Goal: Task Accomplishment & Management: Manage account settings

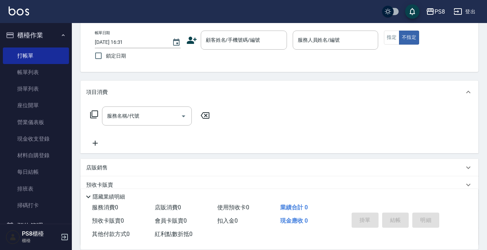
scroll to position [36, 0]
click at [209, 42] on input "顧客姓名/手機號碼/編號" at bounding box center [238, 40] width 69 height 13
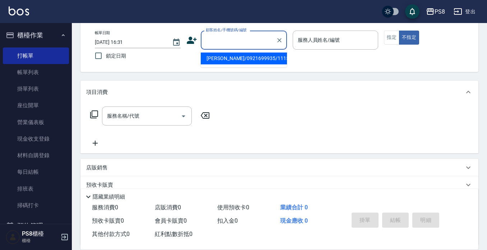
click at [253, 55] on li "[PERSON_NAME]/0921699935/11151" at bounding box center [244, 58] width 86 height 12
type input "[PERSON_NAME]/0921699935/11151"
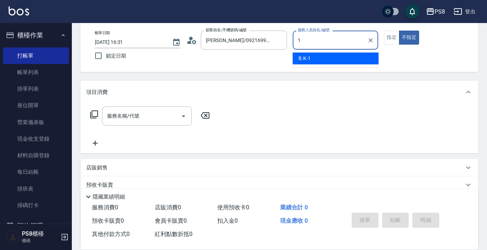
type input "B.K-1"
type button "false"
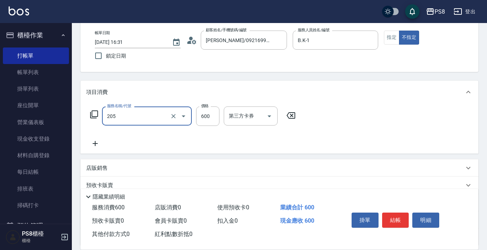
type input "A級洗剪600(205)"
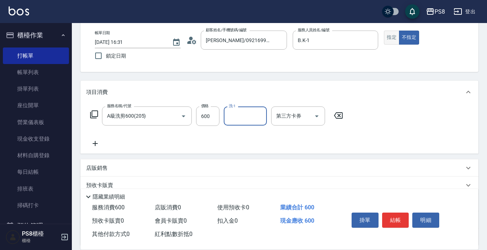
click at [397, 31] on button "指定" at bounding box center [391, 38] width 15 height 14
click at [393, 222] on button "結帳" at bounding box center [395, 219] width 27 height 15
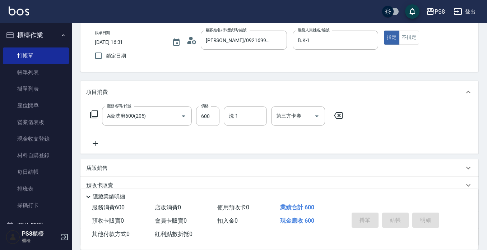
type input "[DATE] 17:13"
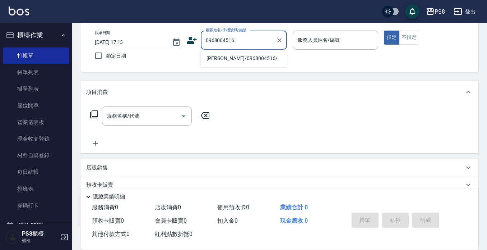
click at [254, 57] on li "[PERSON_NAME]/0968004516/" at bounding box center [244, 58] width 86 height 12
type input "[PERSON_NAME]/0968004516/"
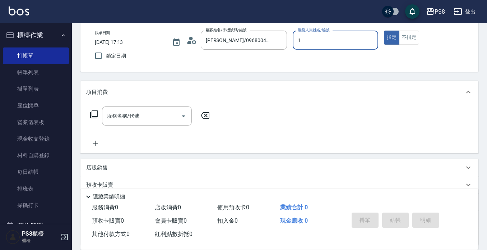
type input "B.K-1"
type button "true"
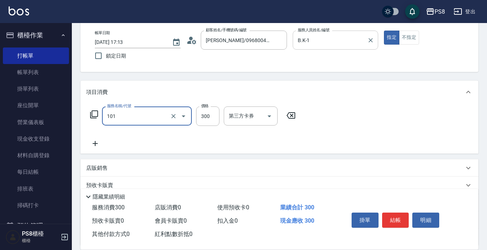
type input "洗髮(101)"
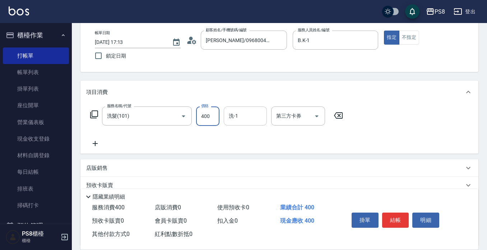
click at [248, 124] on div "洗-1" at bounding box center [245, 115] width 43 height 19
type input "400"
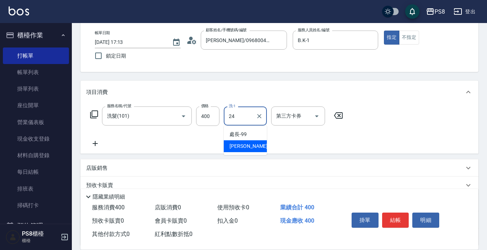
type input "[PERSON_NAME]-24"
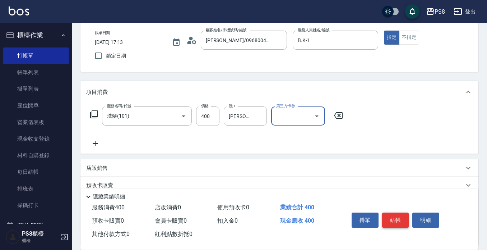
click at [396, 216] on button "結帳" at bounding box center [395, 219] width 27 height 15
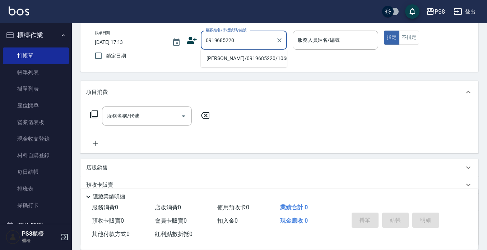
click at [240, 57] on li "[PERSON_NAME]/0919685220/10602" at bounding box center [244, 58] width 86 height 12
type input "[PERSON_NAME]/0919685220/10602"
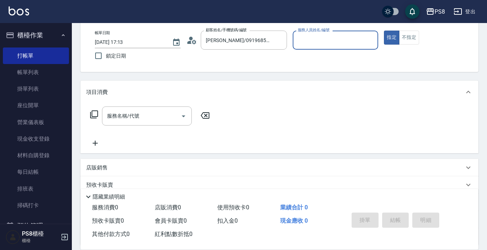
type input "B.K-1"
click at [384, 31] on button "指定" at bounding box center [391, 38] width 15 height 14
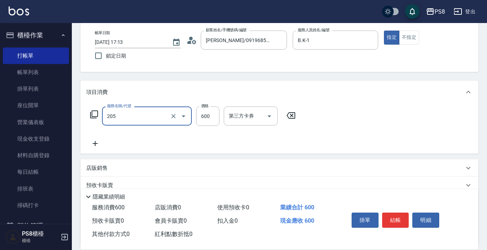
type input "A級洗剪600(205)"
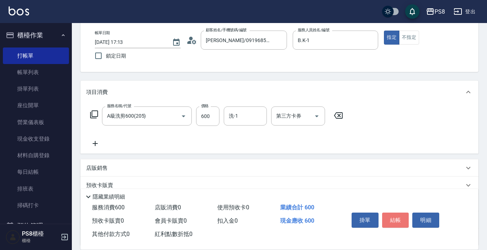
click at [402, 217] on button "結帳" at bounding box center [395, 219] width 27 height 15
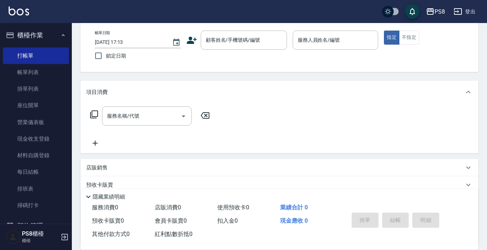
drag, startPoint x: 395, startPoint y: 229, endPoint x: 388, endPoint y: 233, distance: 8.2
click at [23, 188] on link "排班表" at bounding box center [36, 188] width 66 height 17
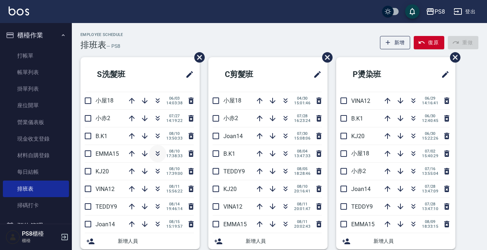
click at [157, 155] on icon "button" at bounding box center [157, 153] width 9 height 9
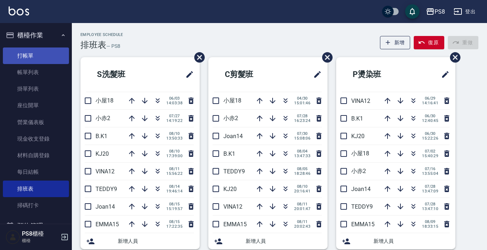
click at [28, 53] on link "打帳單" at bounding box center [36, 55] width 66 height 17
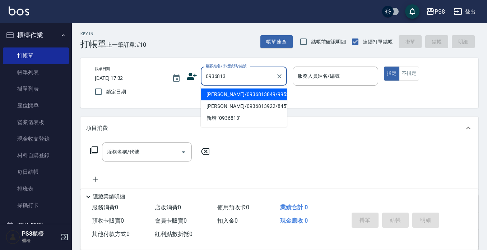
click at [225, 96] on li "張騰輝/0936813849/9953" at bounding box center [244, 94] width 86 height 12
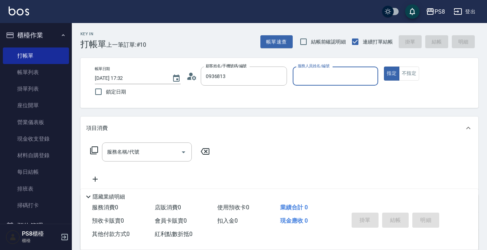
type input "張騰輝/0936813849/9953"
type input "小屋-18"
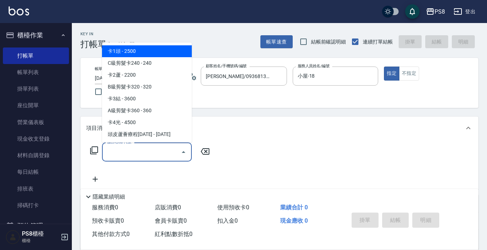
click at [165, 153] on input "服務名稱/代號" at bounding box center [141, 152] width 73 height 13
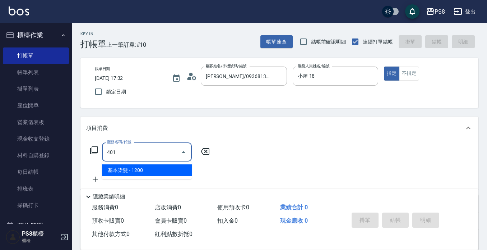
click at [160, 171] on span "基本染髮 - 1200" at bounding box center [147, 170] width 90 height 12
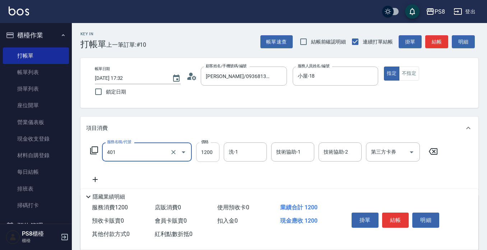
type input "基本染髮(401)"
click at [202, 151] on input "1200" at bounding box center [207, 151] width 23 height 19
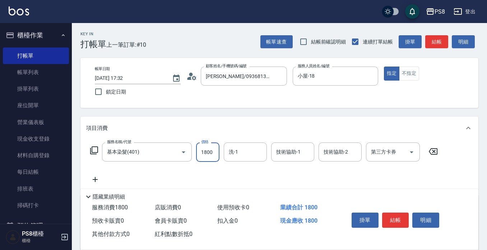
type input "1800"
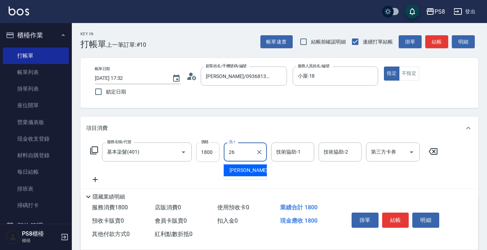
type input "苡真-26"
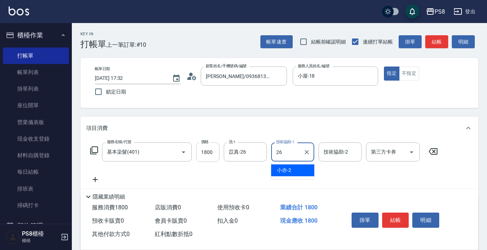
type input "苡真-26"
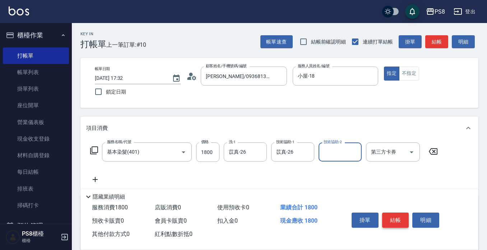
click at [401, 215] on button "結帳" at bounding box center [395, 219] width 27 height 15
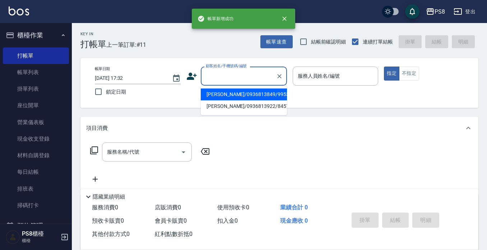
click at [225, 72] on input "顧客姓名/手機號碼/編號" at bounding box center [238, 76] width 69 height 13
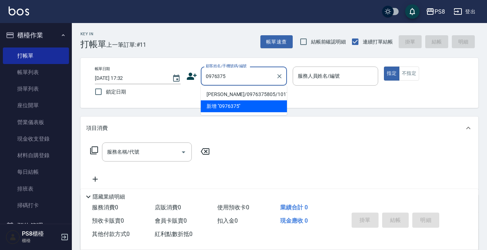
drag, startPoint x: 223, startPoint y: 93, endPoint x: 251, endPoint y: 92, distance: 28.4
click at [223, 94] on li "池秀珍/0976375805/10171" at bounding box center [244, 94] width 86 height 12
type input "池秀珍/0976375805/10171"
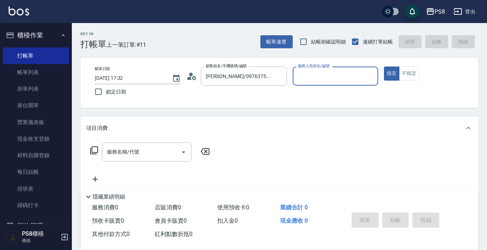
type input "小屋-18"
click at [140, 147] on input "服務名稱/代號" at bounding box center [141, 152] width 73 height 13
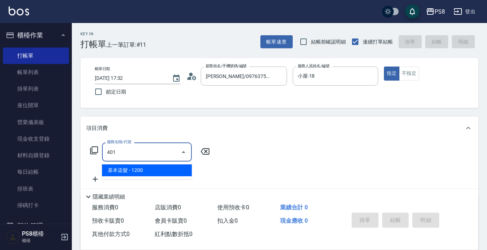
click at [136, 169] on span "基本染髮 - 1200" at bounding box center [147, 170] width 90 height 12
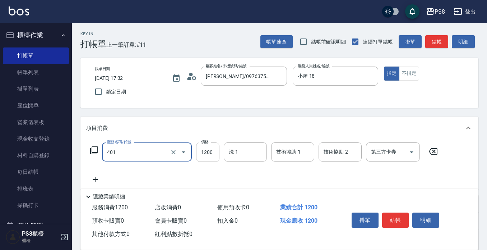
type input "基本染髮(401)"
click at [210, 155] on input "1200" at bounding box center [207, 151] width 23 height 19
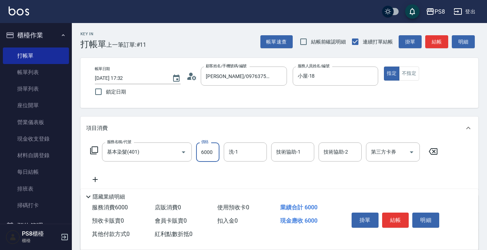
type input "6000"
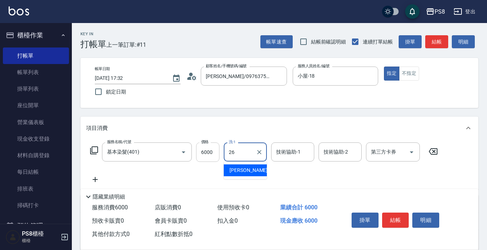
type input "苡真-26"
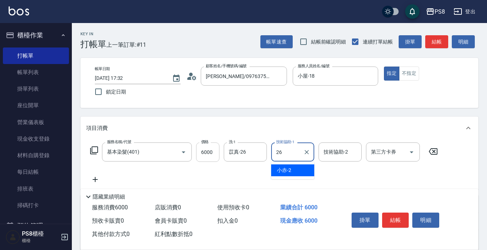
type input "苡真-26"
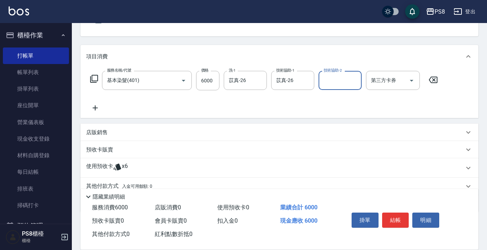
scroll to position [72, 0]
click at [98, 111] on icon at bounding box center [95, 107] width 18 height 9
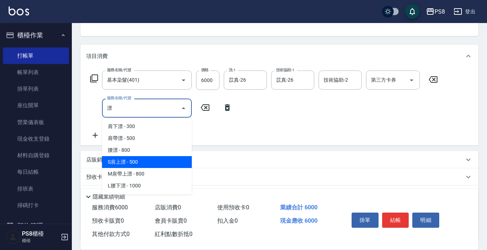
click at [140, 161] on span "S肩上漂 - 500" at bounding box center [147, 162] width 90 height 12
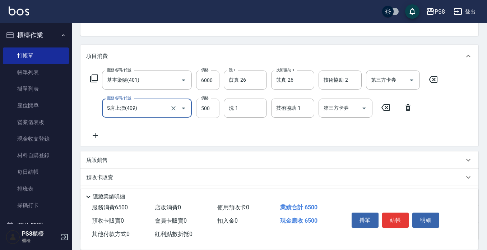
type input "S肩上漂(409)"
click at [207, 106] on input "500" at bounding box center [207, 107] width 23 height 19
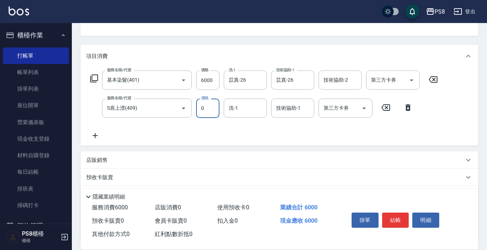
type input "0"
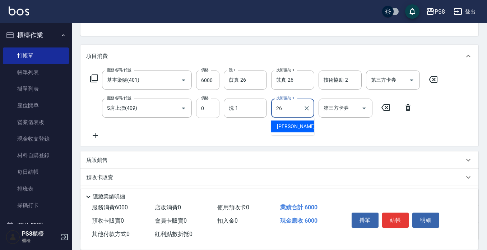
type input "苡真-26"
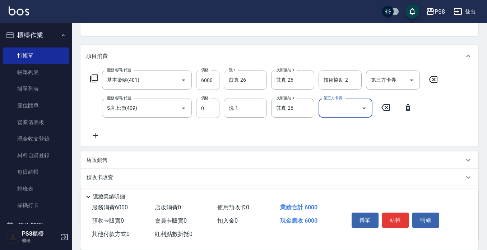
click at [97, 135] on icon at bounding box center [95, 135] width 18 height 9
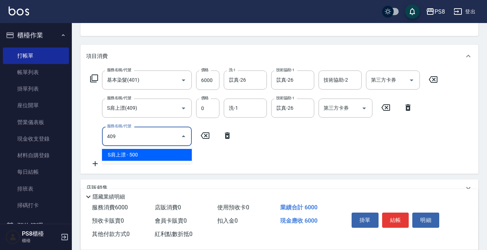
type input "S肩上漂(409)"
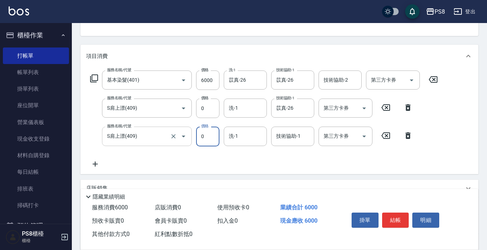
type input "0"
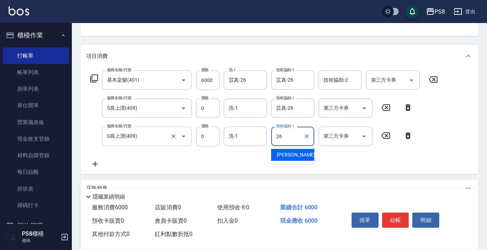
type input "苡真-26"
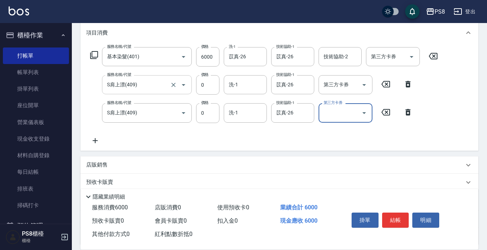
scroll to position [144, 0]
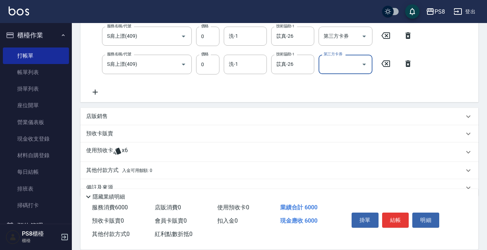
click at [96, 91] on icon at bounding box center [95, 92] width 18 height 9
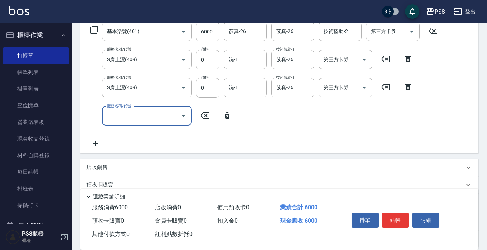
scroll to position [108, 0]
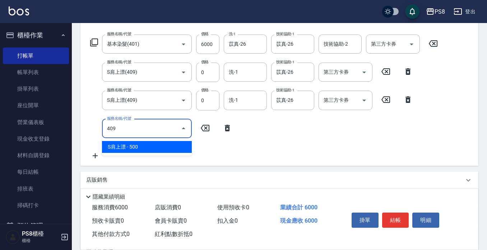
drag, startPoint x: 137, startPoint y: 146, endPoint x: 214, endPoint y: 149, distance: 77.0
click at [137, 146] on span "S肩上漂 - 500" at bounding box center [147, 147] width 90 height 12
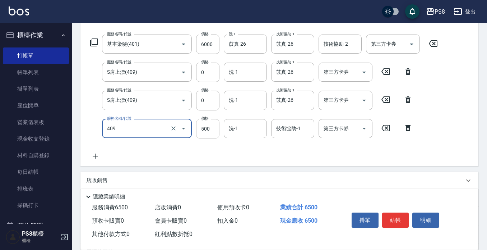
type input "S肩上漂(409)"
click at [206, 125] on input "500" at bounding box center [207, 128] width 23 height 19
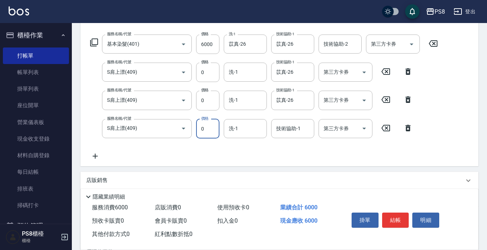
type input "0"
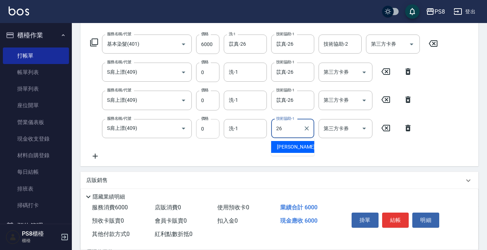
type input "苡真-26"
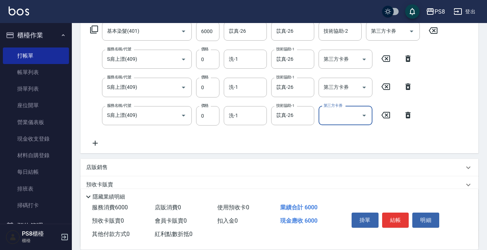
scroll to position [144, 0]
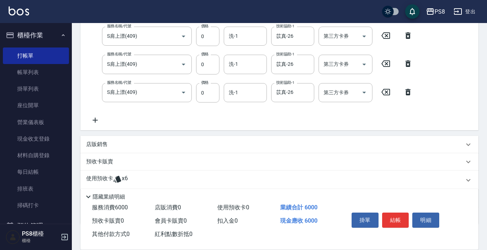
click at [95, 118] on icon at bounding box center [95, 119] width 5 height 5
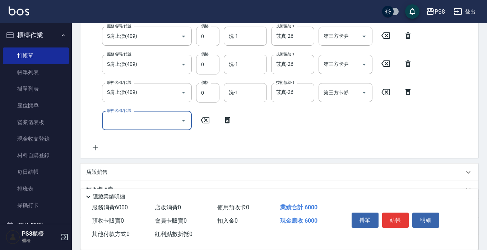
click at [115, 118] on input "服務名稱/代號" at bounding box center [141, 120] width 73 height 13
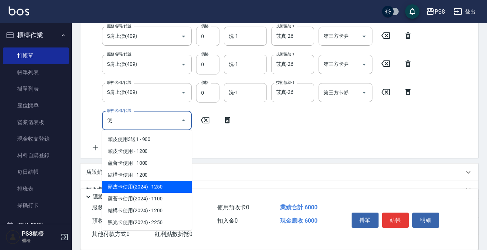
scroll to position [36, 0]
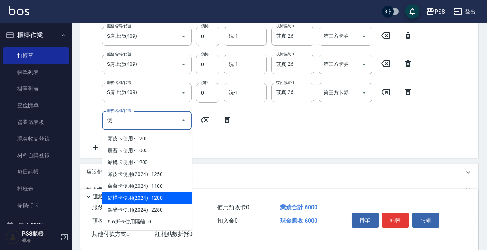
click at [157, 195] on span "結構卡使用(2024) - 1200" at bounding box center [147, 198] width 90 height 12
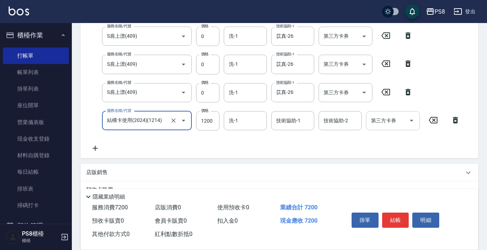
type input "結構卡使用(2024)(1214)"
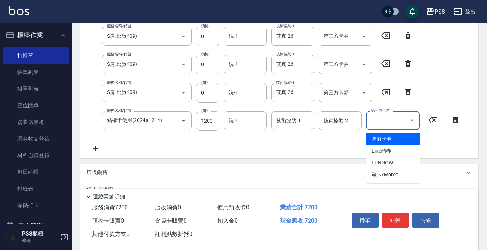
click at [392, 122] on input "第三方卡券" at bounding box center [387, 120] width 37 height 13
click at [377, 140] on span "舊有卡券" at bounding box center [393, 139] width 54 height 12
type input "舊有卡券"
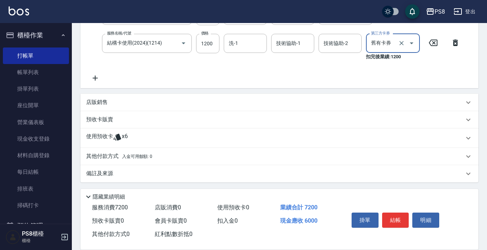
scroll to position [222, 0]
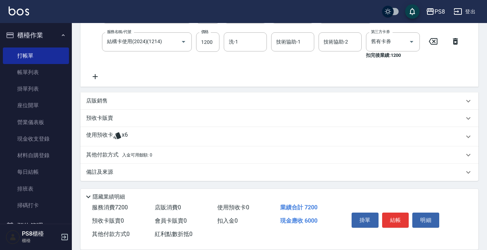
click at [100, 155] on p "其他付款方式 入金可用餘額: 0" at bounding box center [119, 155] width 66 height 8
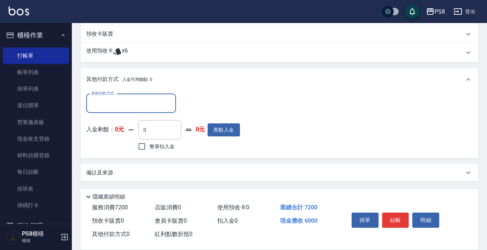
scroll to position [307, 0]
click at [108, 104] on input "其他付款方式" at bounding box center [130, 103] width 83 height 13
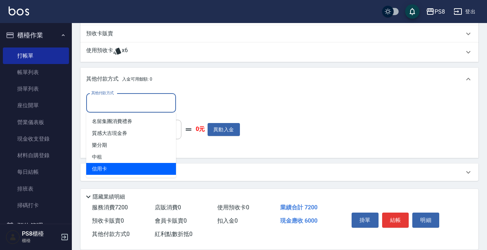
click at [111, 170] on span "信用卡" at bounding box center [131, 169] width 90 height 12
type input "信用卡"
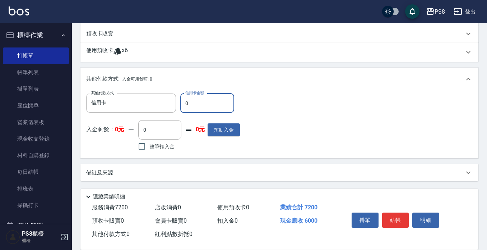
click at [192, 101] on input "0" at bounding box center [207, 102] width 54 height 19
type input "4000"
click at [235, 152] on div "入金剩餘： 0元 0 ​ 整筆扣入金 0元 異動入金" at bounding box center [163, 136] width 154 height 32
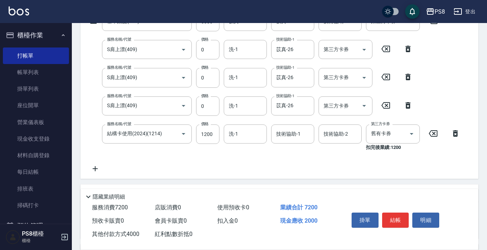
scroll to position [0, 0]
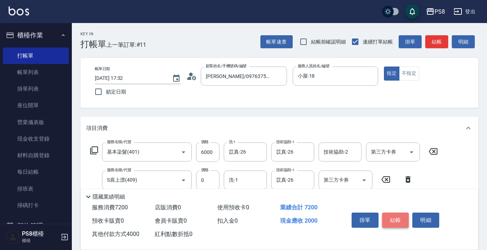
click at [399, 216] on button "結帳" at bounding box center [395, 219] width 27 height 15
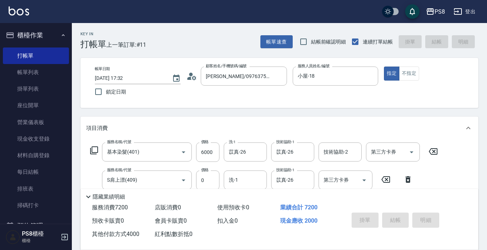
type input "2025/08/15 17:35"
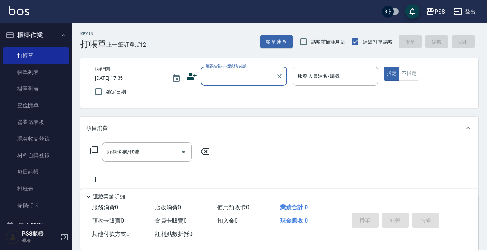
click at [239, 72] on input "顧客姓名/手機號碼/編號" at bounding box center [238, 76] width 69 height 13
click at [220, 96] on li "新增 "0925959899"" at bounding box center [244, 94] width 86 height 12
type input "0925959899"
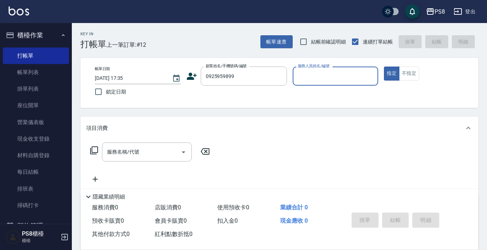
click at [191, 77] on icon at bounding box center [192, 76] width 10 height 7
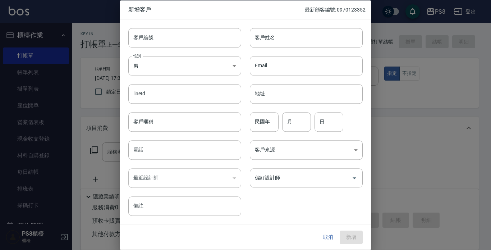
type input "0925959899"
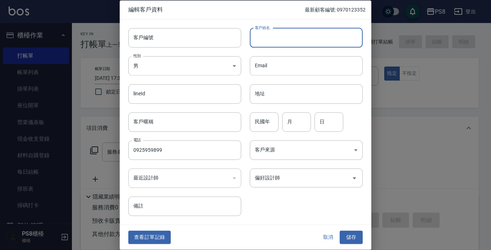
click at [291, 29] on input "客戶姓名" at bounding box center [306, 37] width 113 height 19
type input "小美"
click at [258, 121] on input "民國年" at bounding box center [264, 121] width 29 height 19
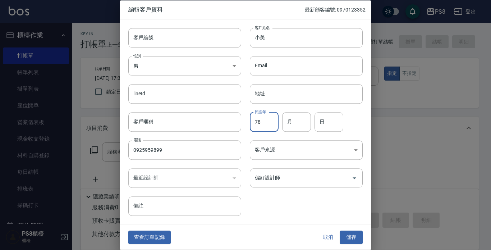
type input "78"
type input "1"
type input "26"
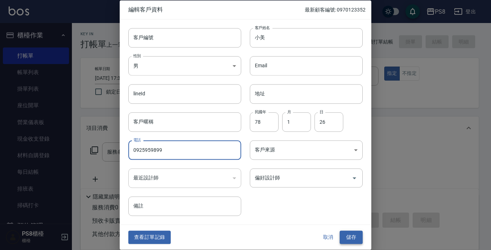
click at [356, 238] on button "儲存" at bounding box center [351, 237] width 23 height 13
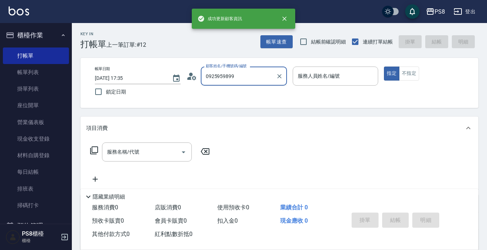
click at [239, 73] on input "0925959899" at bounding box center [238, 76] width 69 height 13
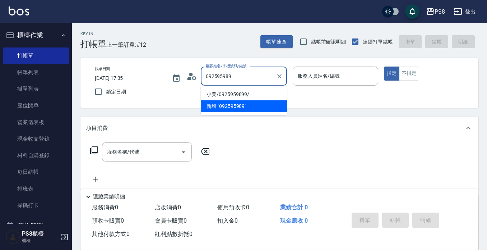
click at [243, 93] on li "小美/0925959899/" at bounding box center [244, 94] width 86 height 12
type input "小美/0925959899/"
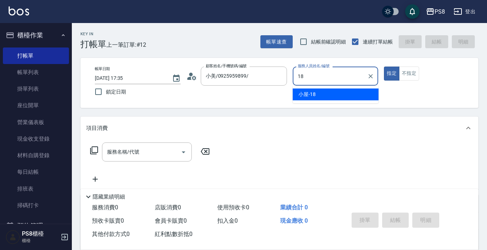
type input "小屋-18"
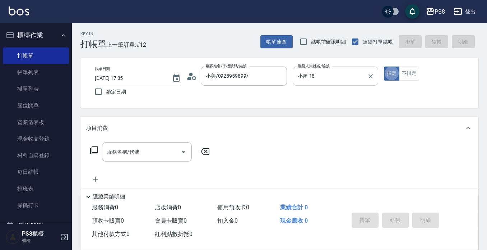
type button "true"
click at [145, 152] on input "服務名稱/代號" at bounding box center [141, 152] width 73 height 13
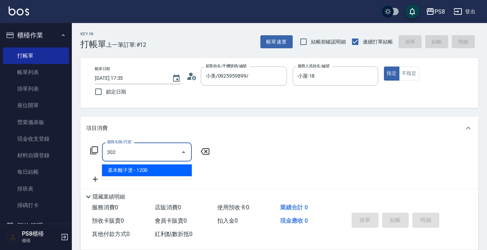
click at [148, 173] on span "基本離子燙 - 1200" at bounding box center [147, 170] width 90 height 12
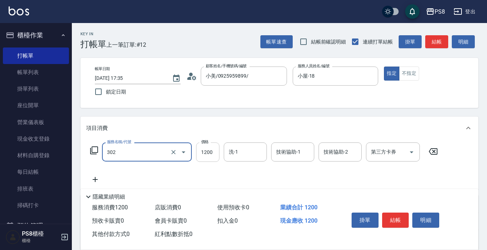
type input "基本離子燙(302)"
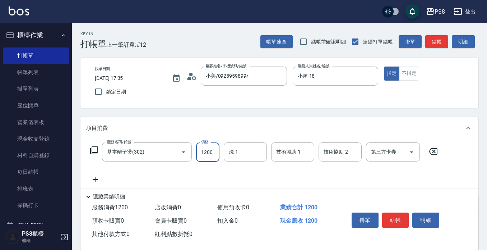
click at [212, 156] on input "1200" at bounding box center [207, 151] width 23 height 19
type input "2500"
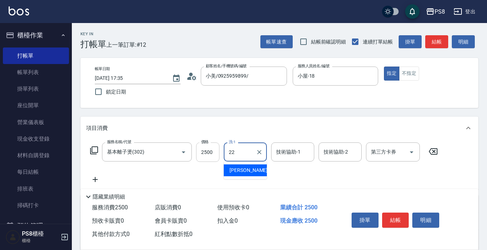
type input "珮安-22"
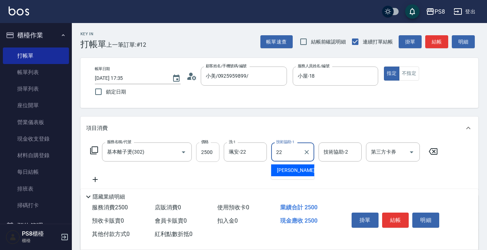
type input "珮安-22"
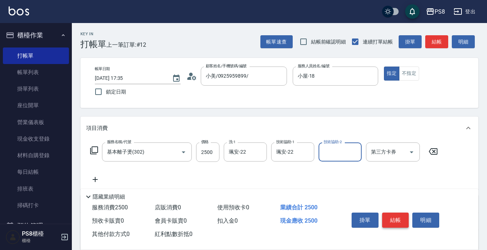
click at [396, 215] on button "結帳" at bounding box center [395, 219] width 27 height 15
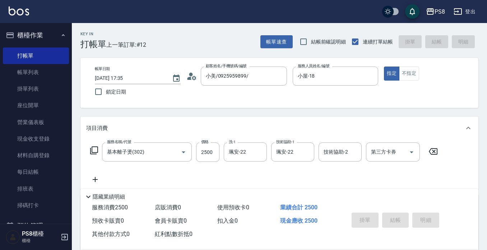
type input "2025/08/15 17:37"
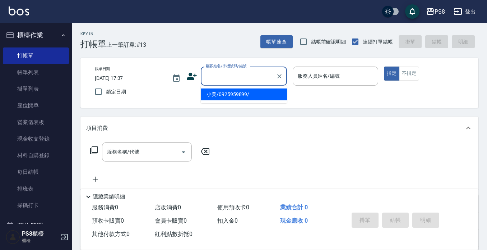
click at [218, 75] on input "顧客姓名/手機號碼/編號" at bounding box center [238, 76] width 69 height 13
click at [230, 95] on li "童品中/0987006117/20918" at bounding box center [244, 94] width 86 height 12
type input "童品中/0987006117/20918"
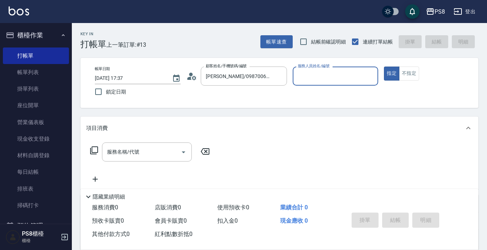
type input "小屋-18"
click at [119, 153] on input "服務名稱/代號" at bounding box center [141, 152] width 73 height 13
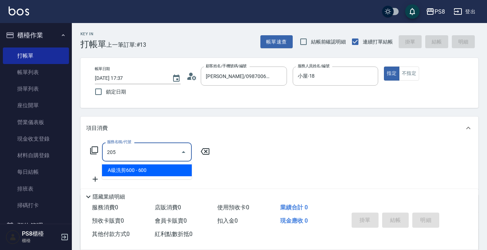
click at [134, 171] on span "A級洗剪600 - 600" at bounding box center [147, 170] width 90 height 12
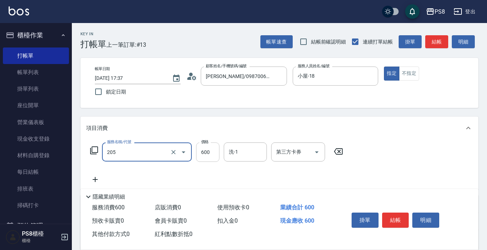
type input "A級洗剪600(205)"
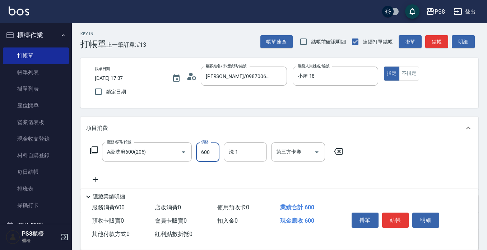
click at [202, 152] on input "600" at bounding box center [207, 151] width 23 height 19
type input "700"
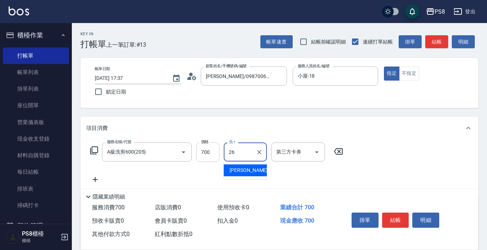
type input "苡真-26"
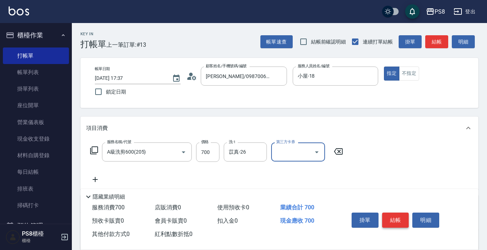
click at [396, 221] on button "結帳" at bounding box center [395, 219] width 27 height 15
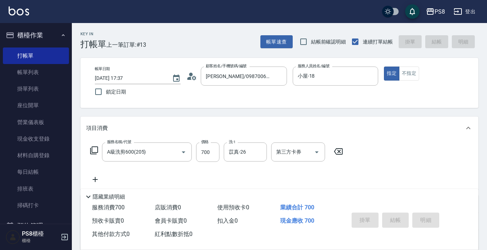
type input "2025/08/15 17:38"
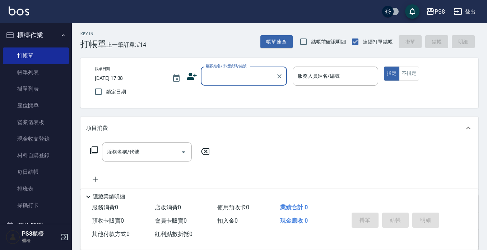
click at [239, 74] on input "顧客姓名/手機號碼/編號" at bounding box center [238, 76] width 69 height 13
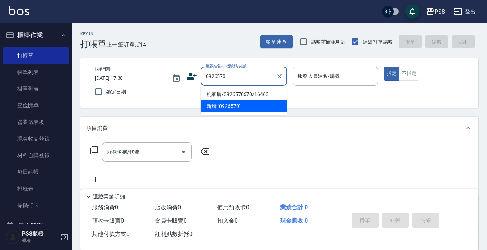
click at [230, 95] on li "机家慶/0926570670/16463" at bounding box center [244, 94] width 86 height 12
type input "机家慶/0926570670/16463"
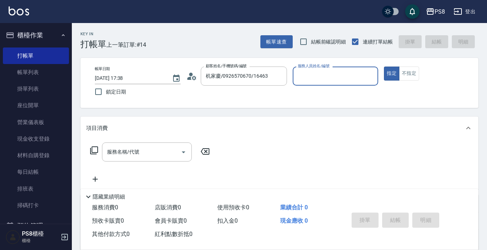
type input "小屋-18"
click at [140, 152] on input "服務名稱/代號" at bounding box center [141, 152] width 73 height 13
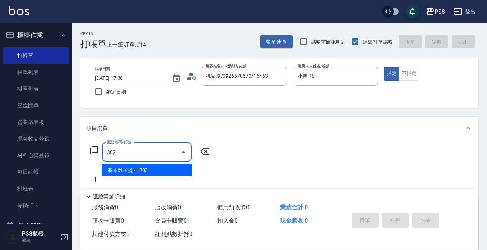
click at [144, 175] on span "基本離子燙 - 1200" at bounding box center [147, 170] width 90 height 12
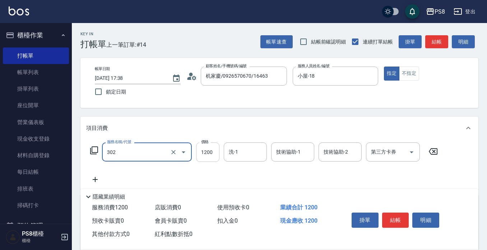
type input "基本離子燙(302)"
click at [203, 152] on input "1200" at bounding box center [207, 151] width 23 height 19
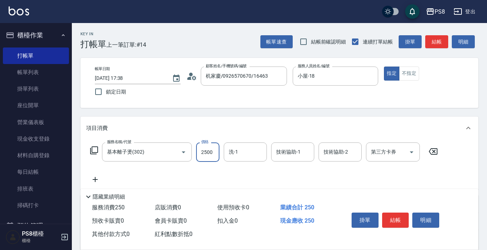
type input "2500"
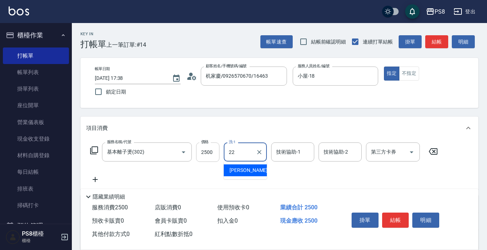
type input "珮安-22"
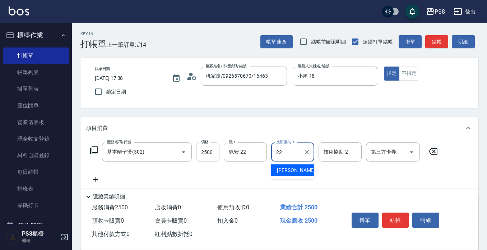
type input "珮安-22"
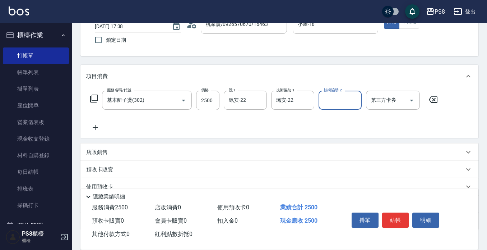
scroll to position [72, 0]
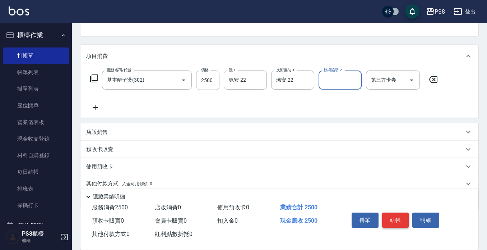
click at [400, 214] on button "結帳" at bounding box center [395, 219] width 27 height 15
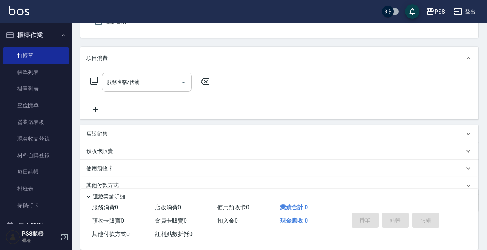
scroll to position [0, 0]
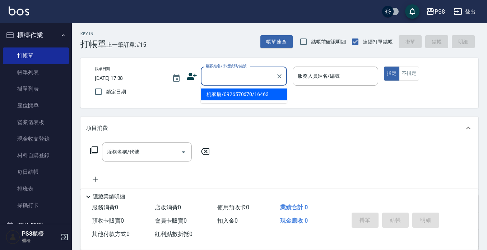
click at [228, 79] on input "顧客姓名/手機號碼/編號" at bounding box center [238, 76] width 69 height 13
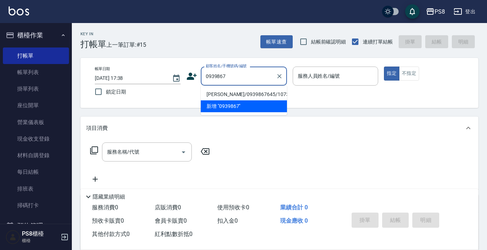
click at [230, 95] on li "郭有祥/0939867645/10730" at bounding box center [244, 94] width 86 height 12
type input "郭有祥/0939867645/10730"
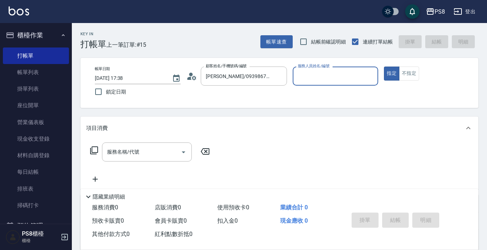
type input "小屋-18"
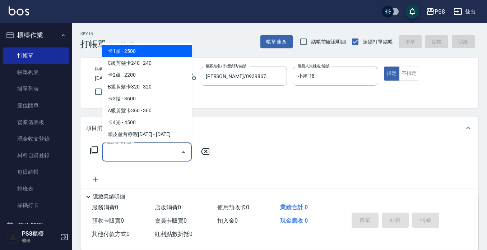
click at [154, 148] on input "服務名稱/代號" at bounding box center [141, 152] width 73 height 13
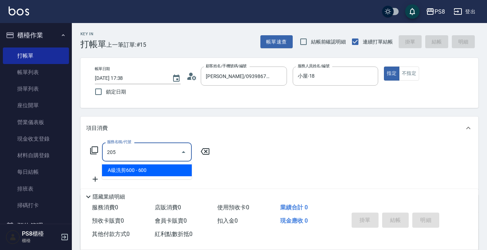
click at [142, 173] on span "A級洗剪600 - 600" at bounding box center [147, 170] width 90 height 12
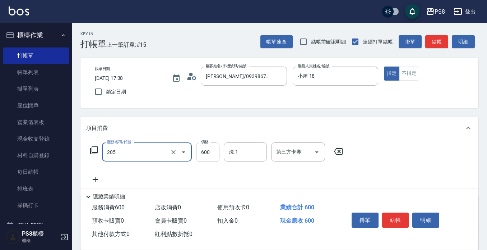
type input "A級洗剪600(205)"
click at [211, 152] on input "600" at bounding box center [207, 151] width 23 height 19
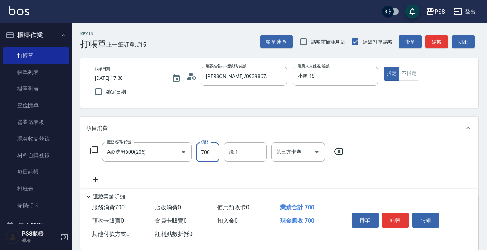
type input "700"
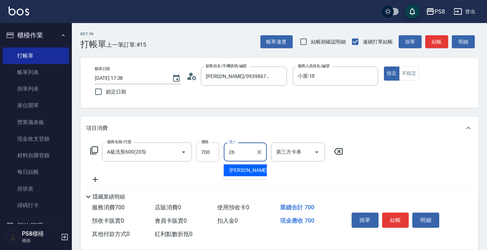
type input "苡真-26"
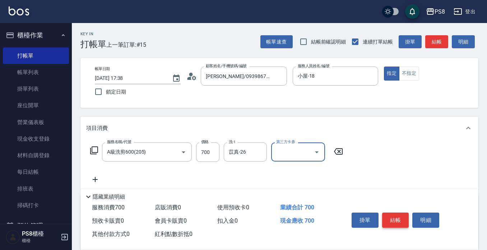
click at [400, 216] on button "結帳" at bounding box center [395, 219] width 27 height 15
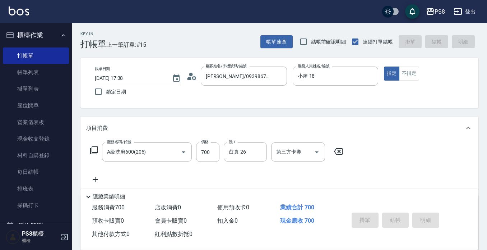
type input "2025/08/15 17:39"
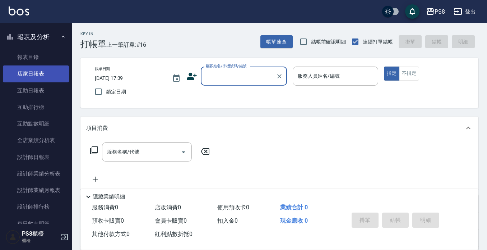
scroll to position [216, 0]
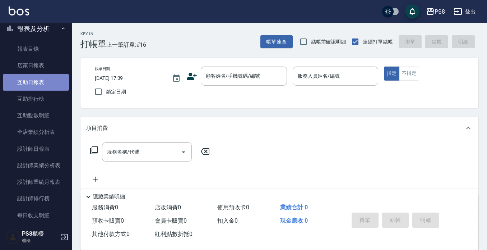
click at [45, 83] on link "互助日報表" at bounding box center [36, 82] width 66 height 17
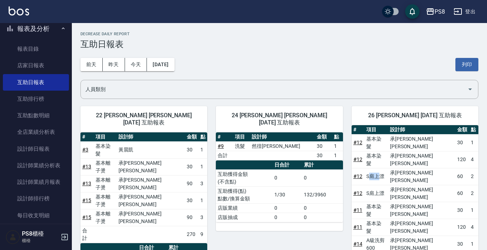
drag, startPoint x: 377, startPoint y: 158, endPoint x: 386, endPoint y: 158, distance: 8.6
click at [386, 168] on td "S肩上漂" at bounding box center [376, 176] width 23 height 17
drag, startPoint x: 379, startPoint y: 169, endPoint x: 388, endPoint y: 168, distance: 9.0
click at [388, 185] on td "S肩上漂" at bounding box center [376, 193] width 23 height 17
drag, startPoint x: 376, startPoint y: 211, endPoint x: 384, endPoint y: 209, distance: 8.1
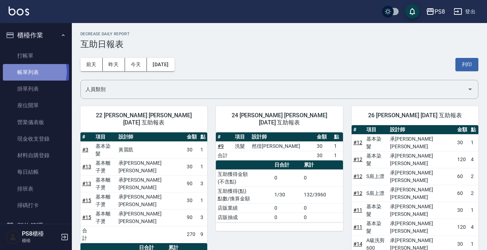
click at [28, 72] on link "帳單列表" at bounding box center [36, 72] width 66 height 17
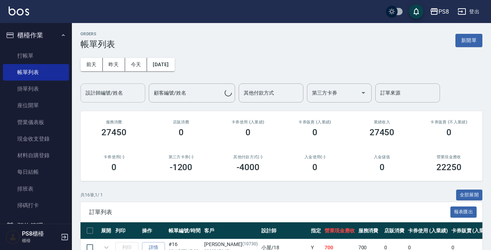
click at [116, 96] on div "設計師編號/姓名 設計師編號/姓名" at bounding box center [112, 92] width 65 height 19
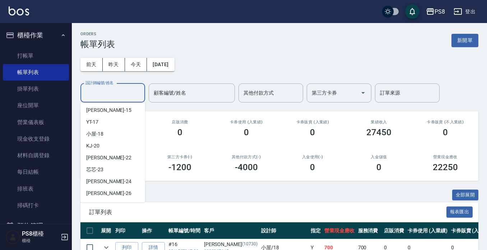
scroll to position [144, 0]
click at [117, 130] on div "小屋 -18" at bounding box center [112, 134] width 65 height 12
type input "小屋-18"
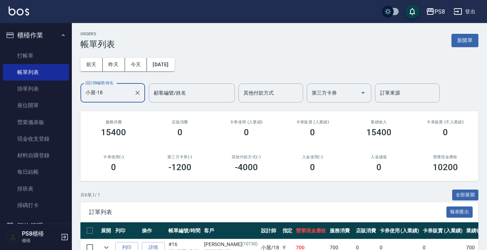
scroll to position [127, 0]
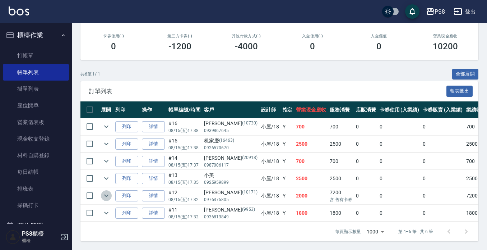
click at [103, 191] on icon "expand row" at bounding box center [106, 195] width 9 height 9
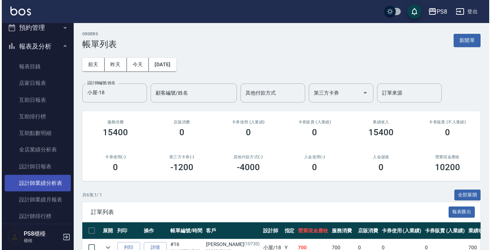
scroll to position [216, 0]
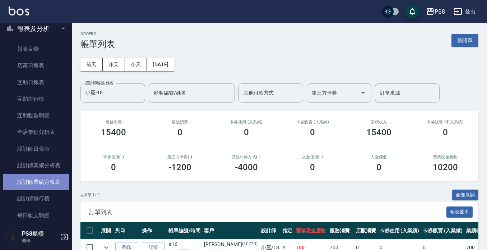
click at [45, 179] on link "設計師業績月報表" at bounding box center [36, 182] width 66 height 17
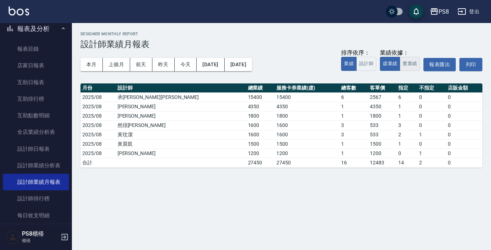
click at [411, 65] on button "實業績" at bounding box center [410, 64] width 20 height 14
click at [87, 66] on button "本月" at bounding box center [91, 64] width 22 height 13
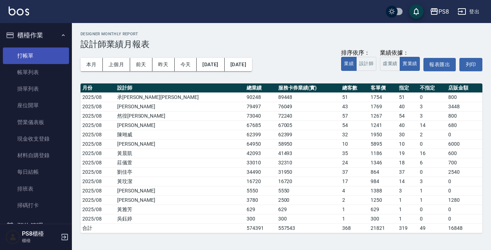
click at [27, 52] on link "打帳單" at bounding box center [36, 55] width 66 height 17
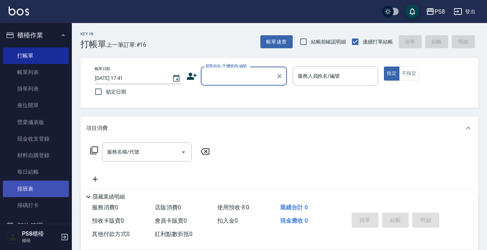
click at [28, 190] on link "排班表" at bounding box center [36, 188] width 66 height 17
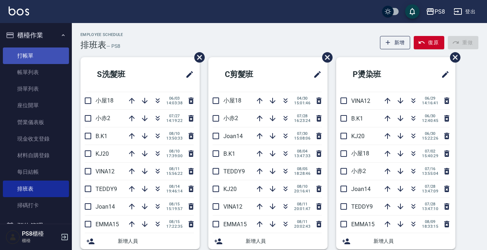
click at [28, 49] on link "打帳單" at bounding box center [36, 55] width 66 height 17
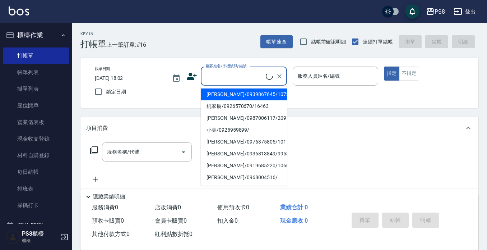
click at [234, 79] on input "顧客姓名/手機號碼/編號" at bounding box center [235, 76] width 62 height 13
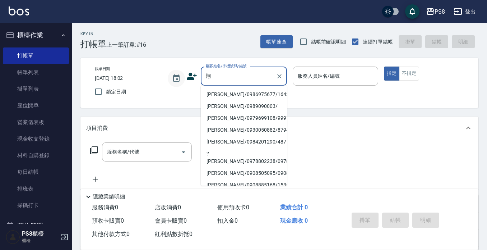
drag, startPoint x: 240, startPoint y: 79, endPoint x: 174, endPoint y: 79, distance: 66.1
click at [174, 79] on div "帳單日期 2025/08/15 18:02 鎖定日期 顧客姓名/手機號碼/編號 翔 顧客姓名/手機號碼/編號 服務人員姓名/編號 服務人員姓名/編號 指定 不…" at bounding box center [279, 82] width 381 height 33
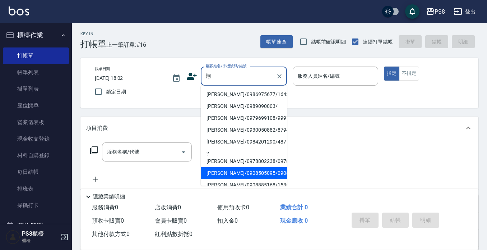
click at [254, 179] on li "黃靖翔/0908505095/0908505095" at bounding box center [244, 173] width 86 height 12
type input "黃靖翔/0908505095/0908505095"
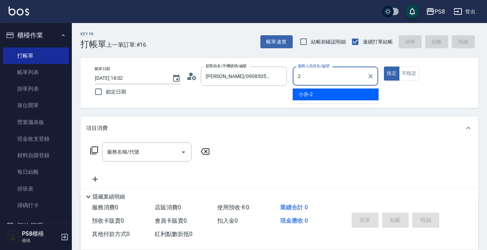
type input "小赤-2"
type button "true"
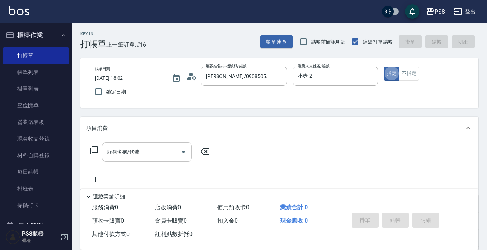
click at [125, 161] on div "服務名稱/代號" at bounding box center [147, 151] width 90 height 19
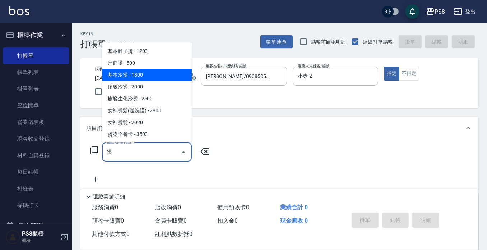
click at [154, 74] on span "基本冷燙 - 1800" at bounding box center [147, 75] width 90 height 12
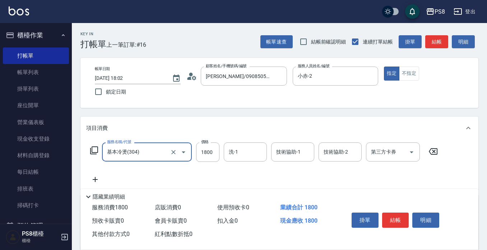
type input "基本冷燙(304)"
drag, startPoint x: 94, startPoint y: 177, endPoint x: 98, endPoint y: 178, distance: 4.0
click at [98, 178] on icon at bounding box center [95, 179] width 18 height 9
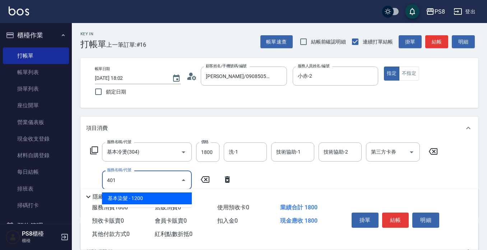
type input "基本染髮(401)"
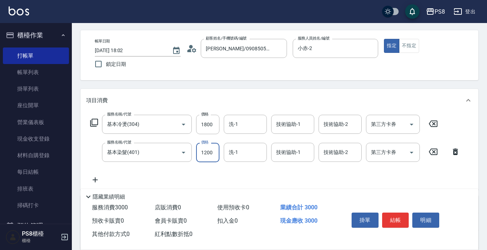
scroll to position [36, 0]
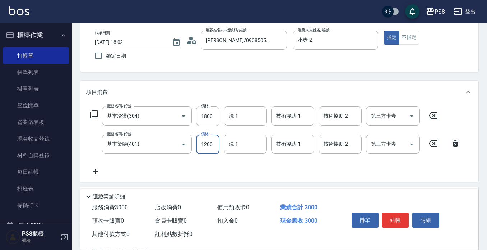
click at [314, 74] on div "Key In 打帳單 上一筆訂單:#16 帳單速查 結帳前確認明細 連續打單結帳 掛單 結帳 明細 帳單日期 2025/08/15 18:02 鎖定日期 顧客…" at bounding box center [279, 164] width 415 height 355
click at [254, 150] on input "洗-1" at bounding box center [245, 144] width 37 height 13
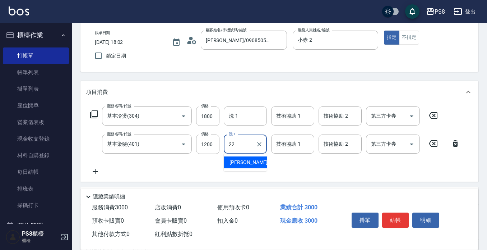
type input "珮安-22"
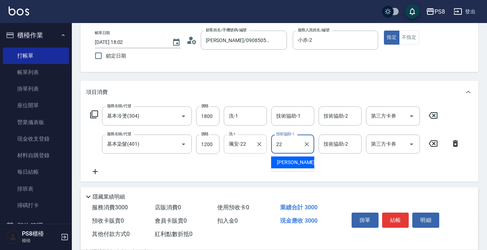
type input "珮安-22"
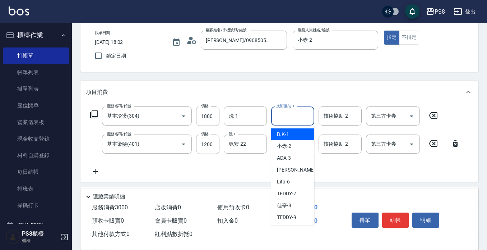
click at [298, 119] on input "技術協助-1" at bounding box center [293, 116] width 37 height 13
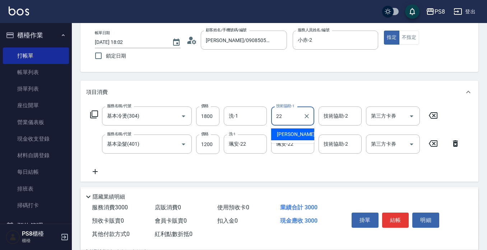
type input "珮安-22"
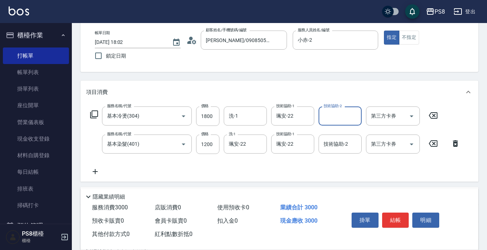
click at [392, 216] on button "結帳" at bounding box center [395, 219] width 27 height 15
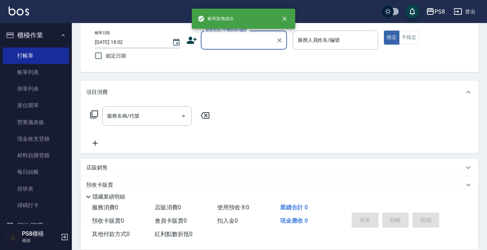
scroll to position [0, 0]
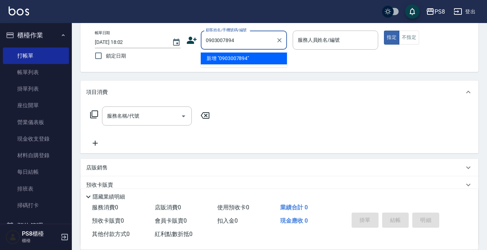
click at [224, 62] on li "新增 "0903007894"" at bounding box center [244, 58] width 86 height 12
type input "0903007894"
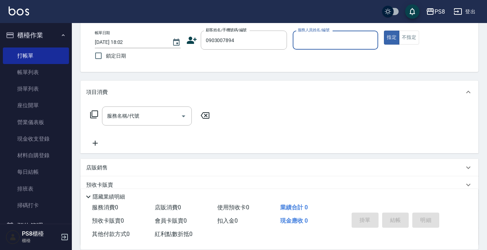
click at [193, 40] on icon at bounding box center [191, 40] width 11 height 11
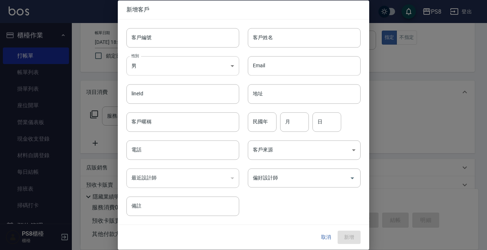
type input "0903007894"
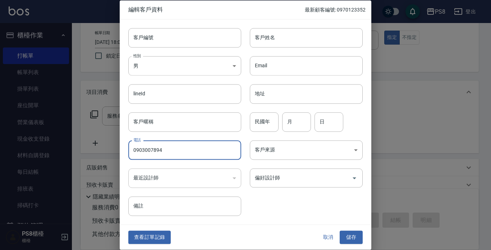
drag, startPoint x: 178, startPoint y: 147, endPoint x: 87, endPoint y: 144, distance: 91.0
click at [93, 147] on div "編輯客戶資料 最新顧客編號: 0970123352 客戶編號 客戶編號 客戶姓名 客戶姓名 性別 男 MALE 性別 Email Email lineId l…" at bounding box center [245, 125] width 491 height 250
click at [172, 34] on input "客戶編號" at bounding box center [184, 37] width 113 height 19
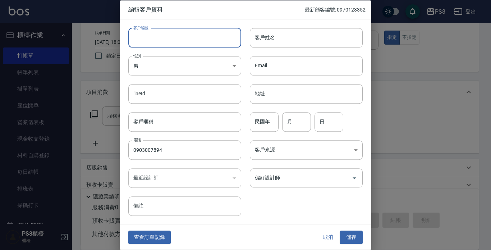
paste input "0903007894"
type input "0903007894"
click at [271, 36] on input "客戶姓名" at bounding box center [306, 37] width 113 height 19
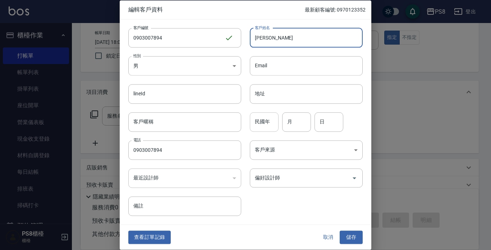
type input "王勻芸"
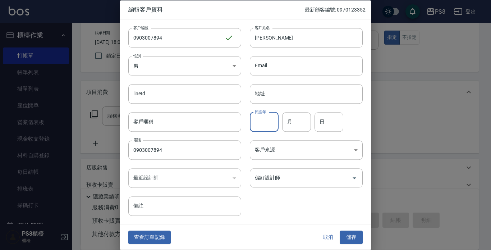
click at [264, 126] on input "民國年" at bounding box center [264, 121] width 29 height 19
type input "96"
type input "07"
type input "24"
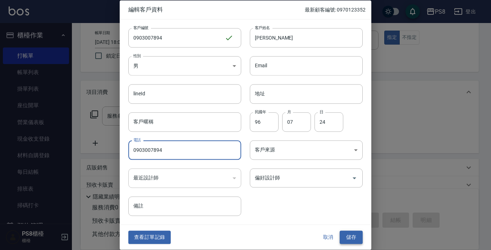
click at [349, 232] on button "儲存" at bounding box center [351, 237] width 23 height 13
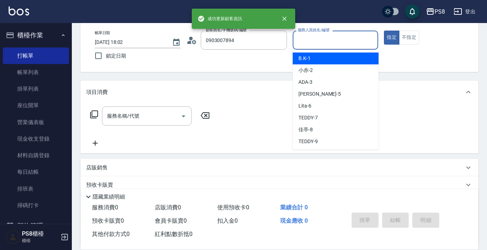
click at [315, 45] on input "服務人員姓名/編號" at bounding box center [335, 40] width 79 height 13
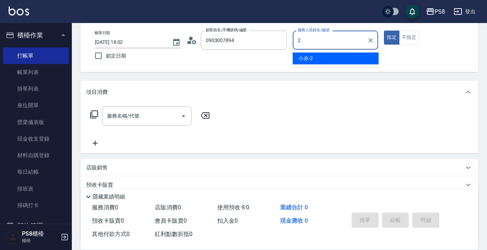
type input "小赤-2"
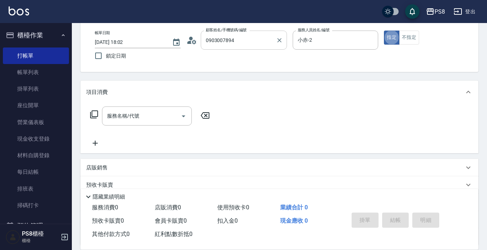
click at [266, 47] on div "0903007894 顧客姓名/手機號碼/編號" at bounding box center [244, 40] width 86 height 19
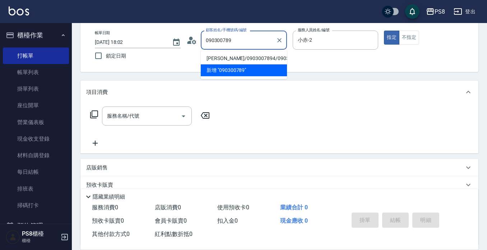
click at [239, 60] on li "王勻芸/0903007894/0903007894" at bounding box center [244, 58] width 86 height 12
type input "王勻芸/0903007894/0903007894"
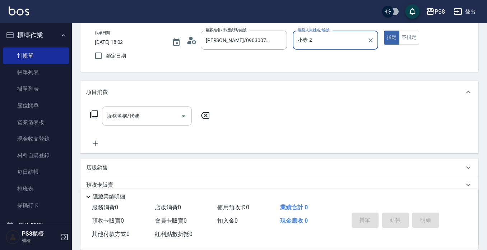
click at [135, 110] on div "服務名稱/代號" at bounding box center [147, 115] width 90 height 19
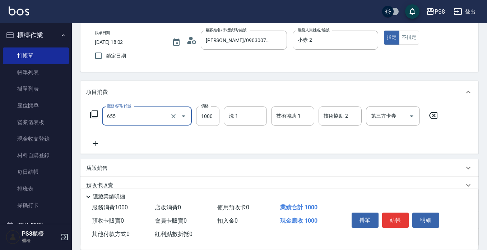
type input "拆接(655)"
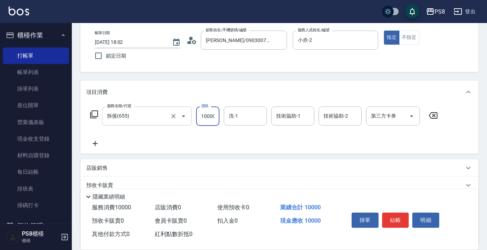
scroll to position [0, 1]
type input "10000"
click at [93, 145] on icon at bounding box center [95, 143] width 18 height 9
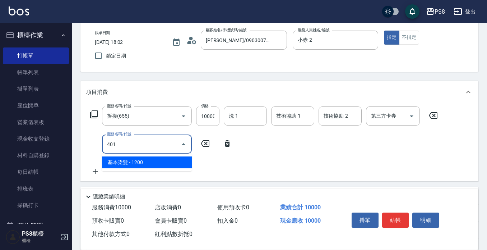
type input "基本染髮(401)"
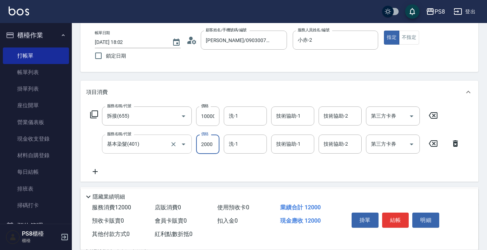
type input "2000"
click at [243, 119] on input "洗-1" at bounding box center [245, 116] width 37 height 13
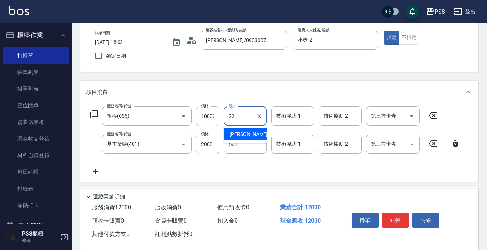
type input "珮安-22"
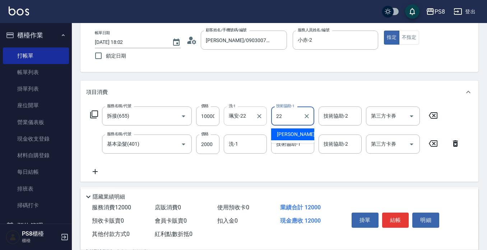
type input "珮安-22"
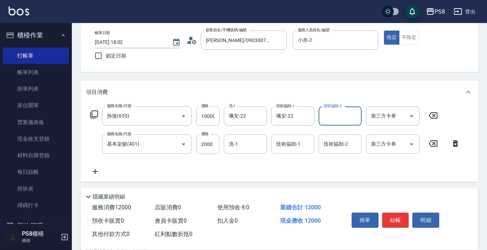
click at [291, 151] on div "技術協助-1" at bounding box center [292, 143] width 43 height 19
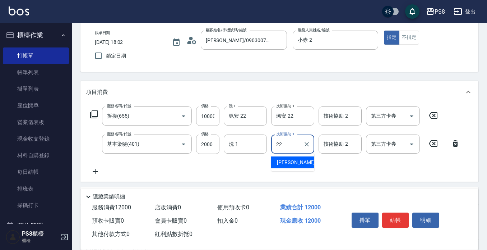
type input "珮安-22"
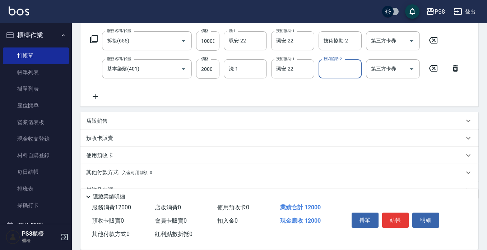
scroll to position [129, 0]
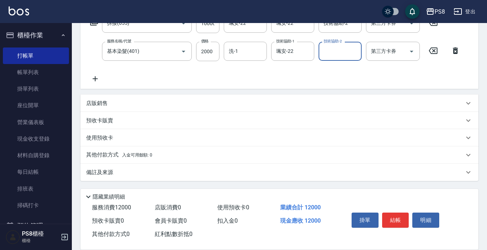
click at [130, 151] on p "其他付款方式 入金可用餘額: 0" at bounding box center [119, 155] width 66 height 8
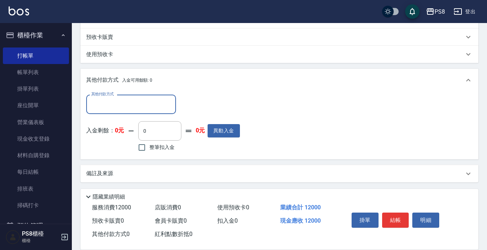
scroll to position [213, 0]
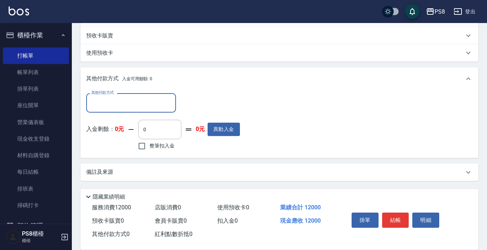
click at [116, 96] on div "其他付款方式" at bounding box center [131, 102] width 90 height 19
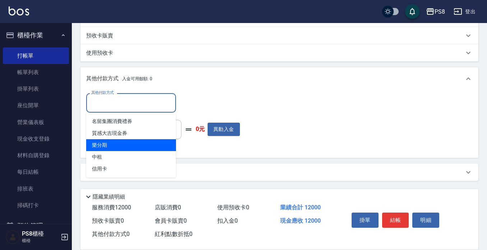
click at [123, 144] on span "樂分期" at bounding box center [131, 145] width 90 height 12
type input "樂分期"
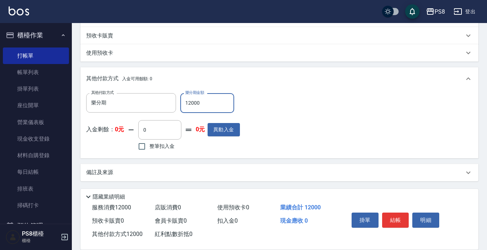
scroll to position [214, 0]
type input "12000"
click at [391, 217] on button "結帳" at bounding box center [395, 219] width 27 height 15
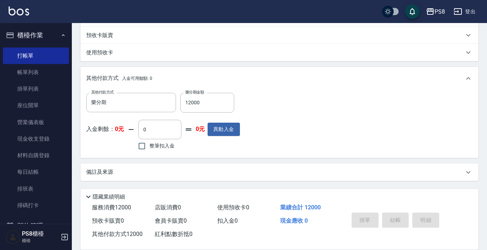
type input "2025/08/15 18:04"
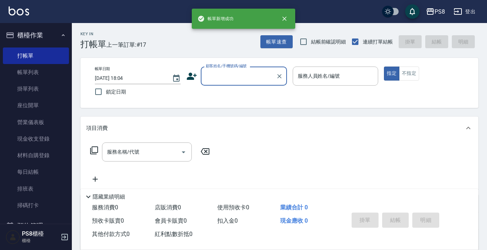
scroll to position [0, 0]
click at [48, 68] on link "帳單列表" at bounding box center [36, 72] width 66 height 17
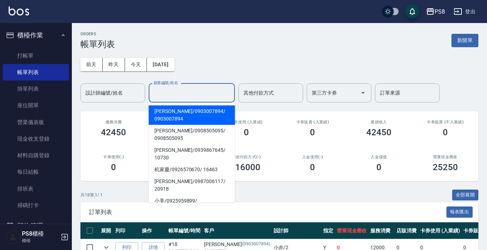
click at [208, 96] on input "顧客編號/姓名" at bounding box center [192, 93] width 80 height 13
type input "2"
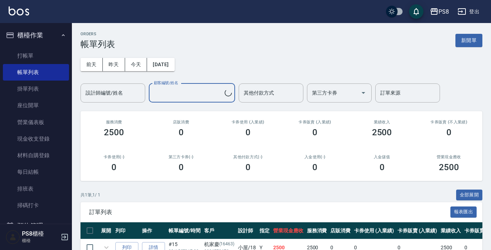
type input "机家慶/0926570670/16463"
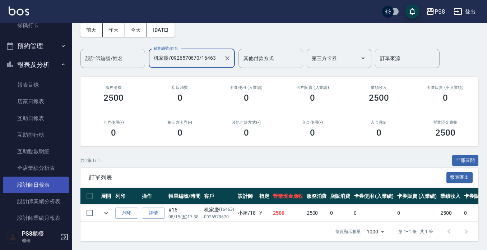
scroll to position [318, 0]
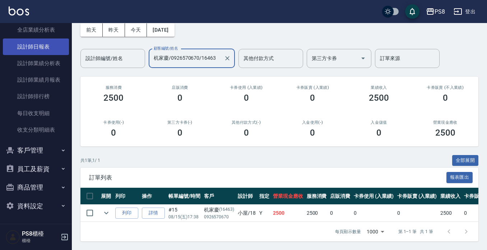
click at [44, 50] on link "設計師日報表" at bounding box center [36, 46] width 66 height 17
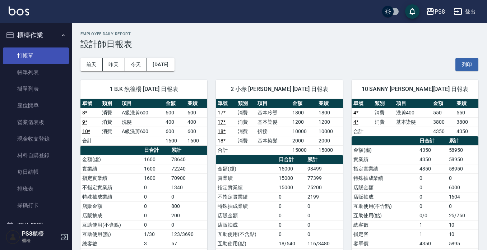
click at [51, 54] on link "打帳單" at bounding box center [36, 55] width 66 height 17
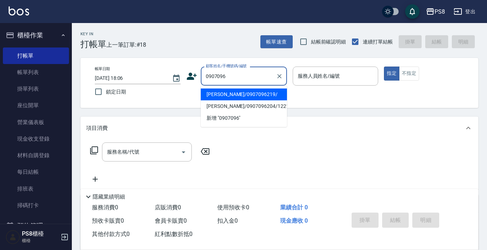
click at [208, 97] on li "何宥宏/0907096219/" at bounding box center [244, 94] width 86 height 12
type input "何宥宏/0907096219/"
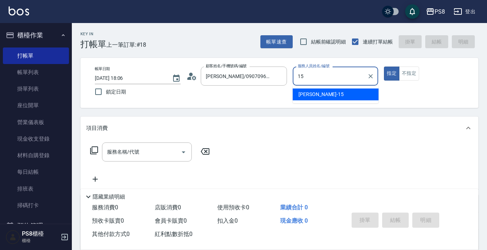
type input "EMMA-15"
type button "true"
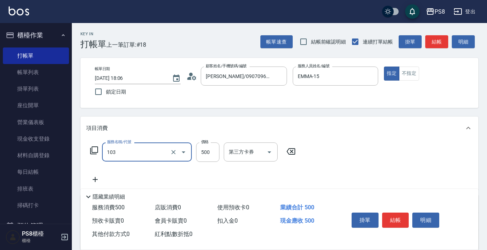
type input "B級洗剪500(103)"
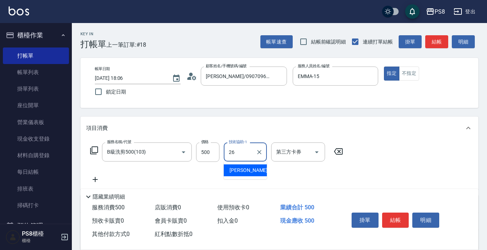
type input "苡真-26"
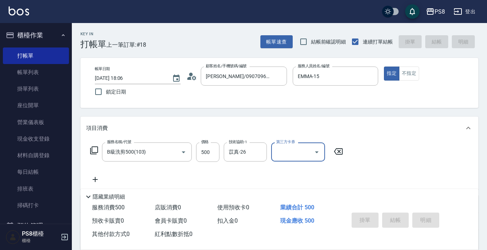
type input "2025/08/15 18:07"
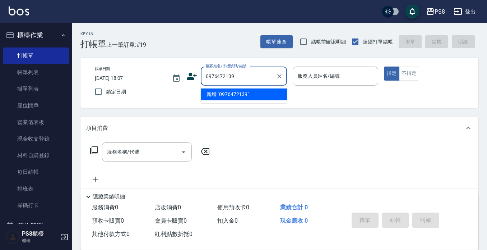
drag, startPoint x: 250, startPoint y: 77, endPoint x: 200, endPoint y: 77, distance: 50.7
click at [200, 77] on div "顧客姓名/手機號碼/編號 0976472139 顧客姓名/手機號碼/編號" at bounding box center [236, 75] width 101 height 19
type input "0976472139"
click at [193, 74] on icon at bounding box center [191, 76] width 11 height 11
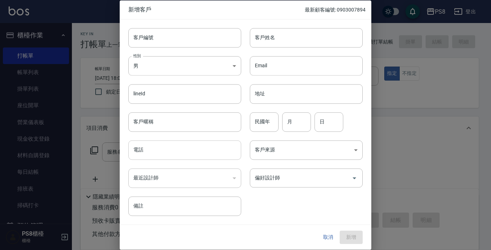
click at [181, 148] on input "電話" at bounding box center [184, 149] width 113 height 19
paste input "0976472139"
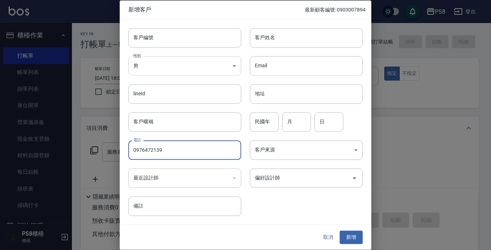
type input "0976472139"
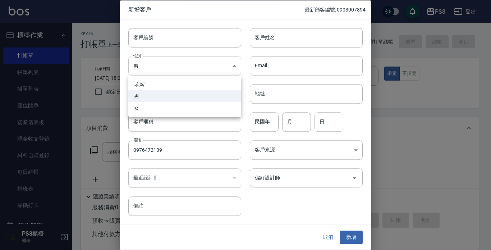
click at [153, 66] on body "PS8 登出 櫃檯作業 打帳單 帳單列表 掛單列表 座位開單 營業儀表板 現金收支登錄 材料自購登錄 每日結帳 排班表 掃碼打卡 預約管理 預約管理 單日預約…" at bounding box center [245, 175] width 491 height 350
click at [160, 111] on li "女" at bounding box center [184, 108] width 113 height 12
type input "FEMALE"
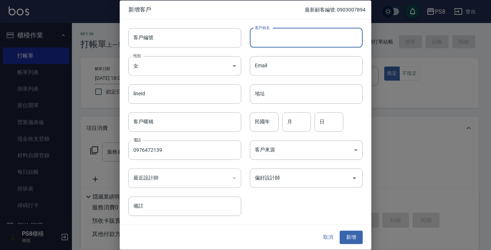
click at [288, 42] on input "客戶姓名" at bounding box center [306, 37] width 113 height 19
type input "成"
type input "陳佳?"
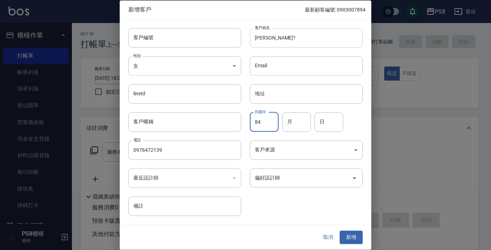
type input "84"
type input "12"
type input "13"
click at [356, 231] on button "新增" at bounding box center [351, 237] width 23 height 13
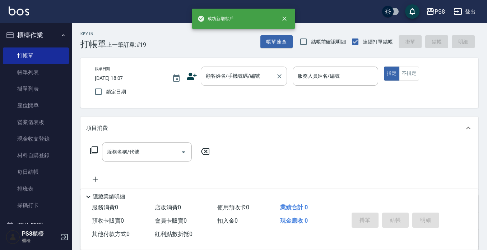
click at [247, 77] on input "顧客姓名/手機號碼/編號" at bounding box center [238, 76] width 69 height 13
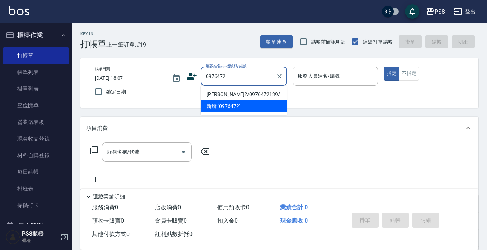
click at [245, 92] on li "陳佳?/0976472139/" at bounding box center [244, 94] width 86 height 12
type input "陳佳?/0976472139/"
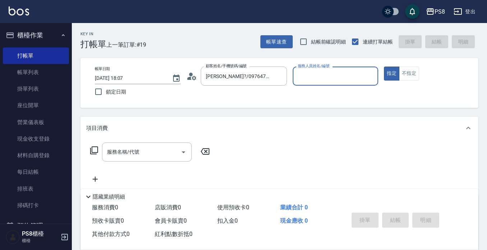
type input "1"
type input "KJ-20"
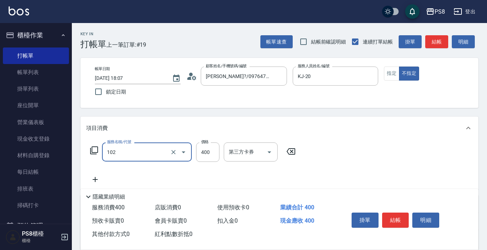
type input "精油洗髮(102)"
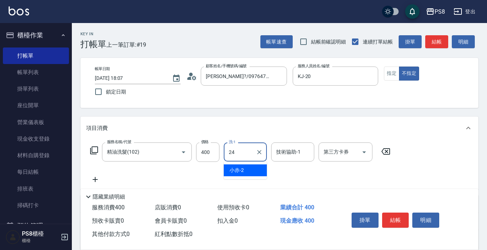
type input "婷婷-24"
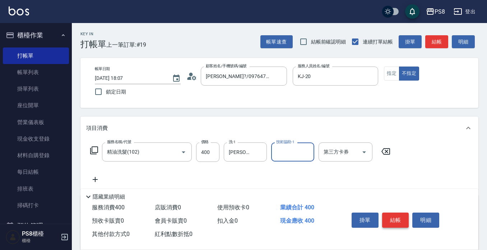
click at [398, 212] on button "結帳" at bounding box center [395, 219] width 27 height 15
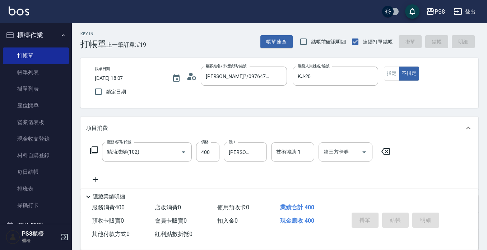
type input "2025/08/15 18:08"
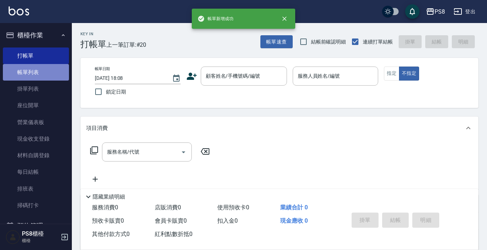
click at [57, 75] on link "帳單列表" at bounding box center [36, 72] width 66 height 17
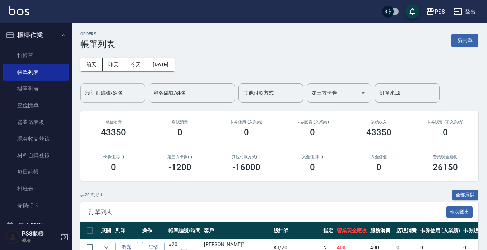
drag, startPoint x: 102, startPoint y: 83, endPoint x: 103, endPoint y: 88, distance: 4.4
click at [103, 88] on div "設計師編號/姓名" at bounding box center [112, 92] width 65 height 19
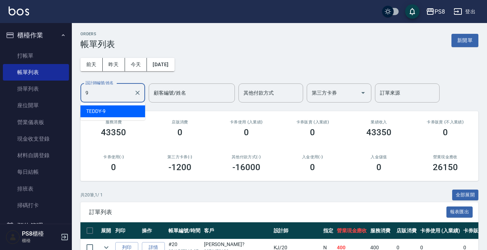
type input "TEDDY-9"
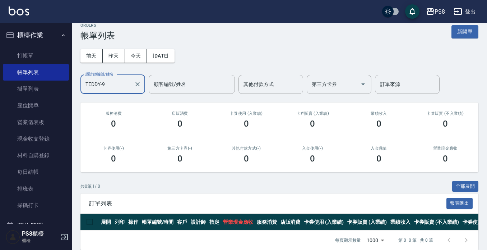
scroll to position [23, 0]
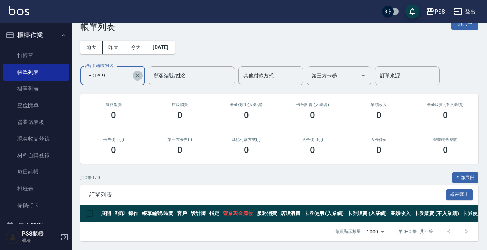
click at [139, 72] on icon "Clear" at bounding box center [137, 75] width 7 height 7
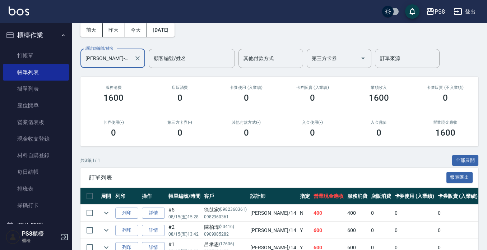
scroll to position [0, 0]
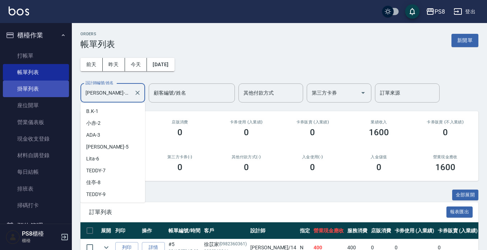
drag, startPoint x: 116, startPoint y: 88, endPoint x: 28, endPoint y: 95, distance: 87.6
click at [28, 95] on div "PS8 登出 櫃檯作業 打帳單 帳單列表 掛單列表 座位開單 營業儀表板 現金收支登錄 材料自購登錄 每日結帳 排班表 掃碼打卡 預約管理 預約管理 單日預約…" at bounding box center [243, 159] width 487 height 319
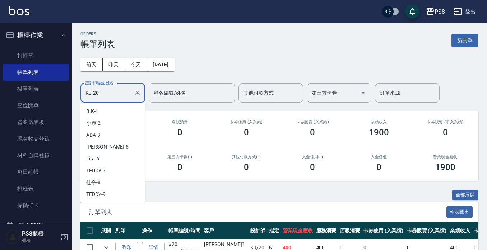
drag, startPoint x: 112, startPoint y: 90, endPoint x: 0, endPoint y: 100, distance: 112.9
click at [0, 100] on div "PS8 登出 櫃檯作業 打帳單 帳單列表 掛單列表 座位開單 營業儀表板 現金收支登錄 材料自購登錄 每日結帳 排班表 掃碼打卡 預約管理 預約管理 單日預約…" at bounding box center [243, 150] width 487 height 301
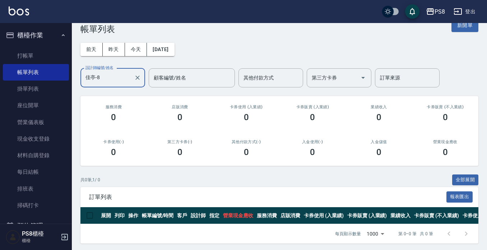
scroll to position [23, 0]
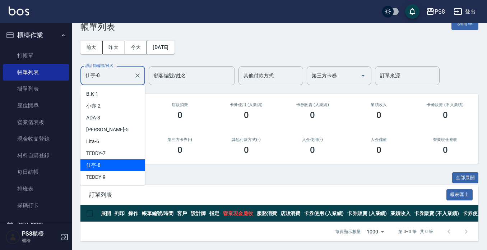
drag, startPoint x: 121, startPoint y: 68, endPoint x: 0, endPoint y: 68, distance: 120.7
click at [0, 68] on div "PS8 登出 櫃檯作業 打帳單 帳單列表 掛單列表 座位開單 營業儀表板 現金收支登錄 材料自購登錄 每日結帳 排班表 掃碼打卡 預約管理 預約管理 單日預約…" at bounding box center [243, 116] width 487 height 267
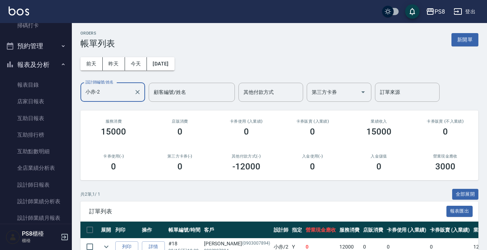
scroll to position [0, 0]
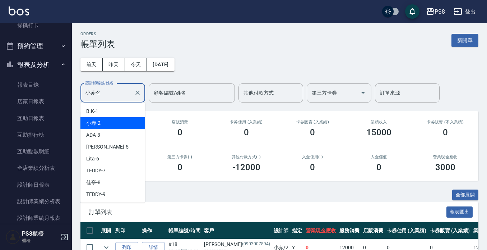
drag, startPoint x: 109, startPoint y: 87, endPoint x: 0, endPoint y: 91, distance: 108.6
click at [0, 91] on div "PS8 登出 櫃檯作業 打帳單 帳單列表 掛單列表 座位開單 營業儀表板 現金收支登錄 材料自購登錄 每日結帳 排班表 掃碼打卡 預約管理 預約管理 單日預約…" at bounding box center [243, 150] width 487 height 301
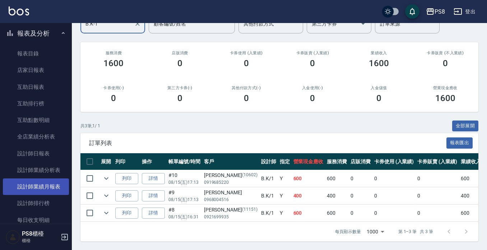
scroll to position [252, 0]
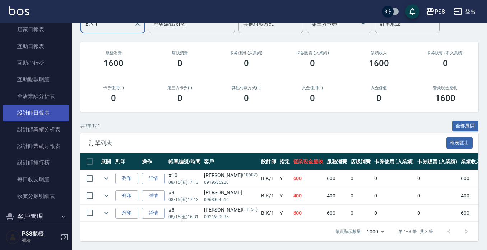
type input "B.K-1"
click at [45, 110] on link "設計師日報表" at bounding box center [36, 113] width 66 height 17
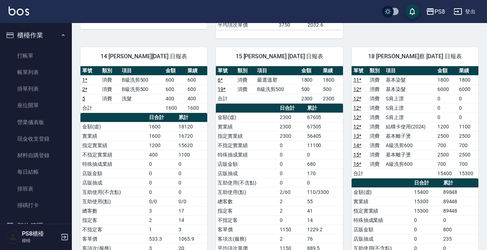
scroll to position [287, 0]
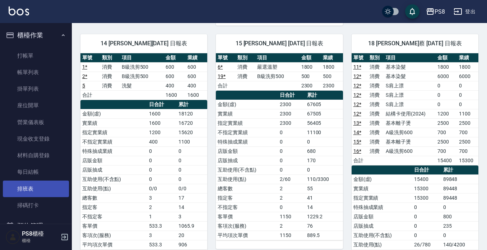
click at [22, 185] on link "排班表" at bounding box center [36, 188] width 66 height 17
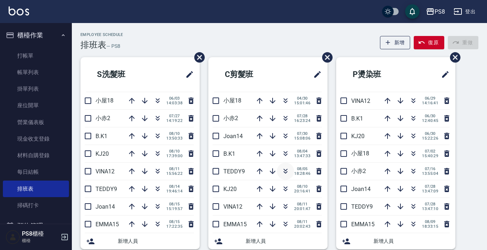
click at [284, 172] on icon "button" at bounding box center [286, 172] width 4 height 3
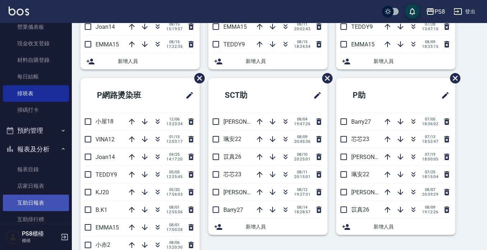
scroll to position [108, 0]
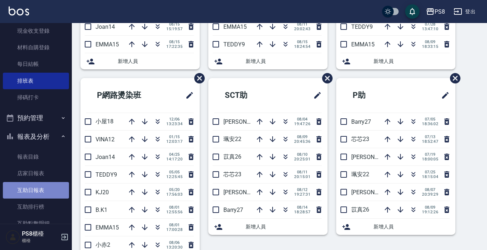
click at [41, 194] on link "互助日報表" at bounding box center [36, 190] width 66 height 17
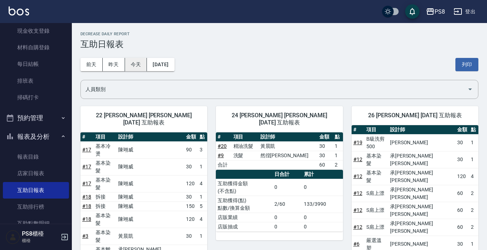
click at [130, 60] on button "今天" at bounding box center [136, 64] width 22 height 13
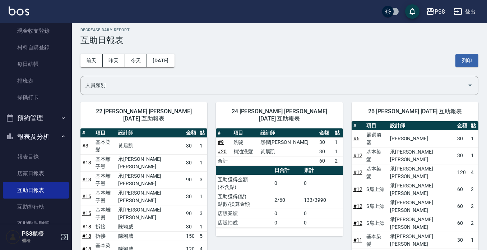
scroll to position [144, 0]
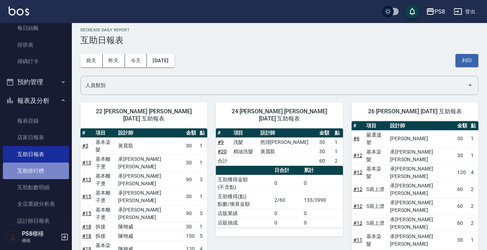
click at [50, 167] on link "互助排行榜" at bounding box center [36, 170] width 66 height 17
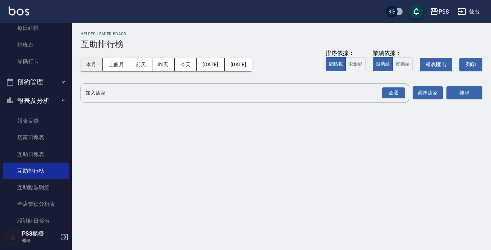
click at [92, 68] on button "本月" at bounding box center [91, 64] width 22 height 13
drag, startPoint x: 394, startPoint y: 94, endPoint x: 405, endPoint y: 93, distance: 11.2
click at [393, 94] on div "全選" at bounding box center [393, 92] width 23 height 11
click at [457, 93] on button "搜尋" at bounding box center [464, 93] width 36 height 13
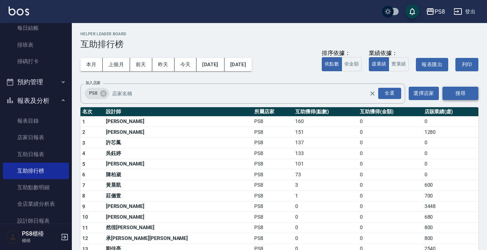
click at [457, 93] on button "搜尋" at bounding box center [461, 93] width 36 height 13
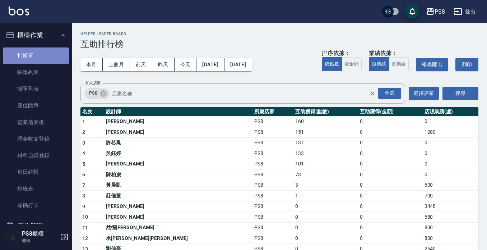
click at [40, 60] on link "打帳單" at bounding box center [36, 55] width 66 height 17
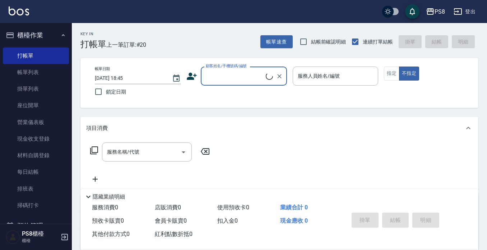
click at [235, 76] on input "顧客姓名/手機號碼/編號" at bounding box center [235, 76] width 62 height 13
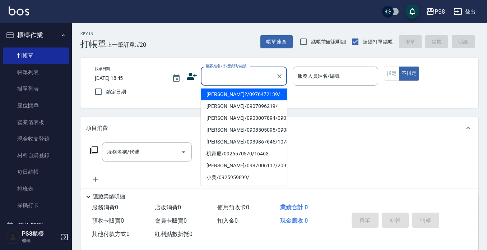
click at [194, 76] on icon at bounding box center [191, 76] width 11 height 11
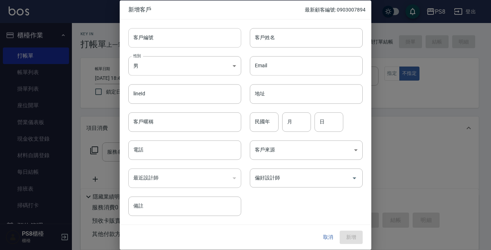
click at [161, 47] on input "客戶編號" at bounding box center [184, 37] width 113 height 19
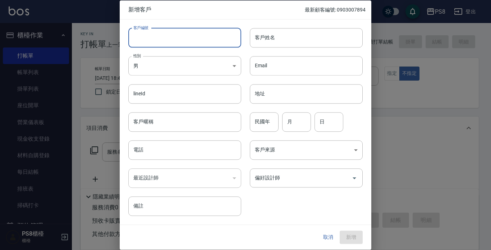
click at [179, 42] on input "客戶編號" at bounding box center [184, 37] width 113 height 19
drag, startPoint x: 184, startPoint y: 32, endPoint x: 122, endPoint y: 41, distance: 62.0
click at [122, 41] on div "客戶編號 0911702605 ​ 客戶編號" at bounding box center [180, 33] width 121 height 28
type input "0911702605"
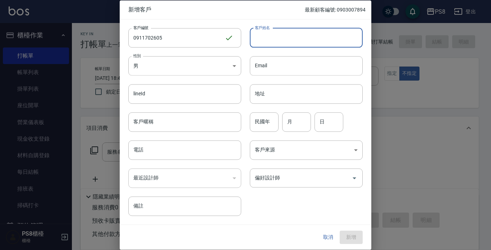
click at [262, 38] on input "客戶姓名" at bounding box center [306, 37] width 113 height 19
type input "p"
type input "c"
type input "v"
type input "c"
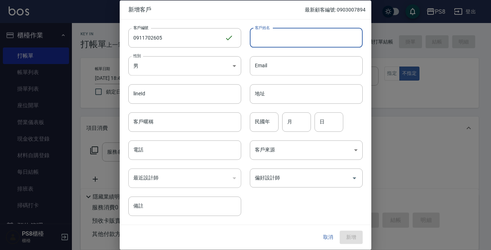
type input "＿"
type input "c"
type input "ㄌ"
type input "林真夷"
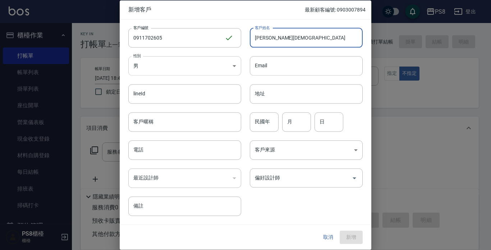
click at [162, 68] on body "PS8 登出 櫃檯作業 打帳單 帳單列表 掛單列表 座位開單 營業儀表板 現金收支登錄 材料自購登錄 每日結帳 排班表 掃碼打卡 預約管理 預約管理 單日預約…" at bounding box center [245, 175] width 491 height 350
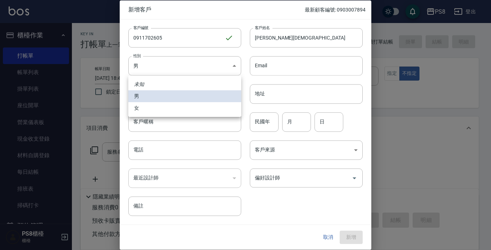
click at [181, 109] on li "女" at bounding box center [184, 108] width 113 height 12
type input "FEMALE"
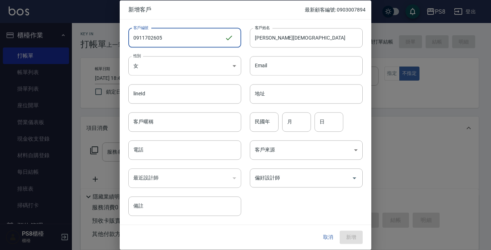
drag, startPoint x: 190, startPoint y: 42, endPoint x: 96, endPoint y: 42, distance: 93.8
click at [96, 42] on div "新增客戶 最新顧客編號: 0903007894 客戶編號 0911702605 ​ 客戶編號 客戶姓名 林真夷 客戶姓名 性別 女 FEMALE 性別 Ema…" at bounding box center [245, 125] width 491 height 250
click at [205, 145] on input "電話" at bounding box center [184, 149] width 113 height 19
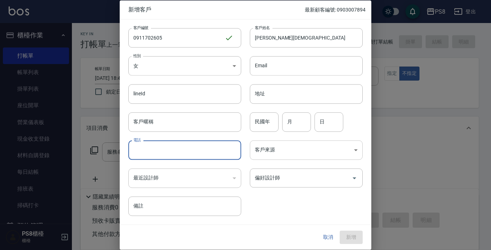
paste input "0911702605"
type input "0911702605"
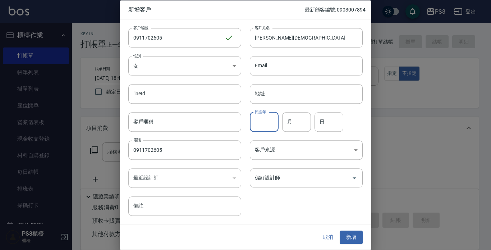
click at [266, 132] on input "民國年" at bounding box center [264, 121] width 29 height 19
type input "00"
type input "10"
type input "30"
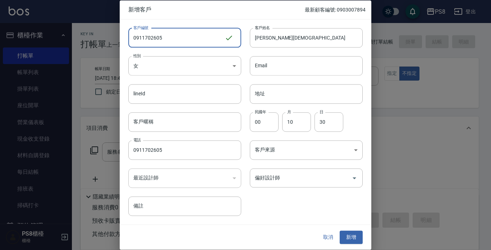
drag, startPoint x: 179, startPoint y: 47, endPoint x: 153, endPoint y: 76, distance: 38.9
click at [131, 47] on input "0911702605" at bounding box center [176, 37] width 96 height 19
click at [269, 176] on input "偏好設計師" at bounding box center [301, 177] width 96 height 13
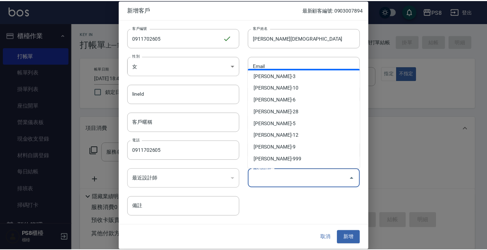
scroll to position [226, 0]
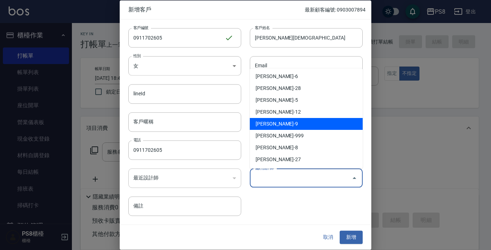
click at [289, 126] on li "施妃娟-9" at bounding box center [306, 124] width 113 height 12
type input "施妃娟"
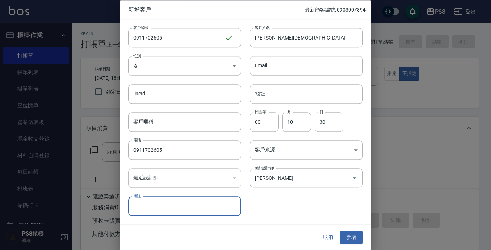
click at [354, 234] on button "新增" at bounding box center [351, 237] width 23 height 13
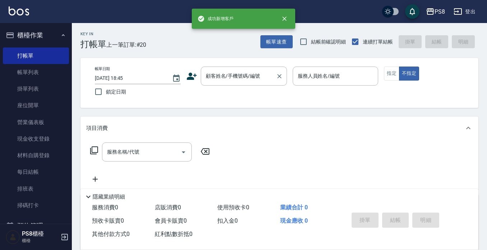
click at [254, 76] on input "顧客姓名/手機號碼/編號" at bounding box center [238, 76] width 69 height 13
paste input "0911702605"
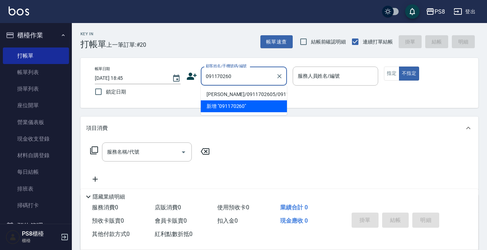
click at [259, 97] on li "林真夷/0911702605/0911702605" at bounding box center [244, 94] width 86 height 12
type input "林真夷/0911702605/0911702605"
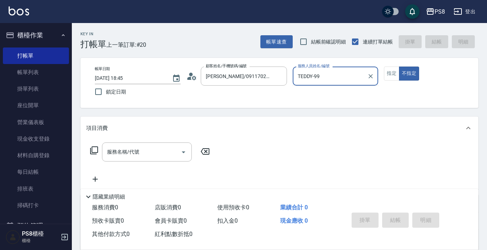
type input "TEDDY-99"
click at [399, 66] on button "不指定" at bounding box center [409, 73] width 20 height 14
type button "false"
type input "TEDDY-9"
click at [389, 72] on button "指定" at bounding box center [391, 73] width 15 height 14
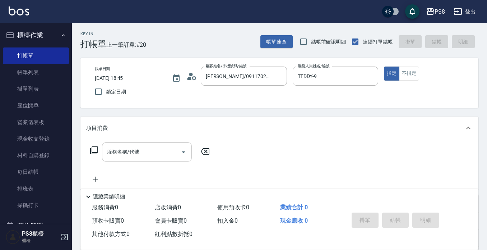
click at [131, 149] on div "服務名稱/代號 服務名稱/代號" at bounding box center [147, 151] width 90 height 19
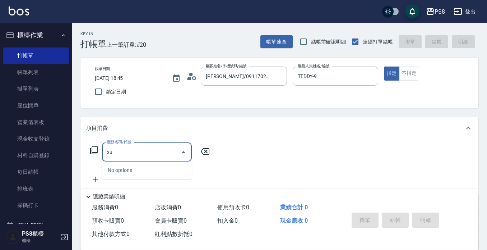
type input "x"
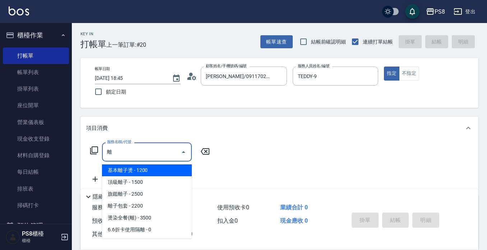
click at [144, 169] on span "基本離子燙 - 1200" at bounding box center [147, 170] width 90 height 12
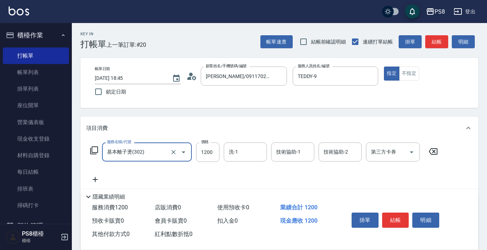
type input "基本離子燙(302)"
click at [96, 178] on icon at bounding box center [95, 179] width 18 height 9
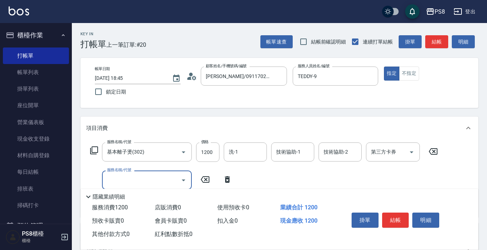
click at [113, 176] on input "服務名稱/代號" at bounding box center [141, 180] width 73 height 13
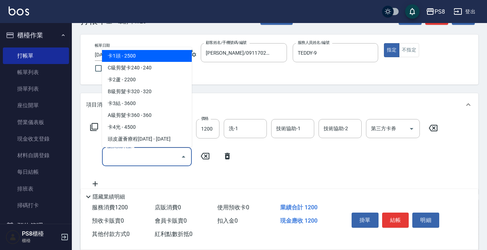
scroll to position [36, 0]
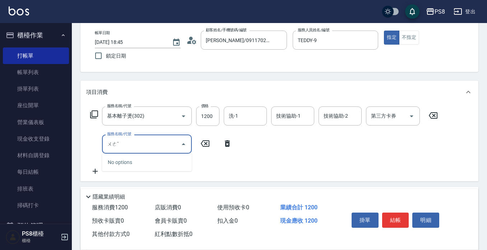
type input "ㄨ"
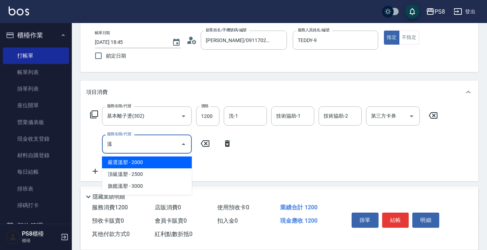
click at [130, 157] on span "嚴選溫塑 - 2000" at bounding box center [147, 162] width 90 height 12
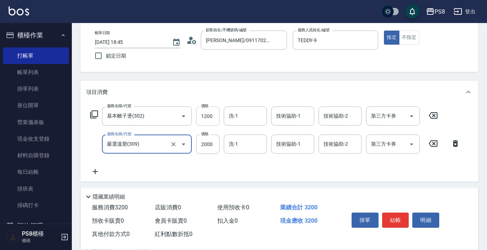
type input "嚴選溫塑(309)"
click at [206, 121] on input "1200" at bounding box center [207, 115] width 23 height 19
click at [209, 120] on input "1200" at bounding box center [207, 115] width 23 height 19
type input "1499"
type input "1000"
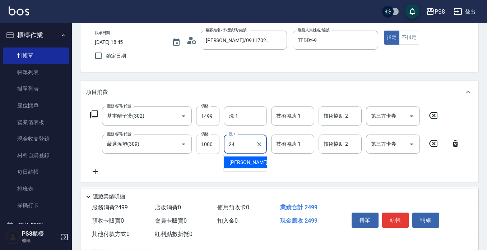
type input "婷婷-24"
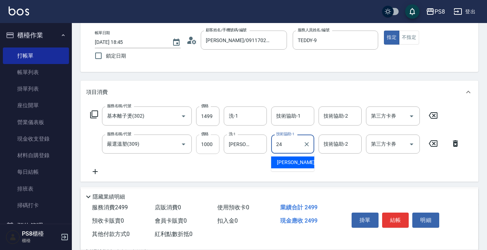
type input "婷婷-24"
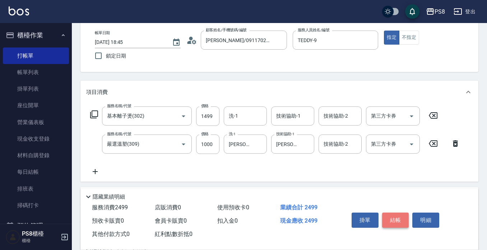
click at [396, 217] on button "結帳" at bounding box center [395, 219] width 27 height 15
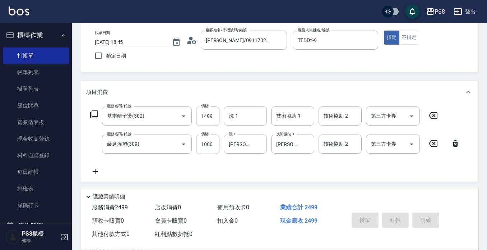
type input "2025/08/15 18:49"
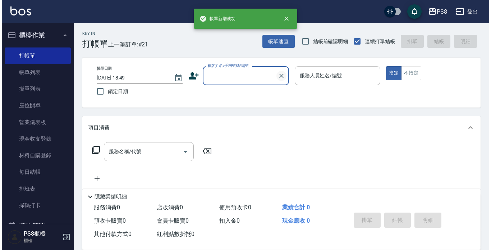
scroll to position [0, 0]
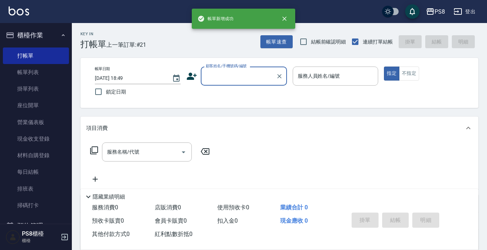
click at [256, 71] on input "顧客姓名/手機號碼/編號" at bounding box center [238, 76] width 69 height 13
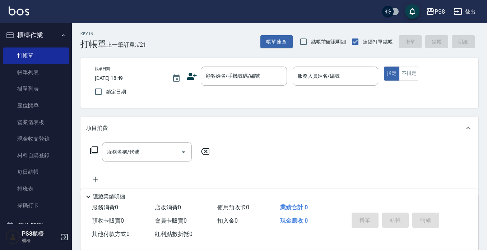
click at [191, 74] on icon at bounding box center [192, 76] width 10 height 7
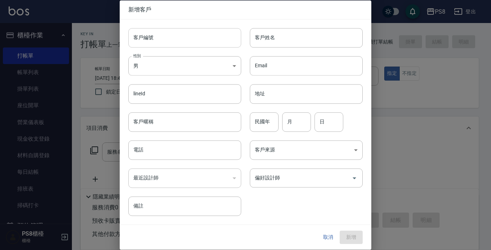
click at [173, 43] on input "客戶編號" at bounding box center [184, 37] width 113 height 19
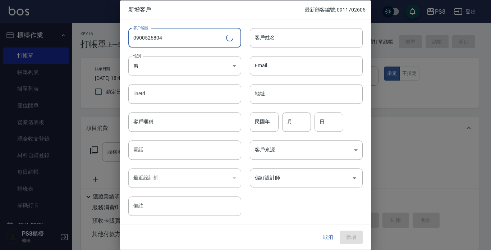
type input "0900526804"
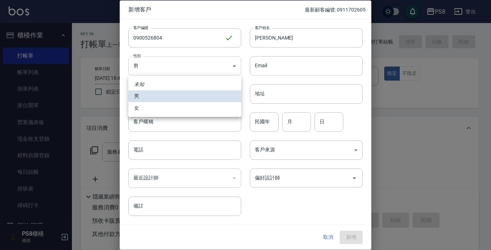
click at [208, 62] on body "PS8 登出 櫃檯作業 打帳單 帳單列表 掛單列表 座位開單 營業儀表板 現金收支登錄 材料自購登錄 每日結帳 排班表 掃碼打卡 預約管理 預約管理 單日預約…" at bounding box center [245, 175] width 491 height 350
click at [201, 103] on li "女" at bounding box center [184, 108] width 113 height 12
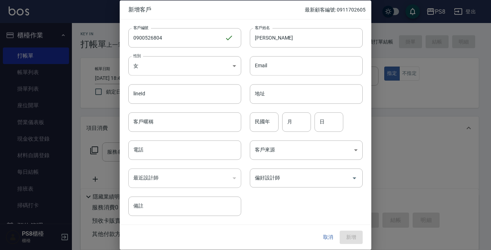
click at [264, 119] on input "民國年" at bounding box center [264, 121] width 29 height 19
drag, startPoint x: 271, startPoint y: 125, endPoint x: 231, endPoint y: 130, distance: 40.2
click at [232, 130] on div "客戶編號 0900526804 ​ 客戶編號 客戶姓名 劉俞君 客戶姓名 性別 女 FEMALE 性別 Email Email lineId lineId 地…" at bounding box center [241, 117] width 243 height 197
drag, startPoint x: 175, startPoint y: 43, endPoint x: 123, endPoint y: 45, distance: 52.1
click at [123, 45] on div "客戶編號 0900526804 ​ 客戶編號" at bounding box center [180, 33] width 121 height 28
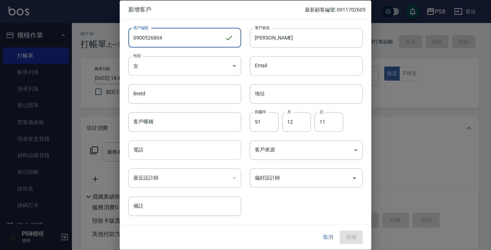
click at [171, 144] on input "電話" at bounding box center [184, 149] width 113 height 19
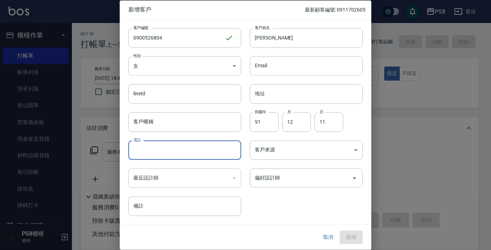
paste input "0900526804"
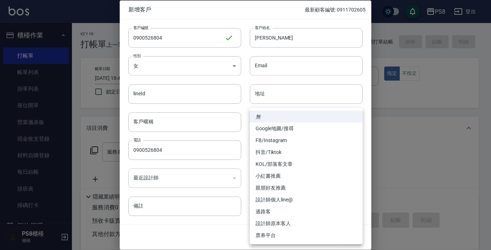
click at [265, 147] on body "PS8 登出 櫃檯作業 打帳單 帳單列表 掛單列表 座位開單 營業儀表板 現金收支登錄 材料自購登錄 每日結帳 排班表 掃碼打卡 預約管理 預約管理 單日預約…" at bounding box center [245, 175] width 491 height 350
click at [200, 182] on div at bounding box center [245, 125] width 491 height 250
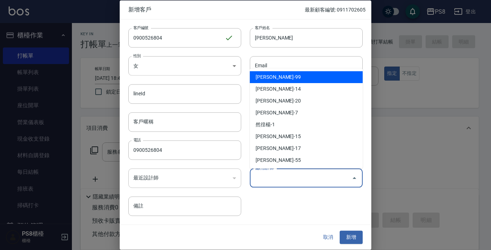
click at [276, 183] on input "偏好設計師" at bounding box center [301, 177] width 96 height 13
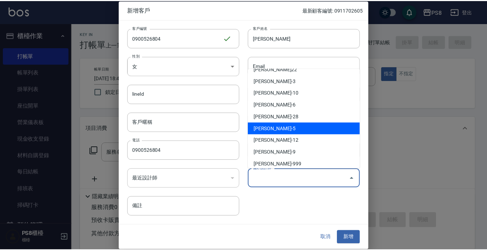
scroll to position [226, 0]
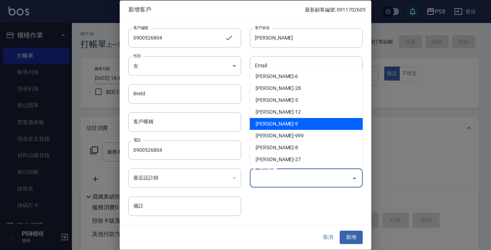
click at [299, 124] on li "施妃娟-9" at bounding box center [306, 124] width 113 height 12
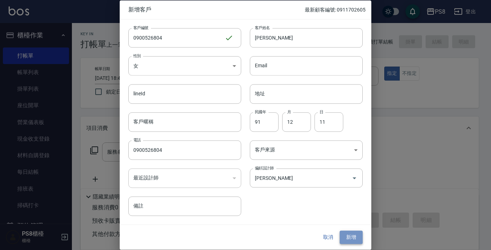
click at [353, 234] on button "新增" at bounding box center [351, 237] width 23 height 13
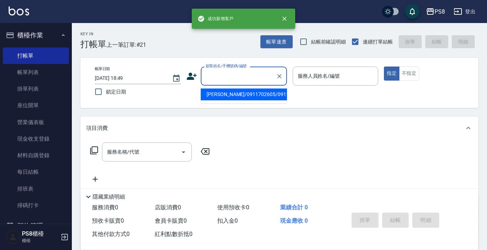
click at [243, 76] on input "顧客姓名/手機號碼/編號" at bounding box center [238, 76] width 69 height 13
paste input "0900526804"
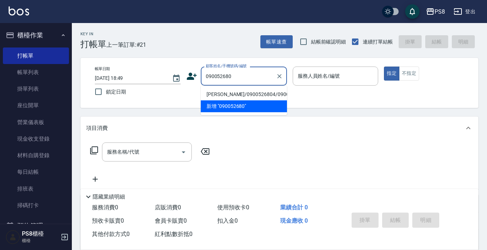
click at [233, 94] on li "劉俞君/0900526804/0900526804" at bounding box center [244, 94] width 86 height 12
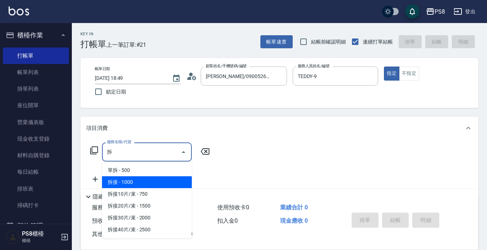
click at [166, 183] on span "拆接 - 1000" at bounding box center [147, 182] width 90 height 12
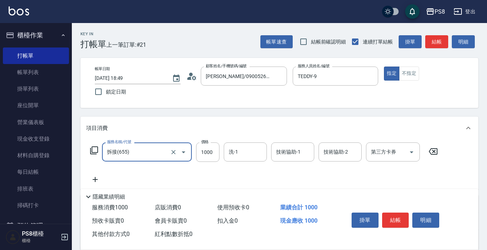
click at [163, 158] on input "拆接(655)" at bounding box center [136, 152] width 63 height 13
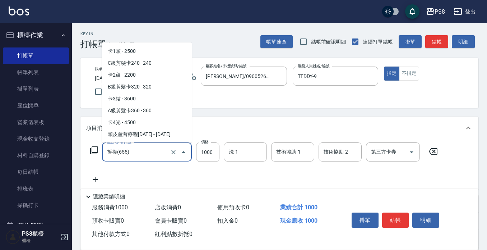
scroll to position [970, 0]
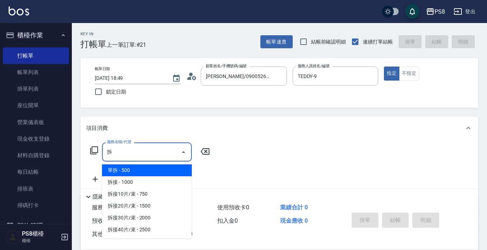
click at [140, 163] on ul "單拆 - 500 拆接 - 1000 拆接10片/束 - 750 拆接20片/束 - 1500 拆接30片/束 - 2000 拆接40片/束 - 2500" at bounding box center [147, 199] width 90 height 77
click at [139, 167] on span "單拆 - 500" at bounding box center [147, 170] width 90 height 12
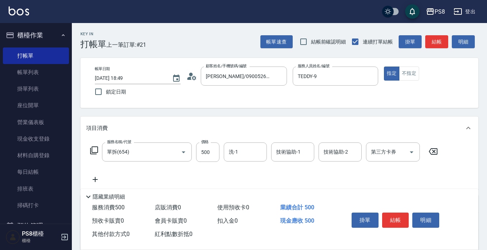
click at [96, 181] on icon at bounding box center [95, 179] width 18 height 9
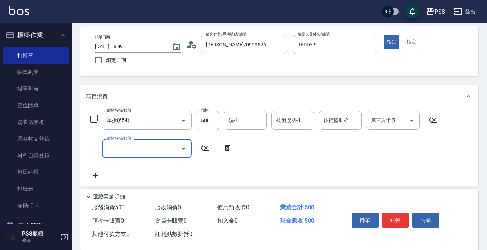
scroll to position [36, 0]
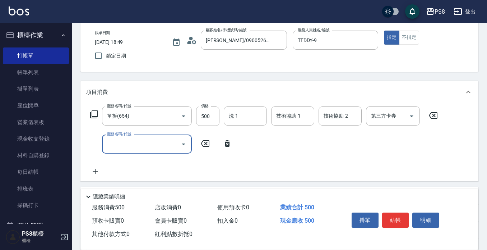
click at [124, 144] on input "服務名稱/代號" at bounding box center [141, 144] width 73 height 13
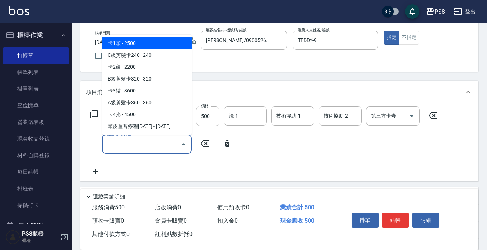
click at [128, 150] on div "服務名稱/代號" at bounding box center [147, 143] width 90 height 19
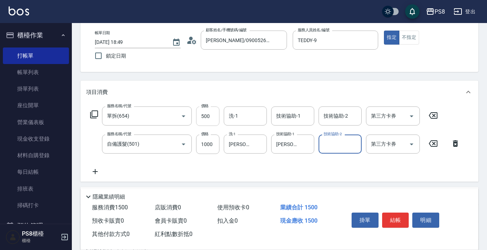
click at [213, 118] on input "500" at bounding box center [207, 115] width 23 height 19
click at [212, 118] on input "500" at bounding box center [207, 115] width 23 height 19
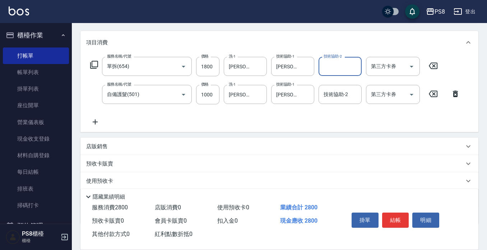
scroll to position [129, 0]
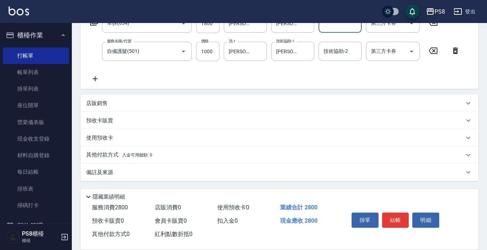
click at [169, 153] on div "其他付款方式 入金可用餘額: 0" at bounding box center [275, 155] width 378 height 8
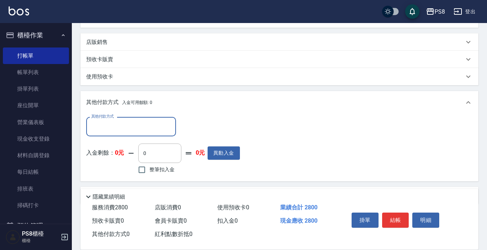
scroll to position [0, 0]
click at [125, 132] on input "其他付款方式" at bounding box center [130, 126] width 83 height 13
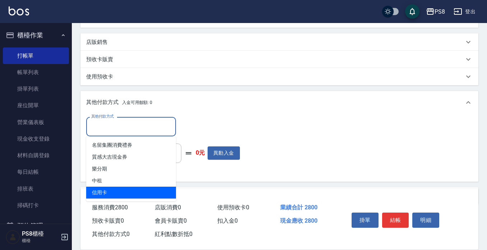
click at [133, 194] on span "信用卡" at bounding box center [131, 192] width 90 height 12
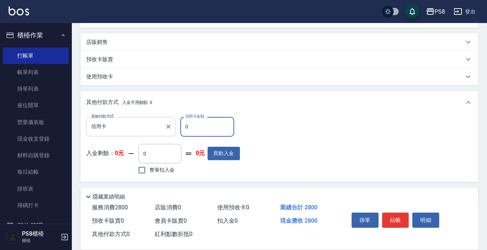
drag, startPoint x: 198, startPoint y: 132, endPoint x: 161, endPoint y: 130, distance: 37.8
click at [161, 130] on div "其他付款方式 信用卡 其他付款方式 信用卡金額 0 信用卡金額" at bounding box center [163, 126] width 154 height 19
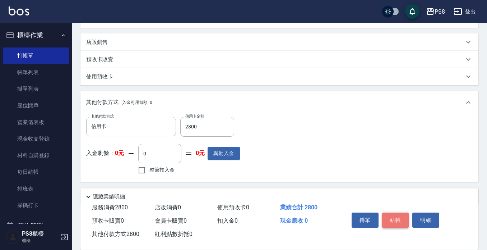
click at [397, 217] on button "結帳" at bounding box center [395, 219] width 27 height 15
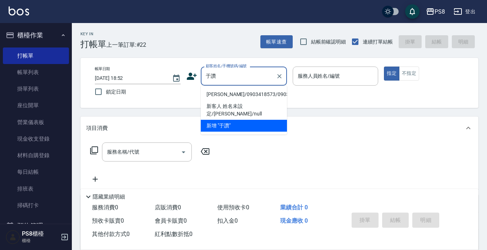
click at [252, 95] on li "于讚文/0903418573/0903418573" at bounding box center [244, 94] width 86 height 12
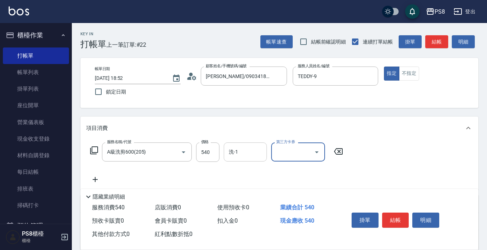
click at [248, 151] on input "洗-1" at bounding box center [245, 152] width 37 height 13
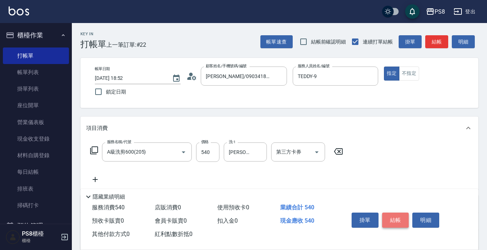
click at [402, 216] on button "結帳" at bounding box center [395, 219] width 27 height 15
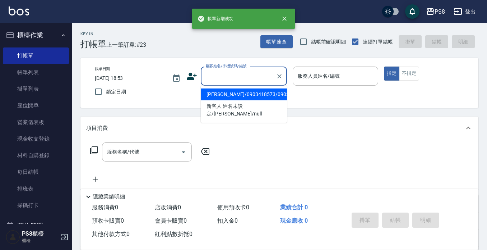
click at [245, 74] on input "顧客姓名/手機號碼/編號" at bounding box center [238, 76] width 69 height 13
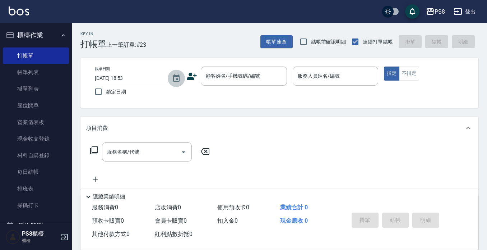
click at [184, 80] on button "Choose date, selected date is 2025-08-15" at bounding box center [176, 78] width 17 height 17
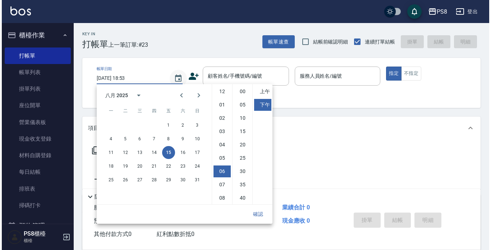
scroll to position [40, 0]
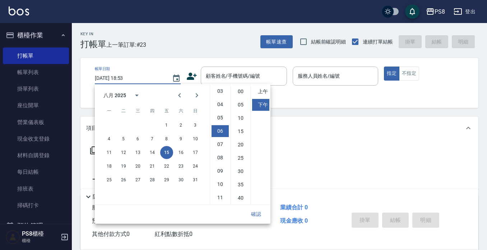
click at [195, 76] on icon at bounding box center [192, 76] width 10 height 7
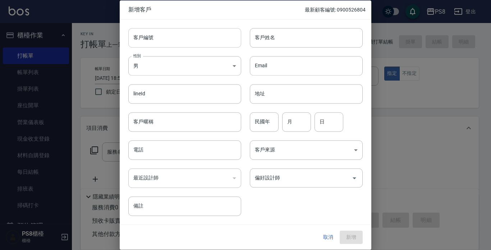
click at [198, 42] on input "客戶編號" at bounding box center [184, 37] width 113 height 19
click at [170, 73] on body "PS8 登出 櫃檯作業 打帳單 帳單列表 掛單列表 座位開單 營業儀表板 現金收支登錄 材料自購登錄 每日結帳 排班表 掃碼打卡 預約管理 預約管理 單日預約…" at bounding box center [245, 175] width 491 height 350
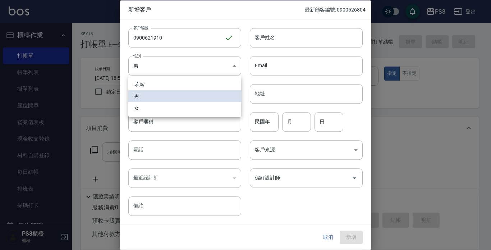
click at [170, 106] on li "女" at bounding box center [184, 108] width 113 height 12
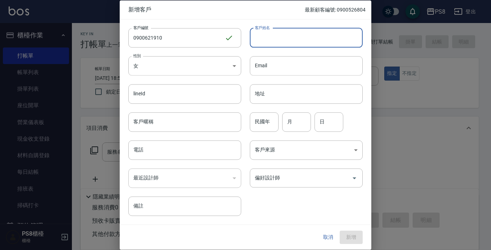
click at [281, 35] on input "客戶姓名" at bounding box center [306, 37] width 113 height 19
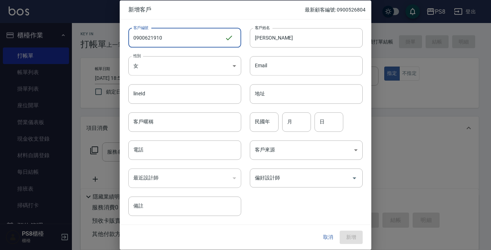
drag, startPoint x: 200, startPoint y: 42, endPoint x: 106, endPoint y: 38, distance: 93.5
click at [106, 38] on div "新增客戶 最新顧客編號: 0900526804 客戶編號 0900621910 ​ 客戶編號 客戶姓名 謝嫻靜 客戶姓名 性別 女 FEMALE 性別 Ema…" at bounding box center [245, 125] width 491 height 250
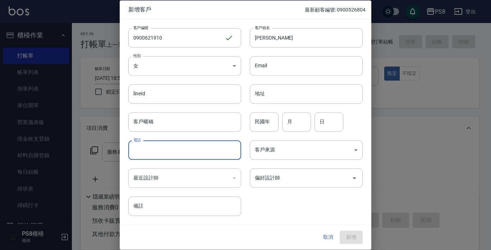
click at [149, 147] on input "電話" at bounding box center [184, 149] width 113 height 19
paste input "0900621910"
click at [253, 130] on input "民國年" at bounding box center [264, 121] width 29 height 19
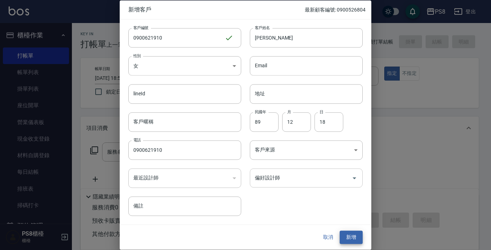
click at [261, 179] on input "偏好設計師" at bounding box center [301, 177] width 96 height 13
click at [280, 185] on div "何恭霖 偏好設計師" at bounding box center [306, 177] width 113 height 19
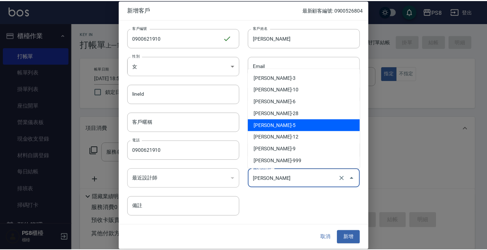
scroll to position [226, 0]
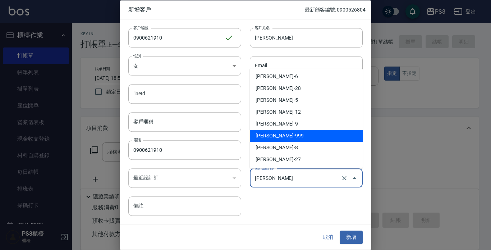
click at [287, 127] on li "施妃娟-9" at bounding box center [306, 124] width 113 height 12
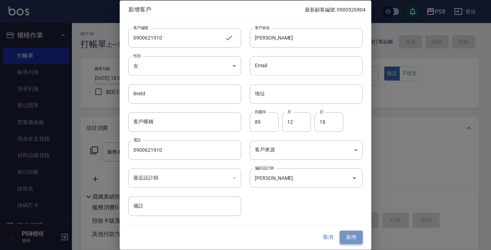
click at [359, 239] on button "新增" at bounding box center [351, 237] width 23 height 13
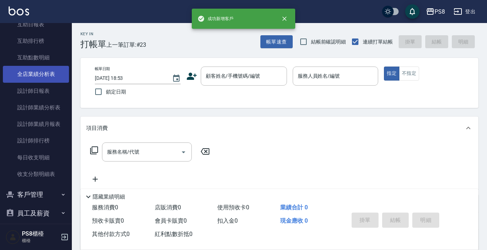
scroll to position [318, 0]
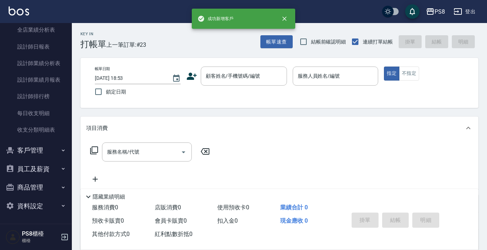
click at [46, 149] on button "客戶管理" at bounding box center [36, 150] width 66 height 19
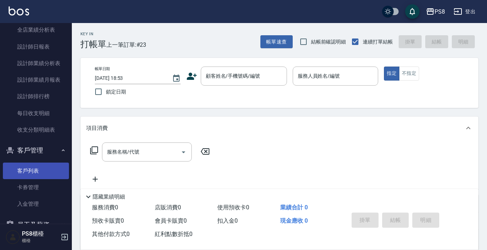
click at [41, 166] on link "客戶列表" at bounding box center [36, 170] width 66 height 17
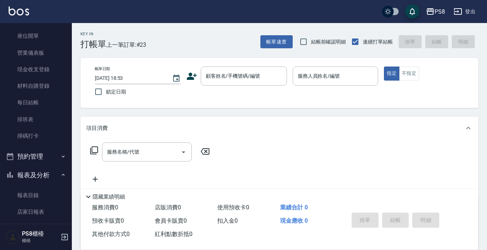
scroll to position [66, 0]
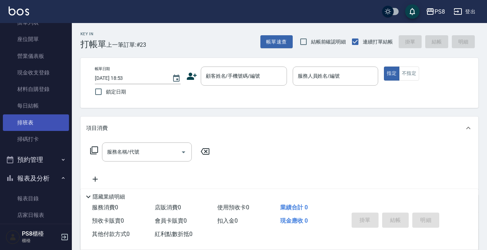
click at [47, 128] on link "排班表" at bounding box center [36, 122] width 66 height 17
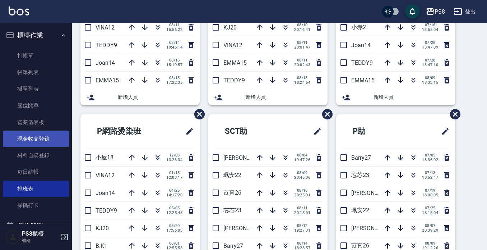
click at [32, 139] on link "現金收支登錄" at bounding box center [36, 138] width 66 height 17
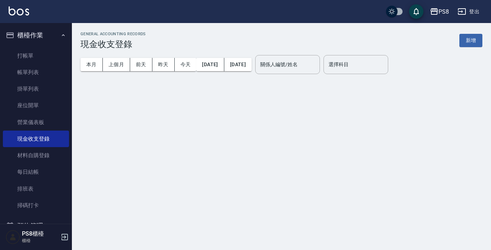
click at [467, 41] on button "新增" at bounding box center [470, 40] width 23 height 13
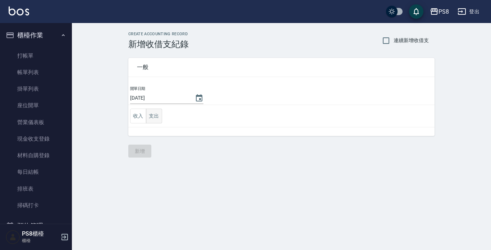
click at [153, 118] on button "支出" at bounding box center [154, 116] width 16 height 15
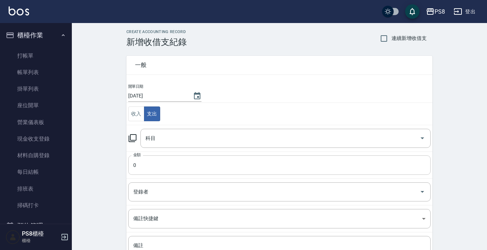
scroll to position [36, 0]
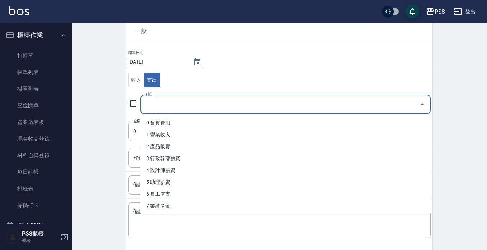
click at [163, 101] on input "科目" at bounding box center [280, 104] width 273 height 13
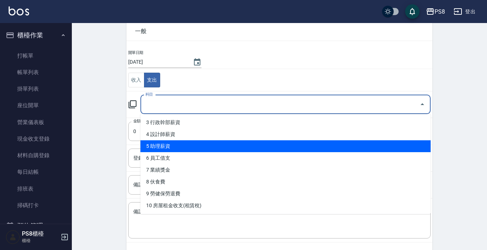
click at [259, 146] on li "5 助理薪資" at bounding box center [285, 146] width 290 height 12
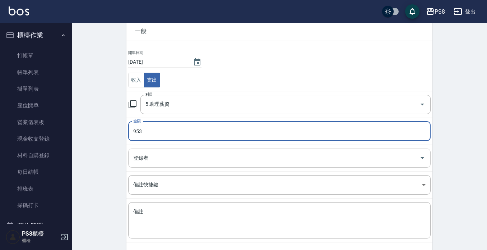
click at [195, 161] on input "登錄者" at bounding box center [274, 158] width 285 height 13
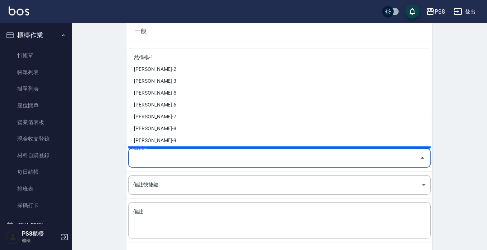
click at [123, 166] on div "一般 開單日期 2025/08/15 收入 支出 科目 5 助理薪資 科目 金額 953 金額 登錄者 登錄者 備註快捷鍵 ​ 備註快捷鍵 備註 x 備註" at bounding box center [275, 132] width 315 height 238
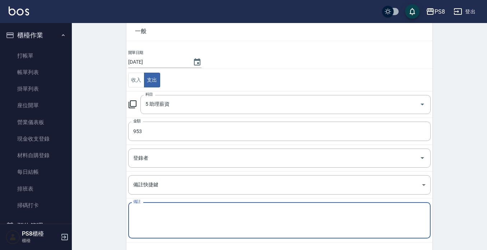
click at [164, 209] on textarea "備註" at bounding box center [279, 220] width 292 height 24
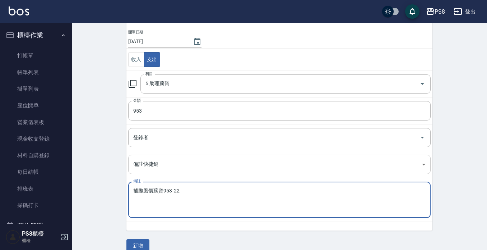
scroll to position [68, 0]
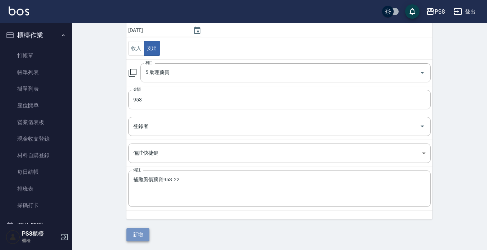
click at [136, 233] on button "新增" at bounding box center [137, 234] width 23 height 13
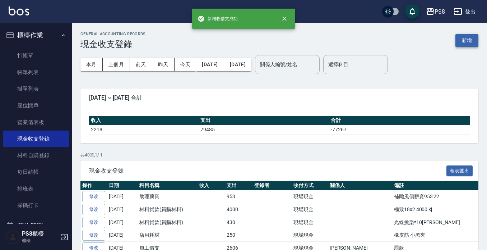
click at [467, 41] on button "新增" at bounding box center [467, 40] width 23 height 13
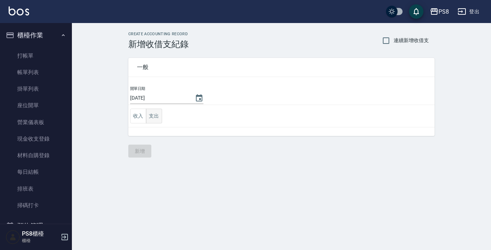
click at [155, 111] on button "支出" at bounding box center [154, 116] width 16 height 15
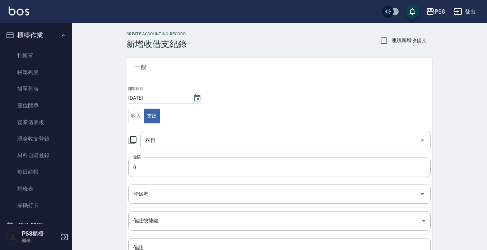
click at [189, 137] on input "科目" at bounding box center [280, 140] width 273 height 13
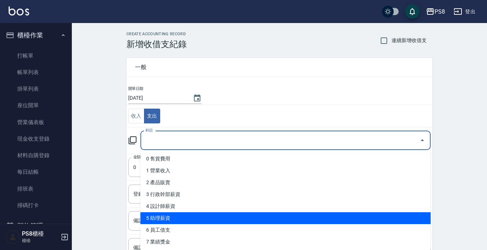
click at [185, 216] on li "5 助理薪資" at bounding box center [285, 218] width 290 height 12
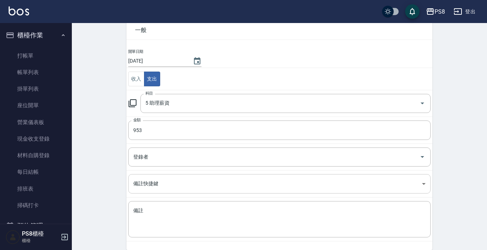
scroll to position [68, 0]
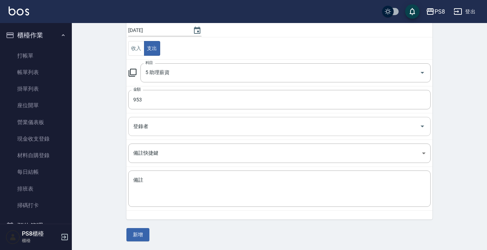
click at [168, 125] on input "登錄者" at bounding box center [274, 126] width 285 height 13
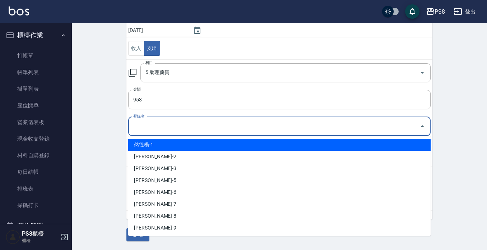
click at [169, 125] on input "登錄者" at bounding box center [274, 126] width 285 height 13
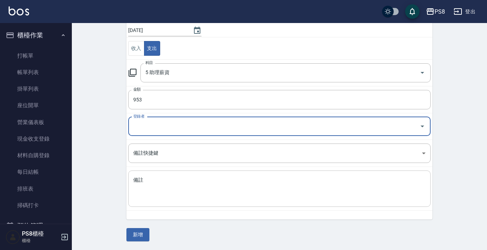
click at [167, 174] on div "x 備註" at bounding box center [279, 188] width 303 height 36
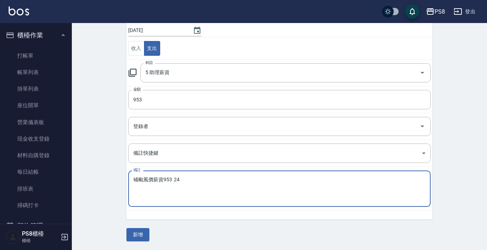
click at [143, 230] on button "新增" at bounding box center [137, 234] width 23 height 13
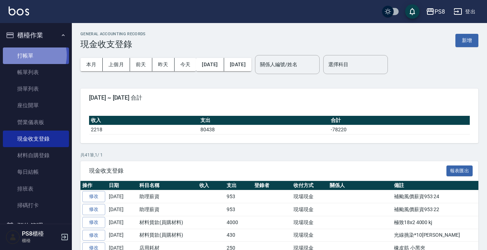
click at [28, 55] on link "打帳單" at bounding box center [36, 55] width 66 height 17
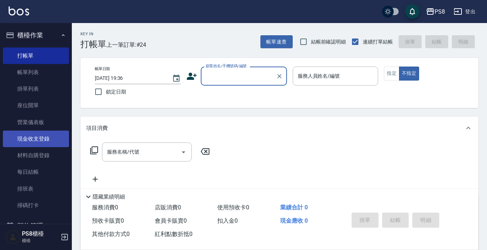
click at [40, 135] on link "現金收支登錄" at bounding box center [36, 138] width 66 height 17
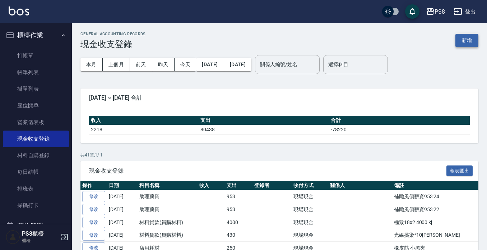
click at [462, 42] on button "新增" at bounding box center [467, 40] width 23 height 13
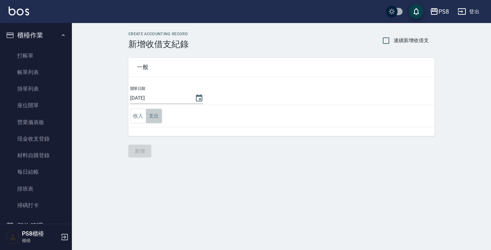
click at [152, 120] on button "支出" at bounding box center [154, 116] width 16 height 15
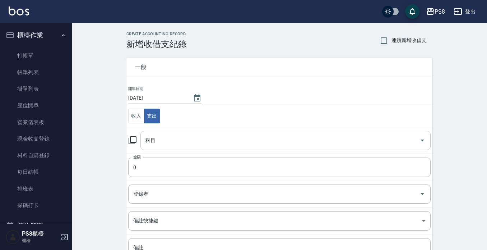
click at [178, 139] on input "科目" at bounding box center [280, 140] width 273 height 13
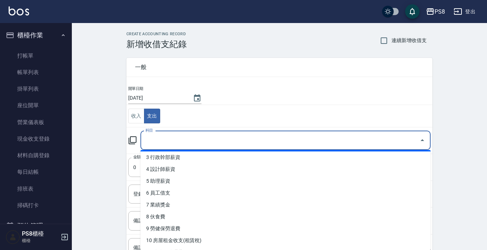
scroll to position [72, 0]
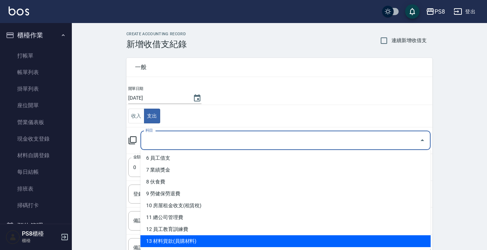
click at [207, 243] on li "13 材料貨款(員購材料)" at bounding box center [285, 241] width 290 height 12
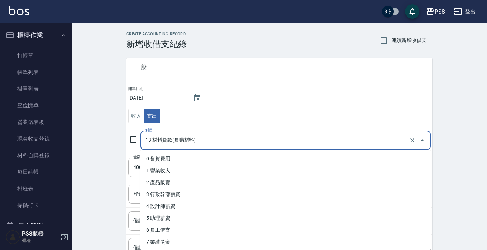
click at [387, 143] on input "13 材料貨款(員購材料)" at bounding box center [276, 140] width 264 height 13
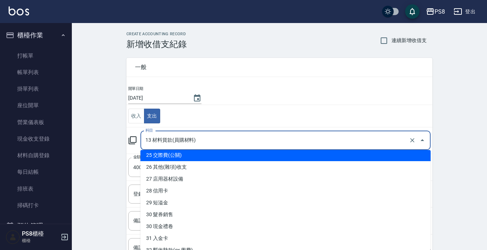
scroll to position [287, 0]
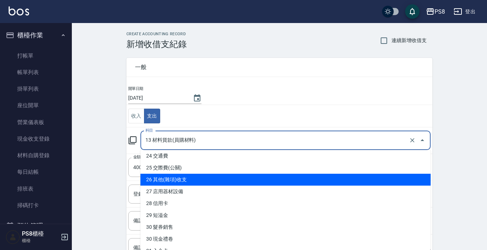
click at [204, 180] on li "26 其他(雜項)收支" at bounding box center [285, 180] width 290 height 12
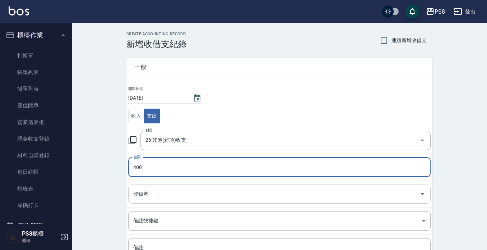
click at [176, 196] on input "登錄者" at bounding box center [274, 194] width 285 height 13
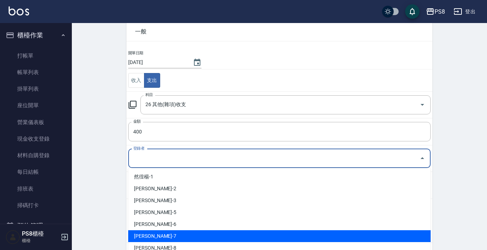
scroll to position [68, 0]
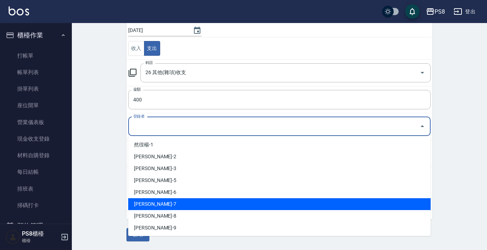
click at [175, 198] on li "施娟娟-7" at bounding box center [279, 204] width 303 height 12
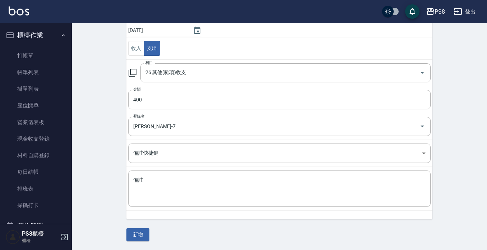
click at [221, 112] on td "金額 400 金額" at bounding box center [279, 99] width 306 height 27
drag, startPoint x: 205, startPoint y: 123, endPoint x: 202, endPoint y: 128, distance: 6.1
click at [205, 124] on input "施娟娟-7" at bounding box center [270, 126] width 276 height 13
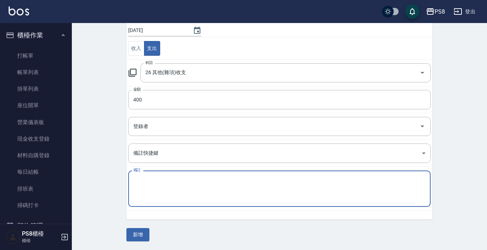
click at [148, 195] on textarea "備註" at bounding box center [279, 188] width 292 height 24
click at [107, 209] on div "CREATE ACCOUNTING RECORD 新增收借支紀錄 連續新增收借支 一般 開單日期 2025/08/15 收入 支出 科目 26 其他(雜項)收…" at bounding box center [279, 102] width 415 height 294
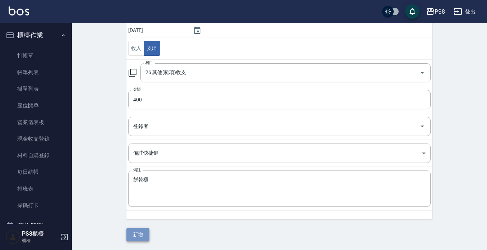
click at [146, 233] on button "新增" at bounding box center [137, 234] width 23 height 13
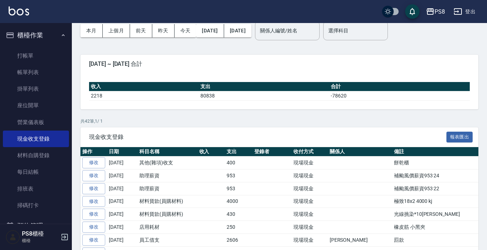
scroll to position [108, 0]
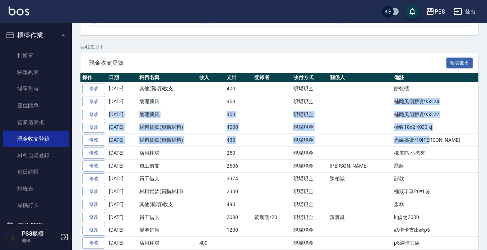
drag, startPoint x: 352, startPoint y: 101, endPoint x: 401, endPoint y: 146, distance: 66.1
click at [401, 146] on td "光線挑染*10束 萱" at bounding box center [469, 140] width 155 height 13
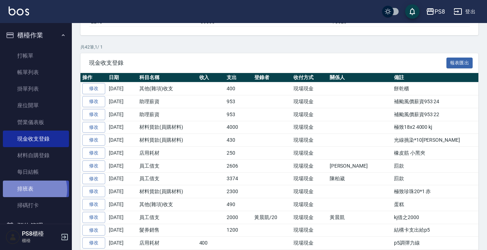
click at [31, 189] on link "排班表" at bounding box center [36, 188] width 66 height 17
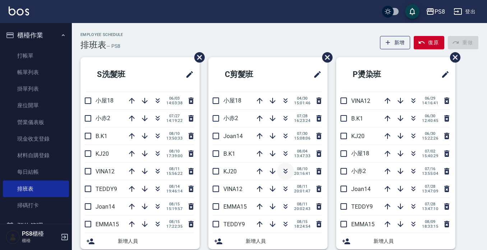
click at [284, 171] on icon "button" at bounding box center [286, 170] width 4 height 3
click at [153, 152] on icon "button" at bounding box center [157, 153] width 9 height 9
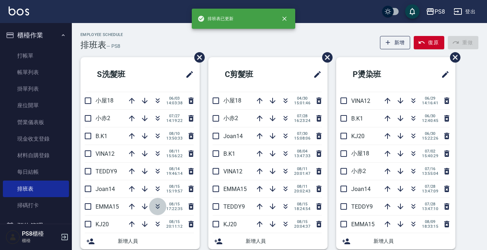
click at [156, 207] on icon "button" at bounding box center [158, 207] width 4 height 3
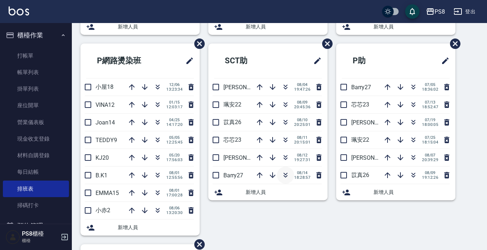
scroll to position [252, 0]
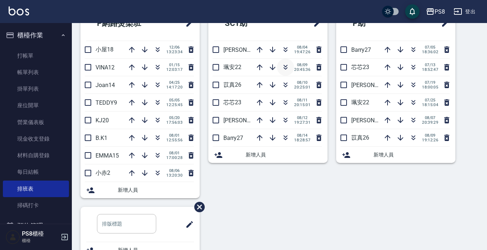
click at [284, 65] on icon "button" at bounding box center [286, 66] width 4 height 3
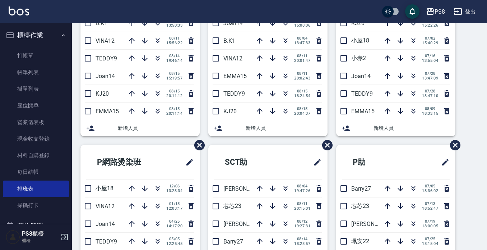
scroll to position [36, 0]
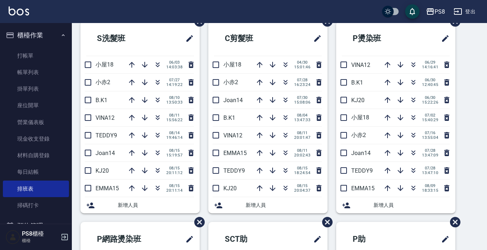
click at [17, 33] on button "櫃檯作業" at bounding box center [36, 35] width 66 height 19
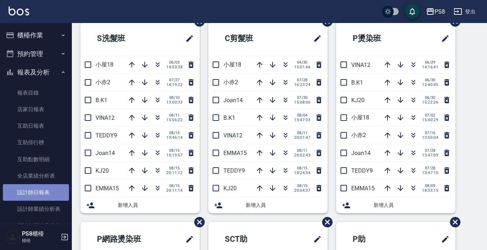
click at [38, 189] on link "設計師日報表" at bounding box center [36, 192] width 66 height 17
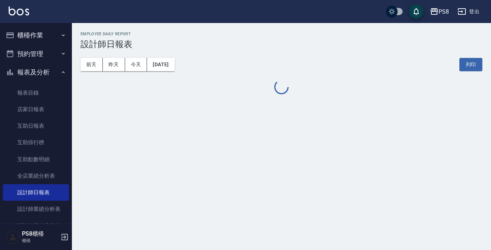
click at [38, 108] on link "店家日報表" at bounding box center [36, 109] width 66 height 17
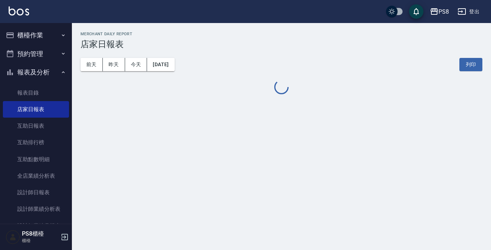
click at [43, 68] on button "報表及分析" at bounding box center [36, 72] width 66 height 19
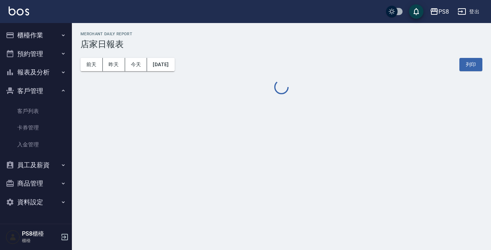
click at [31, 91] on button "客戶管理" at bounding box center [36, 91] width 66 height 19
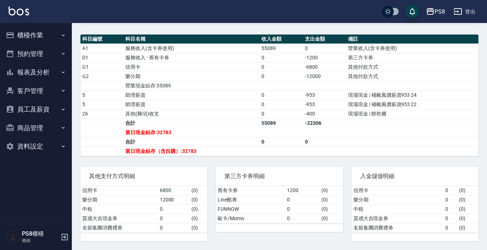
scroll to position [241, 0]
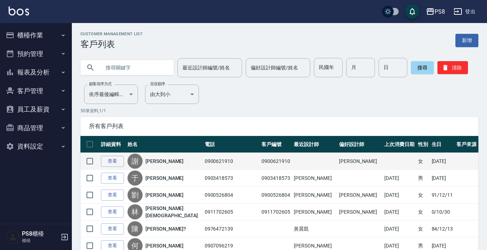
click at [157, 162] on link "[PERSON_NAME]" at bounding box center [165, 160] width 38 height 7
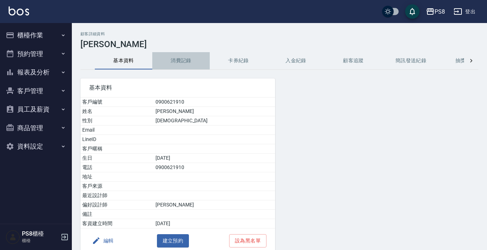
click at [191, 64] on button "消費記錄" at bounding box center [180, 60] width 57 height 17
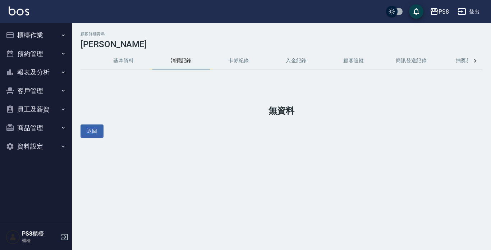
click at [121, 65] on button "基本資料" at bounding box center [123, 60] width 57 height 17
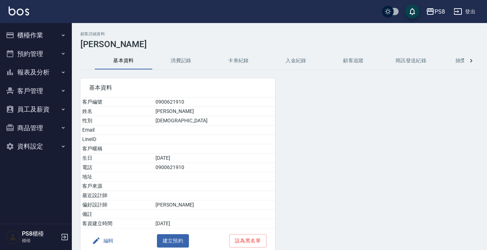
click at [36, 38] on button "櫃檯作業" at bounding box center [36, 35] width 66 height 19
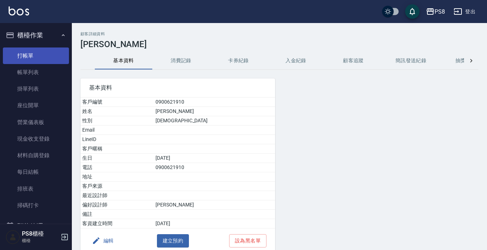
click at [43, 56] on link "打帳單" at bounding box center [36, 55] width 66 height 17
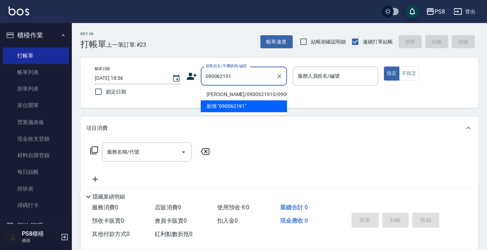
click at [240, 95] on li "謝嫻靜/0900621910/0900621910" at bounding box center [244, 94] width 86 height 12
type input "謝嫻靜/0900621910/0900621910"
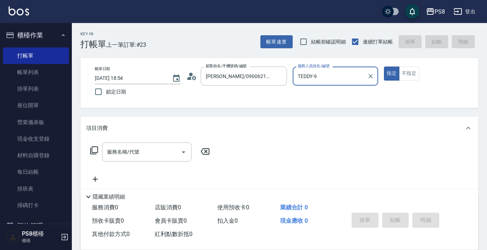
type input "TEDDY-9"
click at [409, 77] on button "不指定" at bounding box center [409, 73] width 20 height 14
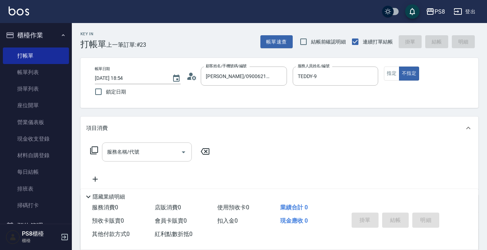
click at [176, 150] on input "服務名稱/代號" at bounding box center [141, 152] width 73 height 13
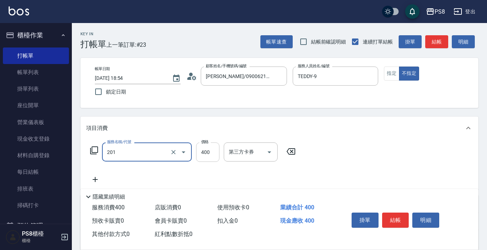
type input "洗剪400(201)"
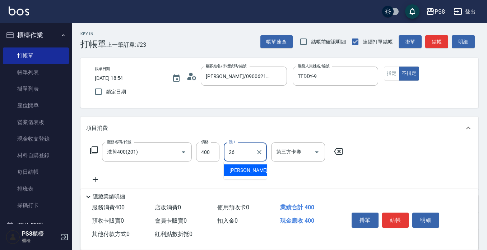
type input "苡真-26"
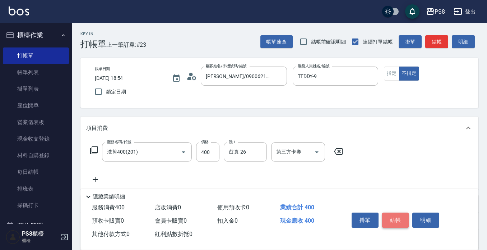
click at [392, 212] on button "結帳" at bounding box center [395, 219] width 27 height 15
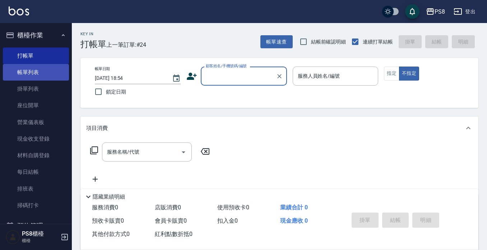
click at [24, 70] on link "帳單列表" at bounding box center [36, 72] width 66 height 17
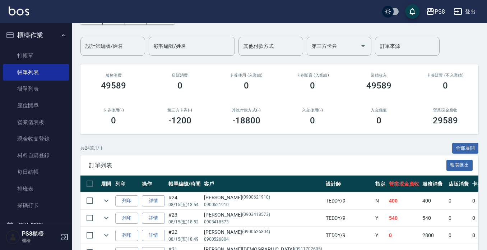
scroll to position [36, 0]
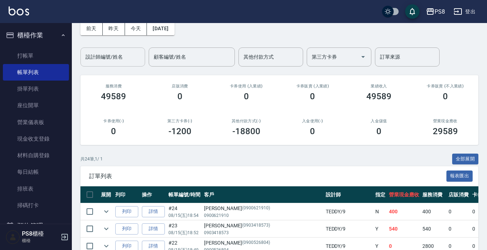
click at [116, 53] on div "設計師編號/姓名 設計師編號/姓名" at bounding box center [112, 56] width 65 height 19
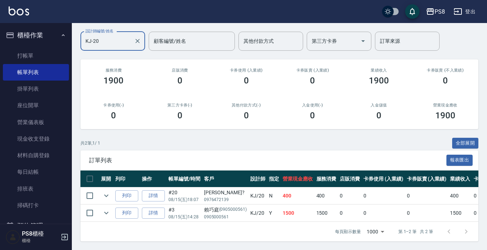
scroll to position [58, 0]
type input "KJ-20"
click at [40, 50] on link "打帳單" at bounding box center [36, 55] width 66 height 17
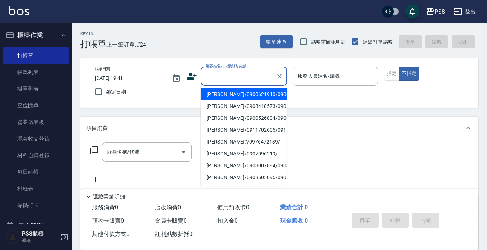
click at [245, 74] on input "顧客姓名/手機號碼/編號" at bounding box center [238, 76] width 69 height 13
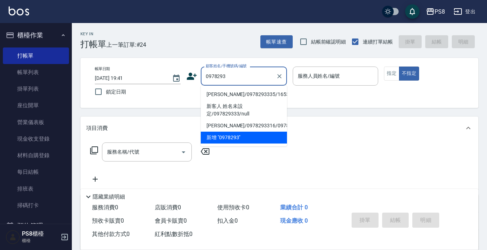
click at [245, 92] on li "林威琥/0978293335/16533" at bounding box center [244, 94] width 86 height 12
type input "林威琥/0978293335/16533"
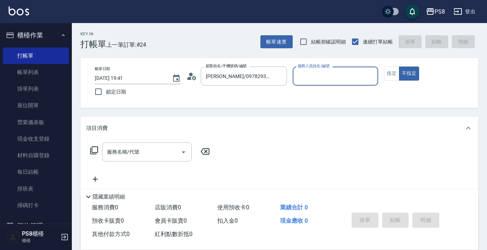
type input "佳亭-8"
click at [157, 148] on input "服務名稱/代號" at bounding box center [141, 152] width 73 height 13
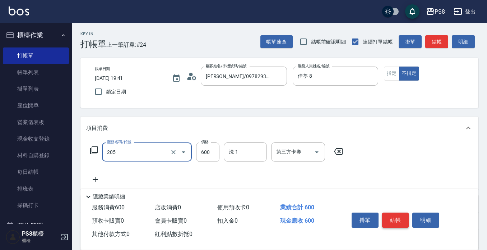
type input "A級洗剪600(205)"
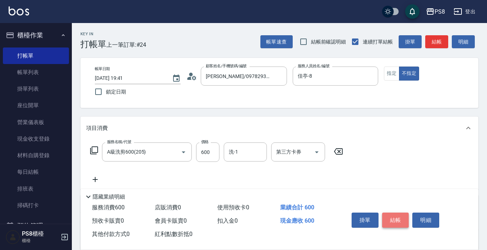
click at [400, 216] on button "結帳" at bounding box center [395, 219] width 27 height 15
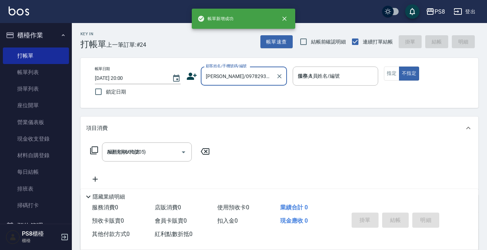
type input "2025/08/15 20:00"
click at [228, 75] on input "顧客姓名/手機號碼/編號" at bounding box center [238, 76] width 69 height 13
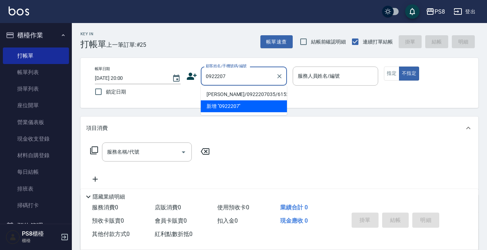
click at [252, 92] on li "陳錦蓉/0922207035/6152" at bounding box center [244, 94] width 86 height 12
type input "陳錦蓉/0922207035/6152"
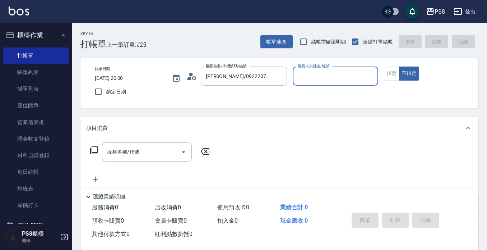
type input "佳亭-8"
click at [390, 73] on button "指定" at bounding box center [391, 73] width 15 height 14
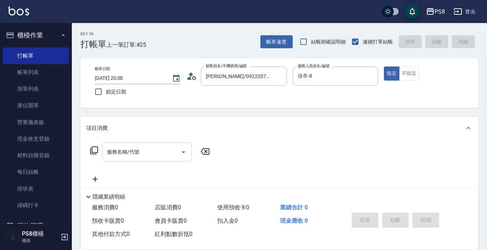
click at [165, 154] on input "服務名稱/代號" at bounding box center [141, 152] width 73 height 13
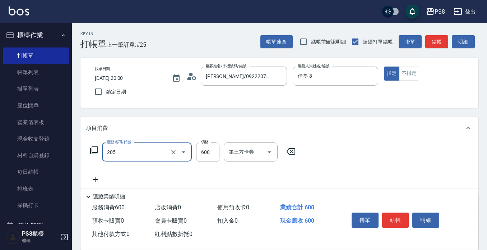
type input "A級洗剪600(205)"
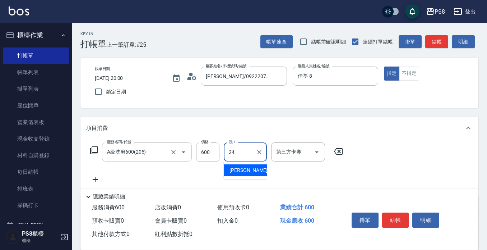
type input "[PERSON_NAME]-24"
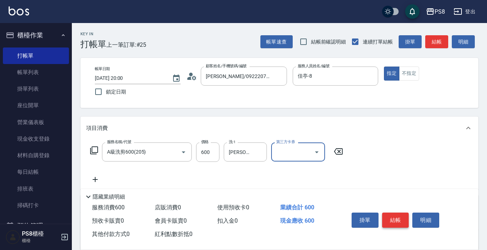
click at [404, 213] on button "結帳" at bounding box center [395, 219] width 27 height 15
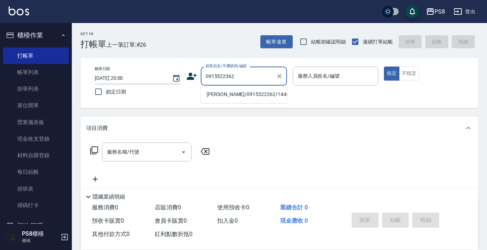
click at [231, 91] on li "林正茂/0915522362/14484" at bounding box center [244, 94] width 86 height 12
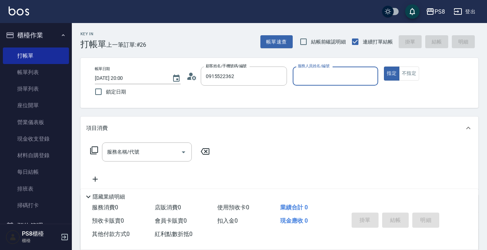
type input "林正茂/0915522362/14484"
type input "佳亭-8"
click at [128, 154] on input "服務名稱/代號" at bounding box center [141, 152] width 73 height 13
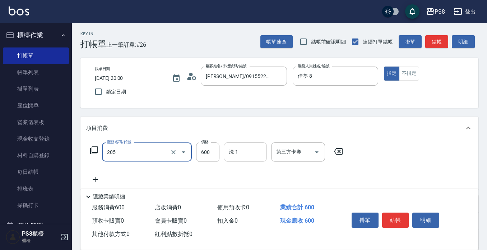
type input "A級洗剪600(205)"
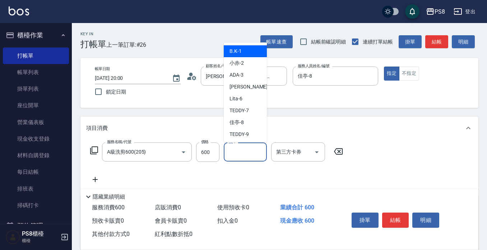
click at [250, 152] on input "洗-1" at bounding box center [245, 152] width 37 height 13
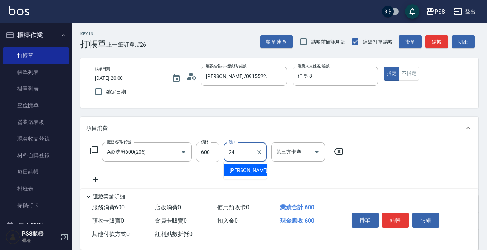
type input "[PERSON_NAME]-24"
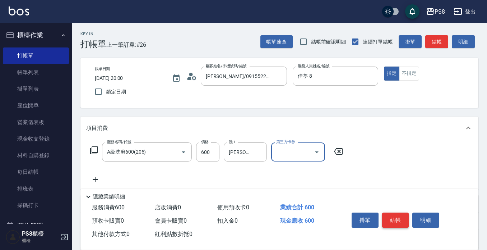
click at [397, 222] on button "結帳" at bounding box center [395, 219] width 27 height 15
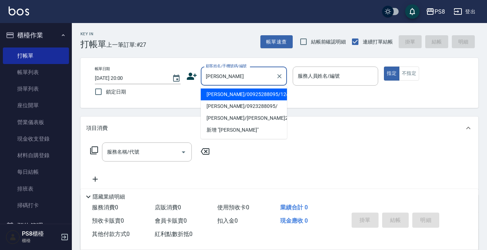
click at [232, 96] on li "蔣文玲/00925288095/12412" at bounding box center [244, 94] width 86 height 12
type input "蔣文玲/00925288095/12412"
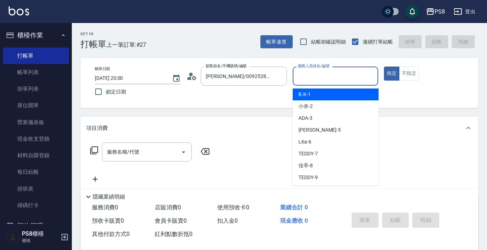
click at [304, 75] on input "服務人員姓名/編號" at bounding box center [335, 76] width 79 height 13
type input "佳亭-8"
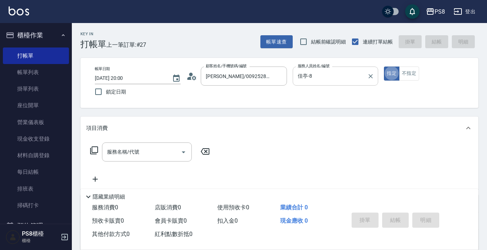
type button "true"
click at [159, 150] on input "服務名稱/代號" at bounding box center [141, 152] width 73 height 13
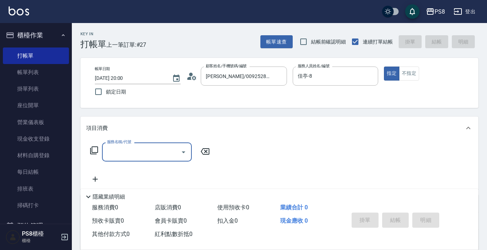
click at [124, 148] on input "服務名稱/代號" at bounding box center [141, 152] width 73 height 13
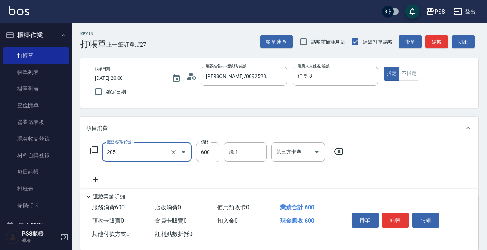
type input "A級洗剪600(205)"
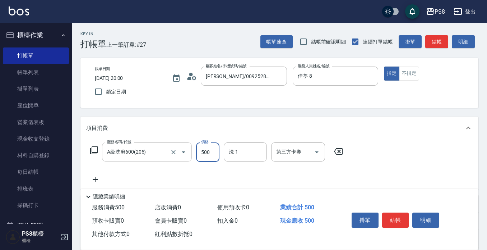
type input "500"
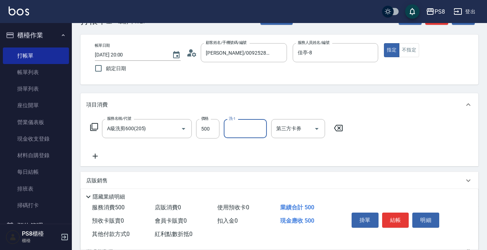
scroll to position [36, 0]
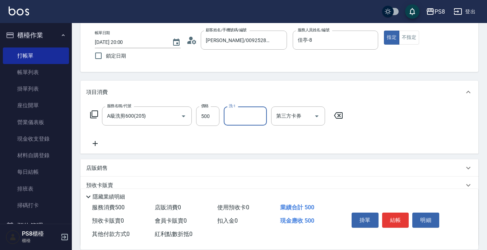
click at [97, 144] on icon at bounding box center [95, 143] width 18 height 9
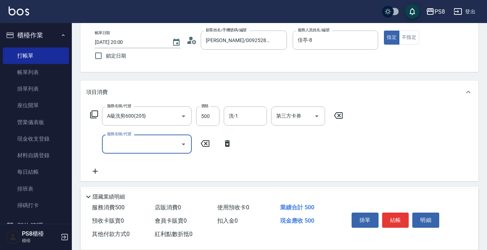
click at [116, 146] on input "服務名稱/代號" at bounding box center [141, 144] width 73 height 13
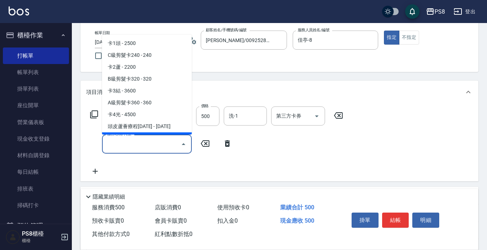
click at [136, 143] on input "服務名稱/代號" at bounding box center [141, 144] width 73 height 13
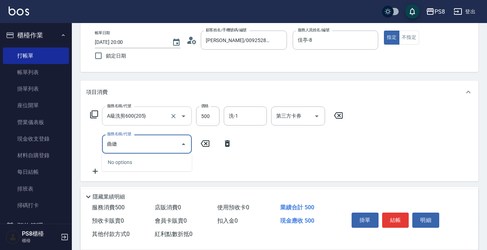
type input "曲"
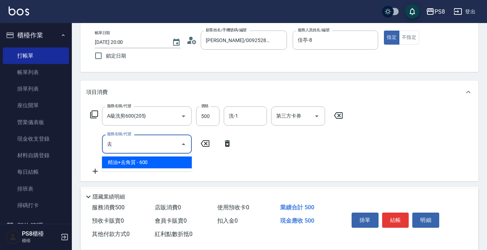
click at [113, 162] on span "精油+去角質 - 600" at bounding box center [147, 162] width 90 height 12
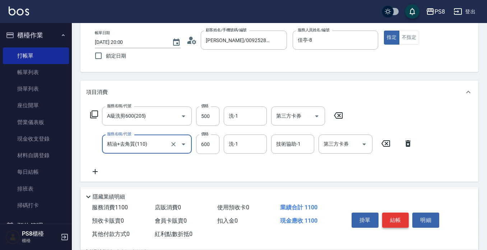
type input "精油+去角質(110)"
click at [402, 212] on div "掛單 結帳 明細" at bounding box center [396, 220] width 94 height 23
click at [393, 221] on button "結帳" at bounding box center [395, 219] width 27 height 15
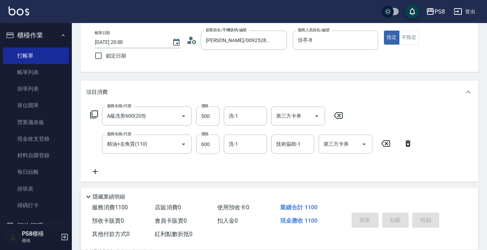
type input "2025/08/15 20:01"
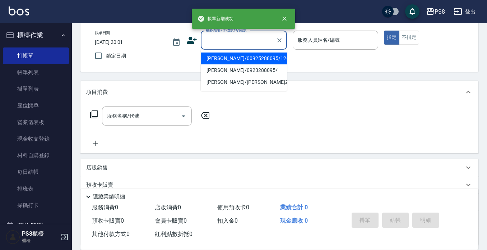
click at [219, 40] on input "顧客姓名/手機號碼/編號" at bounding box center [238, 40] width 69 height 13
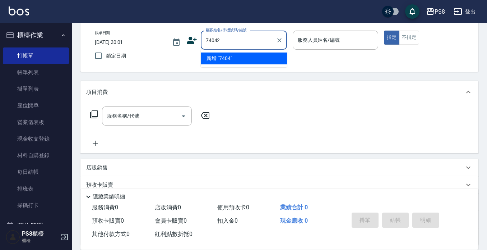
type input "740420"
click at [280, 38] on icon "Clear" at bounding box center [279, 40] width 7 height 7
click at [255, 41] on input "顧客姓名/手機號碼/編號" at bounding box center [238, 40] width 69 height 13
type input "郭"
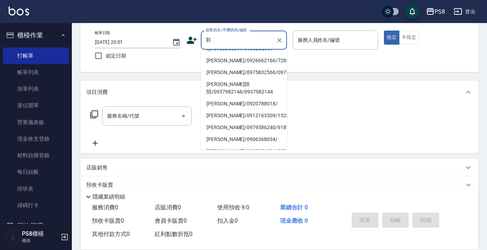
scroll to position [20, 0]
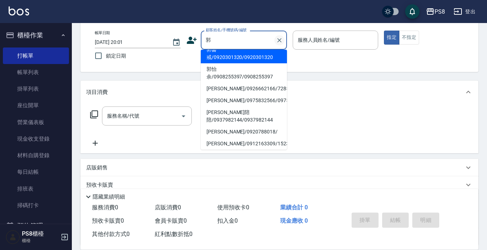
click at [278, 41] on icon "Clear" at bounding box center [279, 40] width 7 height 7
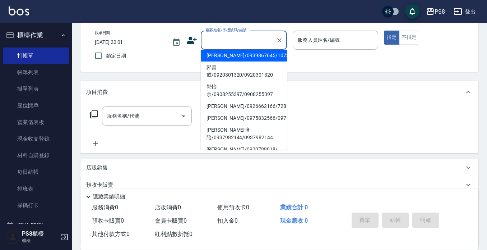
scroll to position [188, 0]
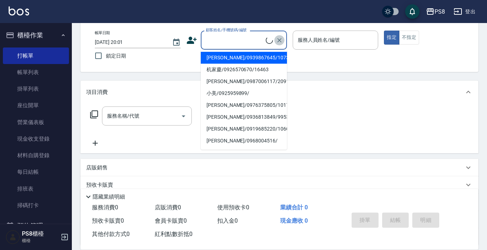
click at [278, 41] on icon "Clear" at bounding box center [279, 40] width 4 height 4
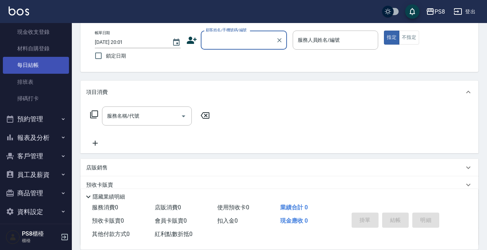
scroll to position [112, 0]
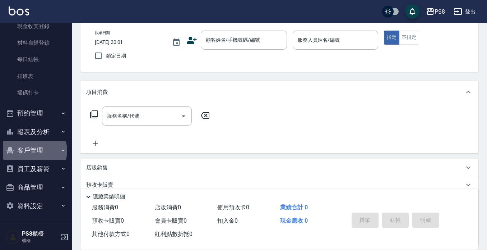
click at [32, 151] on button "客戶管理" at bounding box center [36, 150] width 66 height 19
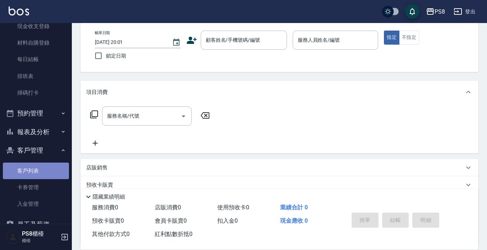
click at [39, 171] on link "客戶列表" at bounding box center [36, 170] width 66 height 17
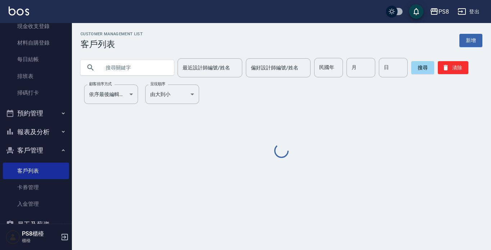
click at [130, 65] on input "text" at bounding box center [135, 67] width 68 height 19
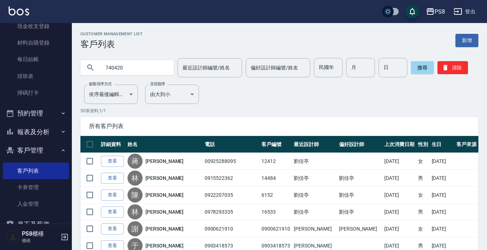
type input "740420"
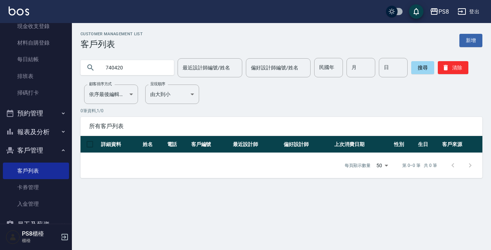
click at [133, 72] on input "740420" at bounding box center [135, 67] width 68 height 19
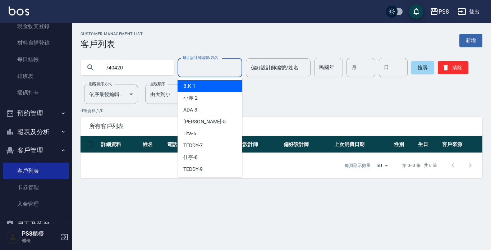
click at [194, 64] on input "最近設計師編號/姓名" at bounding box center [210, 67] width 58 height 13
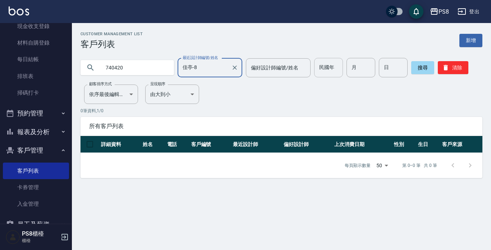
type input "佳亭-8"
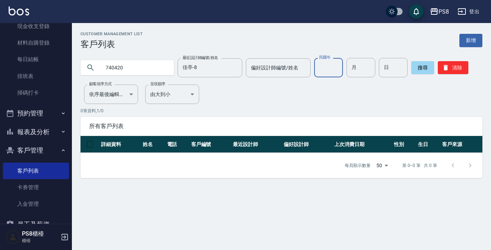
click at [325, 69] on input "民國年" at bounding box center [328, 67] width 29 height 19
type input "74"
click at [356, 72] on input "月" at bounding box center [360, 67] width 29 height 19
type input "04"
click at [388, 67] on input "日" at bounding box center [393, 67] width 29 height 19
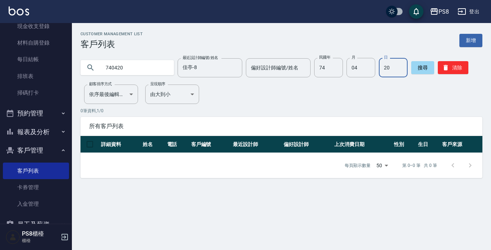
type input "20"
click at [139, 65] on input "740420" at bounding box center [135, 67] width 68 height 19
type input "7"
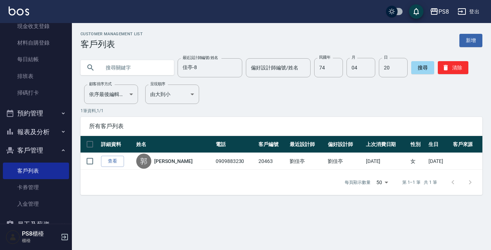
click at [17, 13] on img at bounding box center [19, 10] width 20 height 9
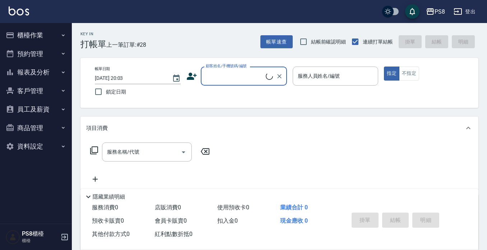
click at [207, 74] on input "顧客姓名/手機號碼/編號" at bounding box center [235, 76] width 62 height 13
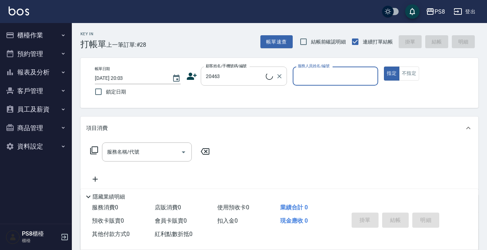
type input "郭佳駿/0909883230/20463"
type input "佳亭-8"
click at [166, 149] on input "服務名稱/代號" at bounding box center [141, 152] width 73 height 13
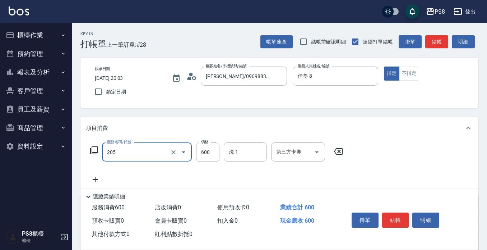
type input "A級洗剪600(205)"
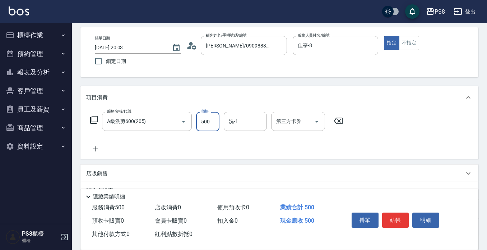
scroll to position [72, 0]
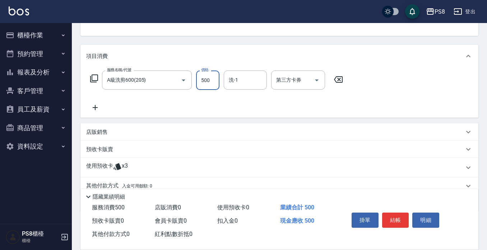
type input "500"
click at [88, 107] on div "服務名稱/代號 A級洗剪600(205) 服務名稱/代號 價格 500 價格 洗-1 洗-1 第三方卡券 第三方卡券" at bounding box center [279, 93] width 398 height 50
click at [95, 106] on icon at bounding box center [95, 107] width 5 height 5
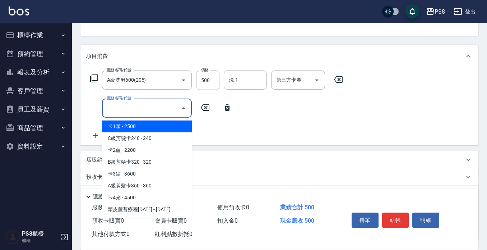
click at [126, 111] on input "服務名稱/代號" at bounding box center [141, 108] width 73 height 13
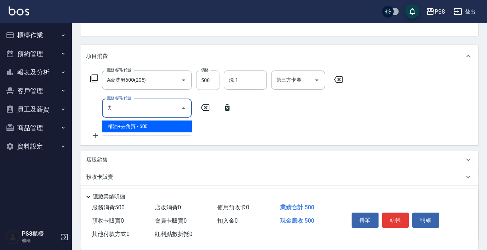
click at [158, 123] on span "精油+去角質 - 600" at bounding box center [147, 126] width 90 height 12
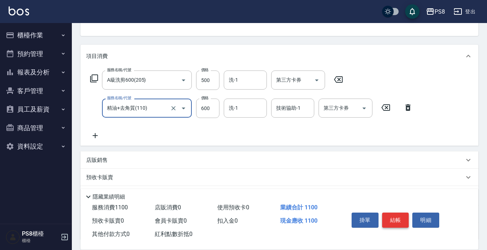
type input "精油+去角質(110)"
click at [394, 217] on button "結帳" at bounding box center [395, 219] width 27 height 15
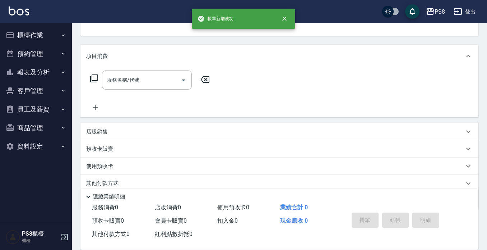
scroll to position [70, 0]
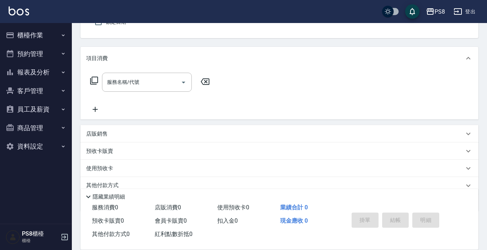
click at [189, 54] on div "項目消費" at bounding box center [279, 58] width 398 height 23
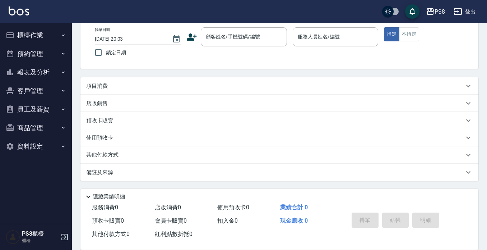
scroll to position [0, 0]
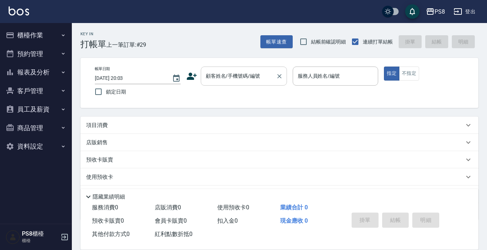
click at [218, 75] on input "顧客姓名/手機號碼/編號" at bounding box center [238, 76] width 69 height 13
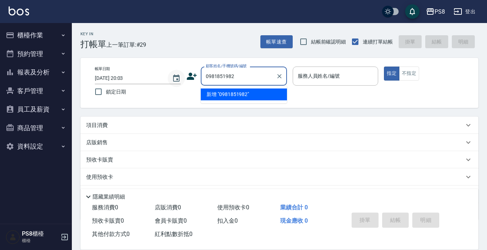
drag, startPoint x: 243, startPoint y: 74, endPoint x: 178, endPoint y: 75, distance: 65.4
click at [178, 75] on div "帳單日期 2025/08/15 20:03 鎖定日期 顧客姓名/手機號碼/編號 0981851982 顧客姓名/手機號碼/編號 服務人員姓名/編號 服務人員姓…" at bounding box center [279, 82] width 381 height 33
type input "0981851982"
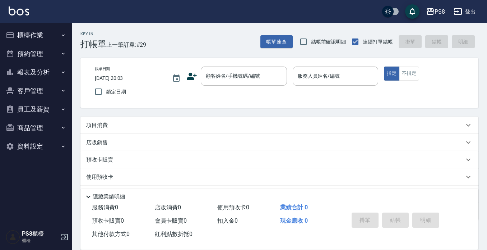
click at [190, 71] on icon at bounding box center [191, 76] width 11 height 11
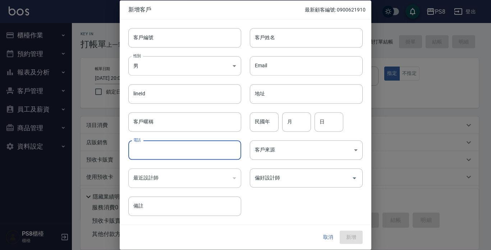
click at [161, 149] on input "電話" at bounding box center [184, 149] width 113 height 19
paste input "0981851982"
type input "0981851982"
click at [146, 65] on body "PS8 登出 櫃檯作業 打帳單 帳單列表 掛單列表 座位開單 營業儀表板 現金收支登錄 材料自購登錄 每日結帳 排班表 掃碼打卡 預約管理 預約管理 單日預約…" at bounding box center [245, 144] width 491 height 289
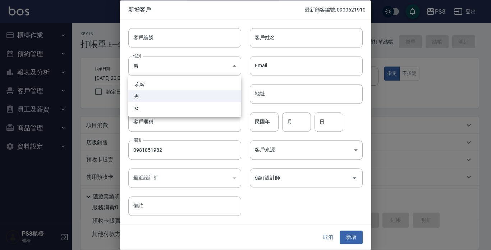
click at [158, 111] on li "女" at bounding box center [184, 108] width 113 height 12
type input "FEMALE"
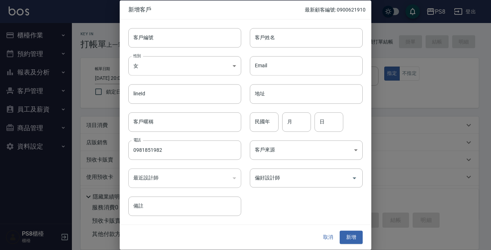
click at [271, 36] on input "客戶姓名" at bounding box center [306, 37] width 113 height 19
type input "賴昱喬"
click at [268, 114] on input "民國年" at bounding box center [264, 121] width 29 height 19
type input "90"
type input "01"
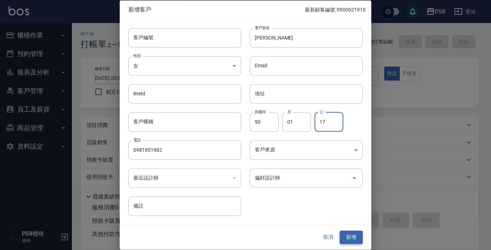
type input "17"
click at [346, 238] on button "新增" at bounding box center [351, 237] width 23 height 13
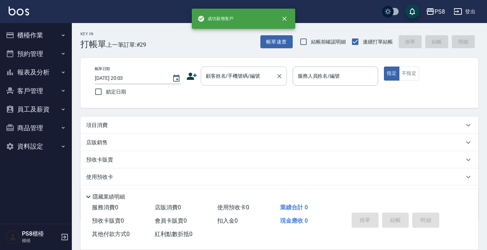
click at [230, 75] on input "顧客姓名/手機號碼/編號" at bounding box center [238, 76] width 69 height 13
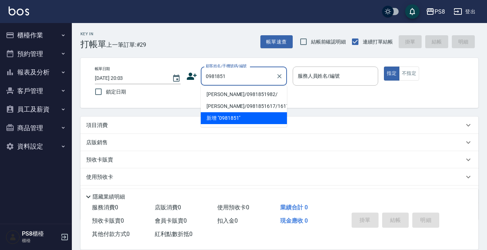
click at [226, 94] on li "賴昱喬/0981851982/" at bounding box center [244, 94] width 86 height 12
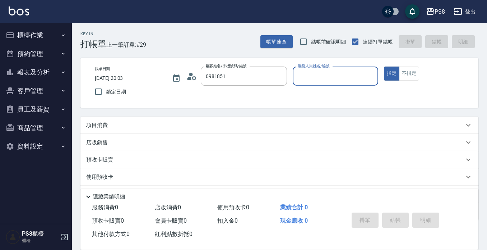
type input "賴昱喬/0981851982/"
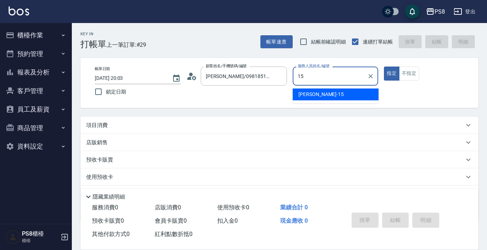
type input "1"
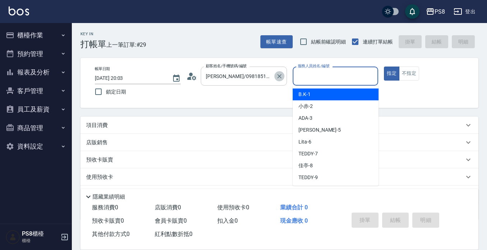
click at [280, 77] on icon "Clear" at bounding box center [279, 76] width 4 height 4
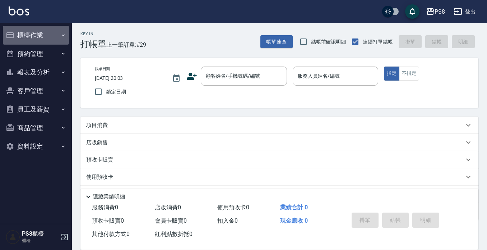
click at [56, 36] on button "櫃檯作業" at bounding box center [36, 35] width 66 height 19
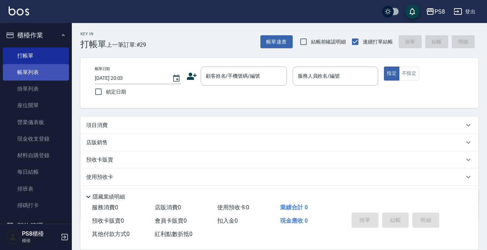
click at [49, 69] on link "帳單列表" at bounding box center [36, 72] width 66 height 17
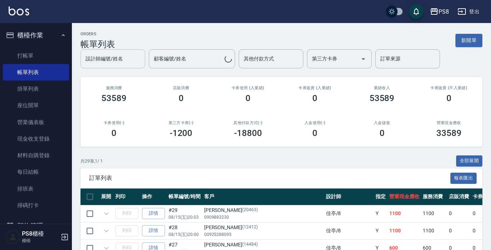
click at [119, 63] on input "設計師編號/姓名" at bounding box center [113, 58] width 58 height 13
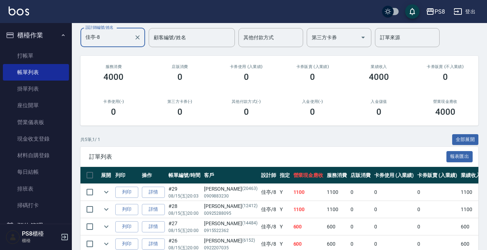
scroll to position [38, 0]
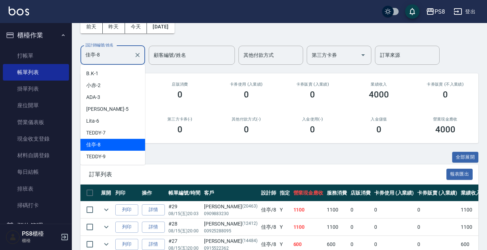
drag, startPoint x: 107, startPoint y: 60, endPoint x: 69, endPoint y: 67, distance: 38.4
click at [69, 67] on div "PS8 登出 櫃檯作業 打帳單 帳單列表 掛單列表 座位開單 營業儀表板 現金收支登錄 材料自購登錄 每日結帳 排班表 掃碼打卡 預約管理 預約管理 單日預約…" at bounding box center [243, 138] width 487 height 353
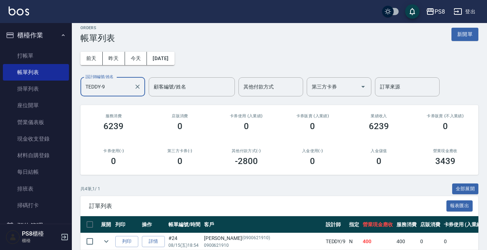
scroll to position [0, 0]
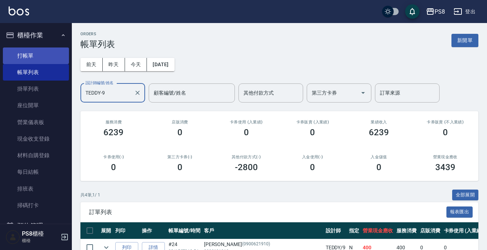
type input "TEDDY-9"
drag, startPoint x: 43, startPoint y: 61, endPoint x: 50, endPoint y: 60, distance: 6.8
click at [43, 60] on link "打帳單" at bounding box center [36, 55] width 66 height 17
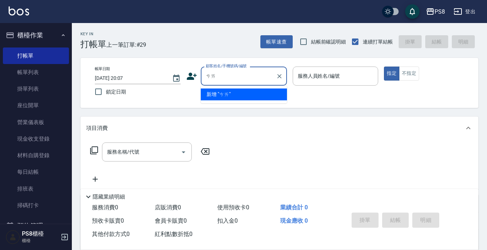
type input "才"
type input "柴"
type input "笧"
type input "蔡"
type input "才"
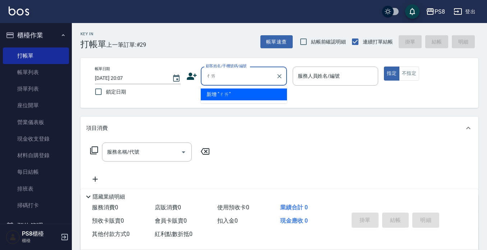
type input "柴"
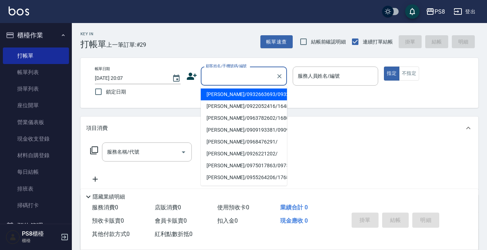
type input "ㄘ"
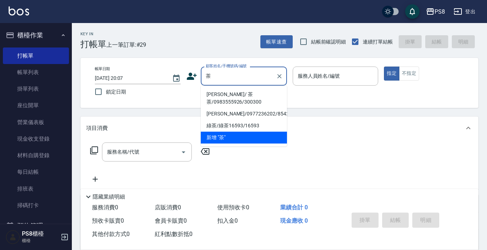
click at [226, 91] on li "曾曉凌 / 茶茶/0983555926/300300" at bounding box center [244, 97] width 86 height 19
type input "曾曉凌 / 茶茶/0983555926/300300"
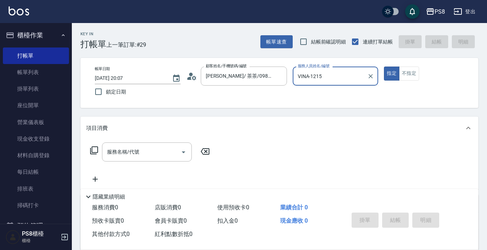
click at [384, 66] on button "指定" at bounding box center [391, 73] width 15 height 14
type input "VINA-12"
type button "true"
type input "."
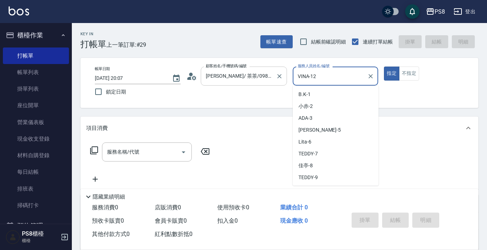
scroll to position [22, 0]
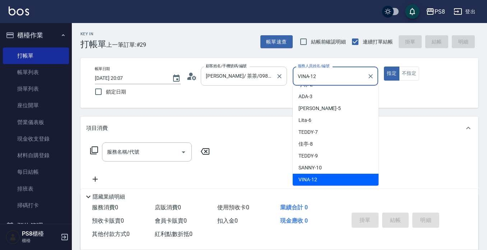
drag, startPoint x: 348, startPoint y: 71, endPoint x: 249, endPoint y: 84, distance: 100.0
click at [249, 84] on div "帳單日期 2025/08/15 20:07 鎖定日期 顧客姓名/手機號碼/編號 曾曉凌 / 茶茶/0983555926/300300 顧客姓名/手機號碼/編號…" at bounding box center [279, 82] width 381 height 33
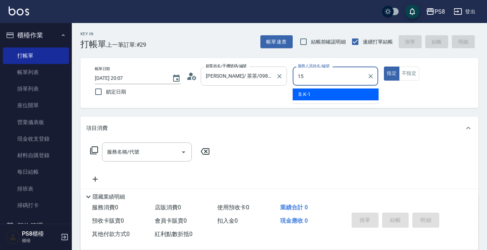
type input "EMMA-15"
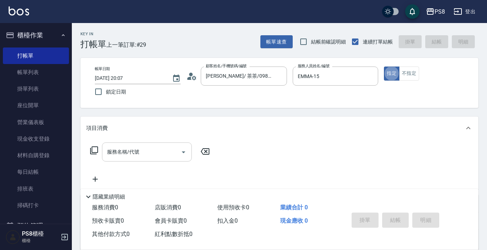
click at [151, 155] on input "服務名稱/代號" at bounding box center [141, 152] width 73 height 13
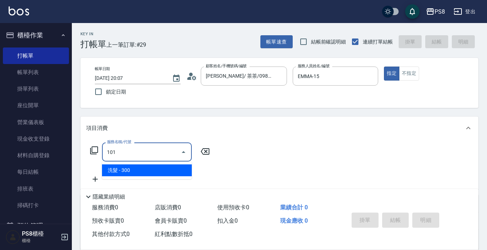
drag, startPoint x: 175, startPoint y: 168, endPoint x: 221, endPoint y: 156, distance: 46.9
click at [175, 167] on span "洗髮 - 300" at bounding box center [147, 170] width 90 height 12
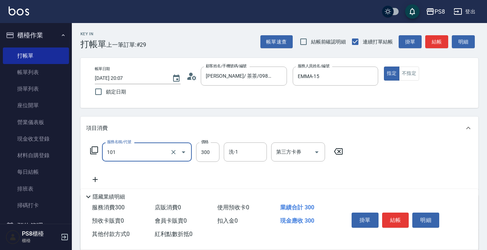
type input "洗髮(101)"
click at [380, 167] on div "服務名稱/代號 洗髮(101) 服務名稱/代號 價格 300 價格 洗-1 洗-1 第三方卡券 第三方卡券" at bounding box center [279, 164] width 398 height 50
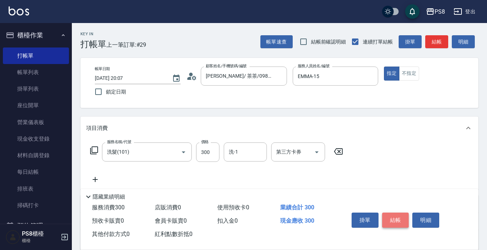
click at [391, 216] on button "結帳" at bounding box center [395, 219] width 27 height 15
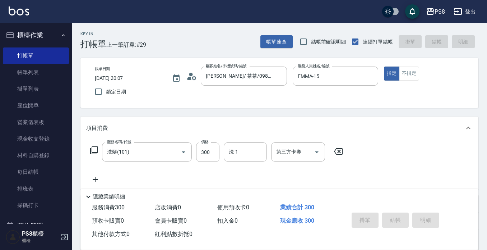
type input "2025/08/15 20:08"
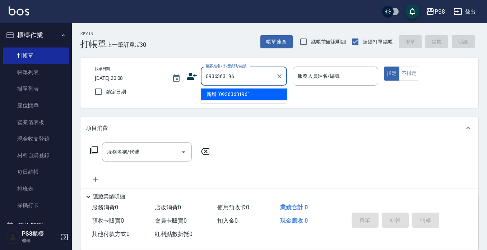
drag, startPoint x: 250, startPoint y: 73, endPoint x: 130, endPoint y: 81, distance: 119.6
click at [131, 83] on div "帳單日期 2025/08/15 20:08 鎖定日期 顧客姓名/手機號碼/編號 0936363196 顧客姓名/手機號碼/編號 服務人員姓名/編號 服務人員姓…" at bounding box center [279, 82] width 381 height 33
type input "0936363196"
click at [190, 76] on icon at bounding box center [192, 76] width 10 height 7
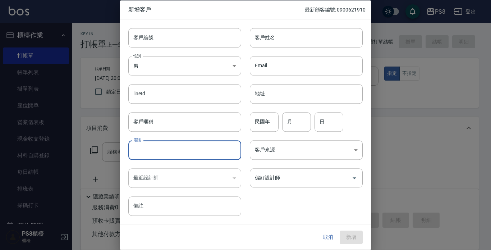
click at [172, 148] on input "電話" at bounding box center [184, 149] width 113 height 19
paste input "0936363196"
type input "0936363196"
click at [182, 62] on body "PS8 登出 櫃檯作業 打帳單 帳單列表 掛單列表 座位開單 營業儀表板 現金收支登錄 材料自購登錄 每日結帳 排班表 掃碼打卡 預約管理 預約管理 單日預約…" at bounding box center [245, 175] width 491 height 350
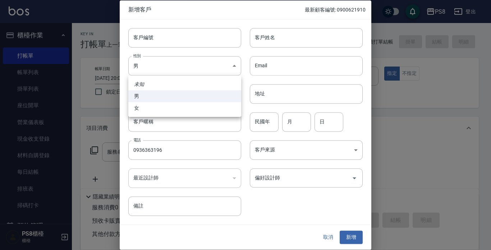
drag, startPoint x: 174, startPoint y: 108, endPoint x: 239, endPoint y: 68, distance: 76.2
click at [175, 108] on li "女" at bounding box center [184, 108] width 113 height 12
type input "FEMALE"
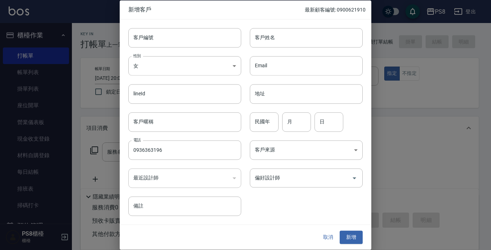
click at [271, 36] on input "客戶姓名" at bounding box center [306, 37] width 113 height 19
type input "宜"
click at [249, 119] on div "民國年 民國年 月 月 日 日" at bounding box center [301, 117] width 121 height 28
click at [358, 237] on button "新增" at bounding box center [351, 237] width 23 height 13
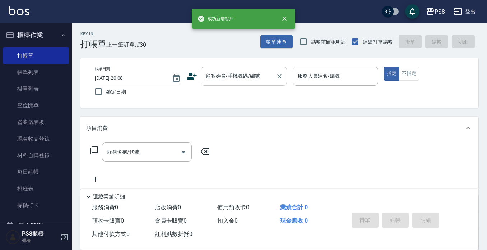
click at [237, 79] on input "顧客姓名/手機號碼/編號" at bounding box center [238, 76] width 69 height 13
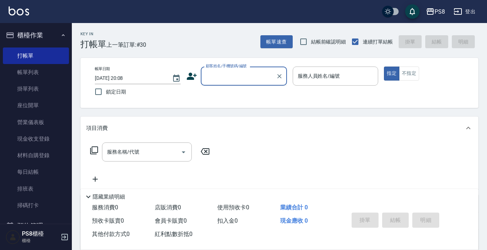
type input "."
drag, startPoint x: 239, startPoint y: 75, endPoint x: 114, endPoint y: 75, distance: 125.0
click at [114, 75] on div "帳單日期 2025/08/15 20:08 鎖定日期 顧客姓名/手機號碼/編號 0930260473 顧客姓名/手機號碼/編號 服務人員姓名/編號 服務人員姓…" at bounding box center [279, 82] width 381 height 33
type input "0930260473"
click at [194, 78] on icon at bounding box center [191, 76] width 11 height 11
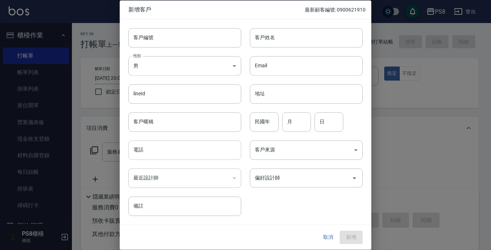
click at [163, 150] on input "電話" at bounding box center [184, 149] width 113 height 19
paste input "0930260473"
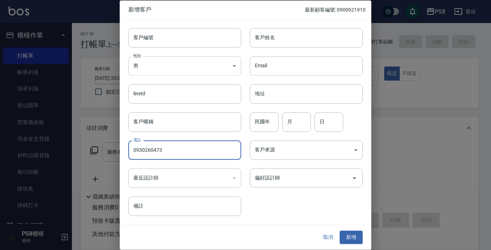
type input "0930260473"
click at [142, 65] on body "PS8 登出 櫃檯作業 打帳單 帳單列表 掛單列表 座位開單 營業儀表板 現金收支登錄 材料自購登錄 每日結帳 排班表 掃碼打卡 預約管理 預約管理 單日預約…" at bounding box center [245, 175] width 491 height 350
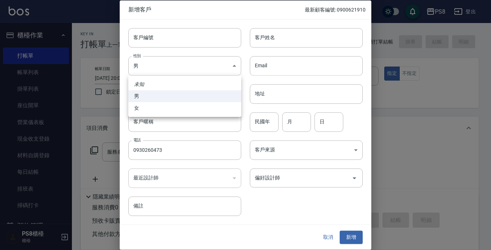
click at [171, 100] on li "男" at bounding box center [184, 96] width 113 height 12
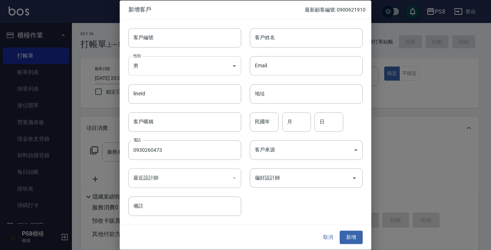
click at [215, 69] on body "PS8 登出 櫃檯作業 打帳單 帳單列表 掛單列表 座位開單 營業儀表板 現金收支登錄 材料自購登錄 每日結帳 排班表 掃碼打卡 預約管理 預約管理 單日預約…" at bounding box center [245, 175] width 491 height 350
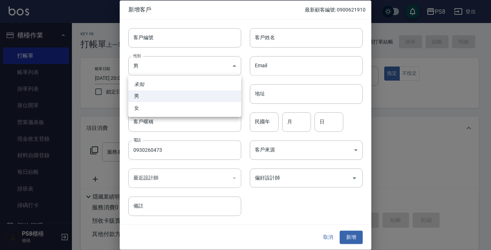
click at [212, 112] on li "女" at bounding box center [184, 108] width 113 height 12
type input "FEMALE"
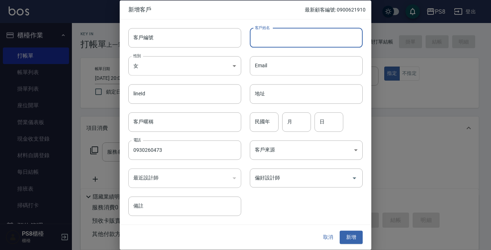
click at [279, 36] on input "客戶姓名" at bounding box center [306, 37] width 113 height 19
type input "孫?馨"
click at [272, 123] on input "民國年" at bounding box center [264, 121] width 29 height 19
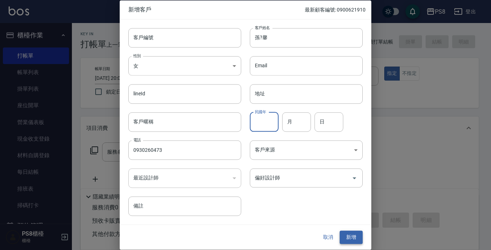
click at [352, 231] on button "新增" at bounding box center [351, 237] width 23 height 13
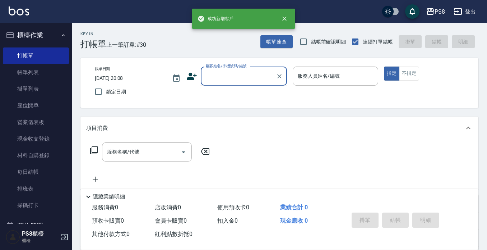
click at [255, 74] on input "顧客姓名/手機號碼/編號" at bounding box center [238, 76] width 69 height 13
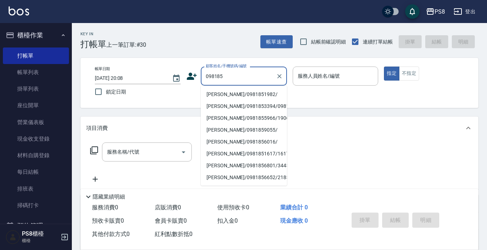
click at [248, 89] on li "賴昱喬/0981851982/" at bounding box center [244, 94] width 86 height 12
type input "賴昱喬/0981851982/"
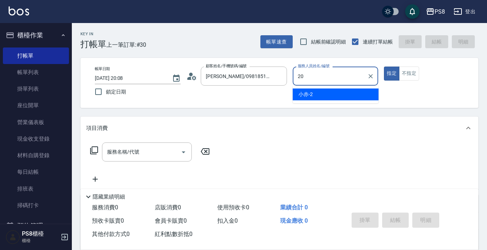
type input "KJ-20"
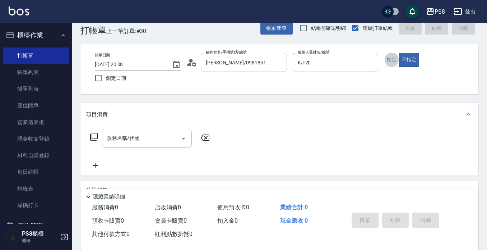
scroll to position [14, 0]
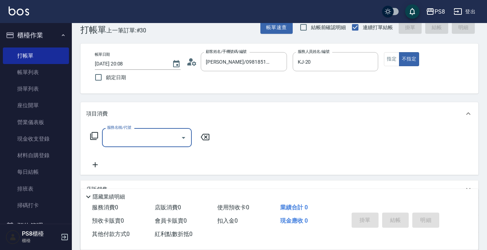
type input "1"
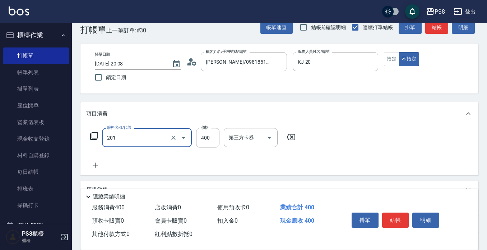
type input "洗剪400(201)"
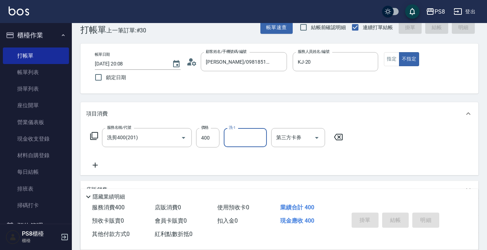
type input "2025/08/15 20:17"
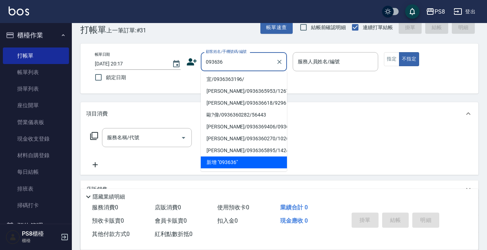
scroll to position [3, 0]
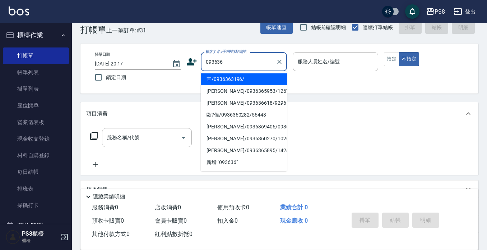
type input "宜/0936363196/"
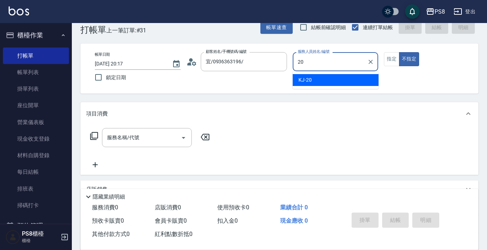
type input "KJ-20"
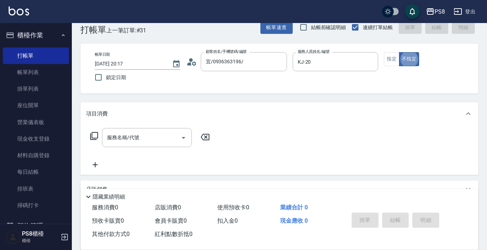
type button "false"
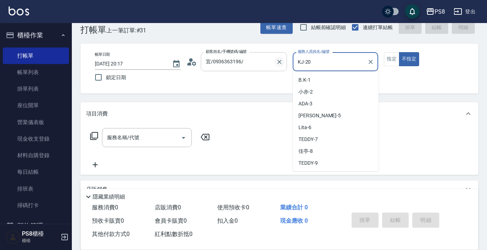
drag, startPoint x: 318, startPoint y: 57, endPoint x: 280, endPoint y: 62, distance: 38.5
click at [280, 62] on div "帳單日期 2025/08/15 20:17 鎖定日期 顧客姓名/手機號碼/編號 宜/0936363196/ 顧客姓名/手機號碼/編號 服務人員姓名/編號 KJ…" at bounding box center [279, 68] width 381 height 33
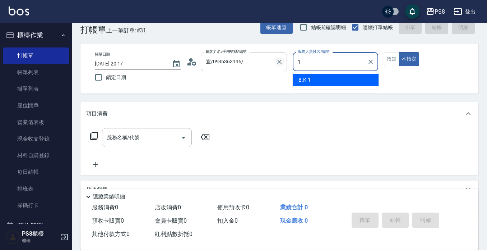
scroll to position [0, 0]
type input "EMMA-15"
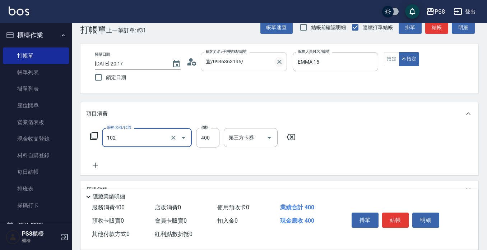
type input "精油洗髮(102)"
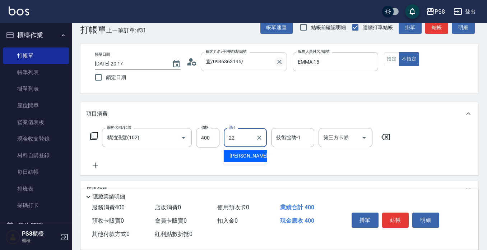
type input "珮安-22"
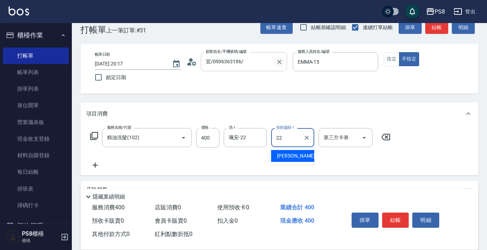
type input "珮安-22"
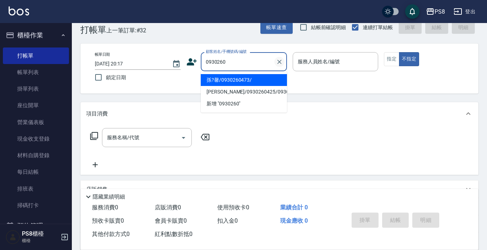
type input "孫?馨/0930260473/"
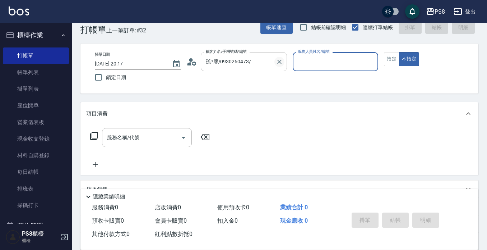
type input "1"
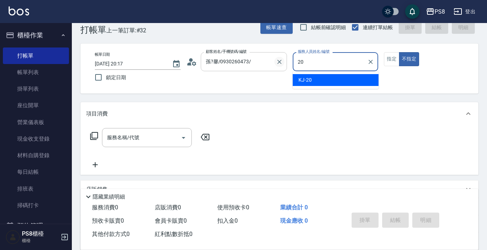
type input "KJ-20"
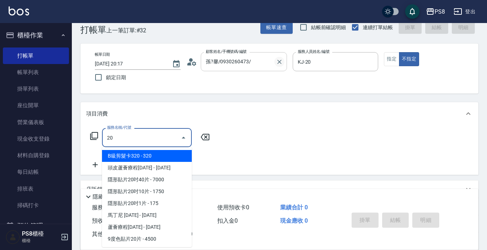
type input "2"
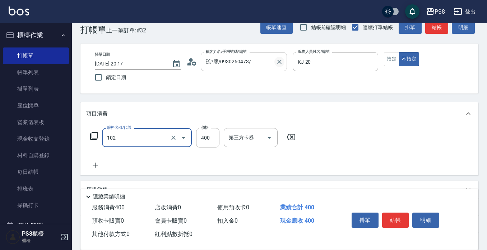
type input "精油洗髮(102)"
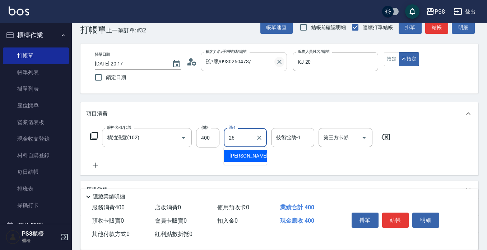
type input "苡真-26"
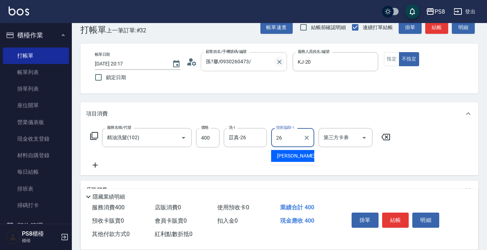
type input "苡真-26"
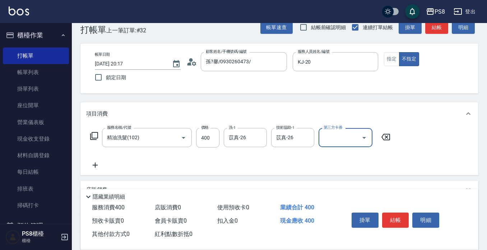
drag, startPoint x: 394, startPoint y: 220, endPoint x: 391, endPoint y: 215, distance: 5.3
click at [394, 220] on button "結帳" at bounding box center [395, 219] width 27 height 15
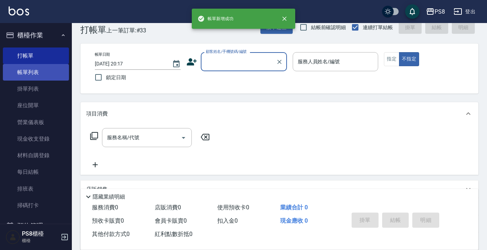
click at [47, 76] on link "帳單列表" at bounding box center [36, 72] width 66 height 17
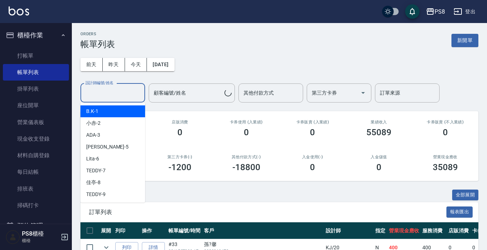
click at [126, 89] on input "設計師編號/姓名" at bounding box center [113, 93] width 58 height 13
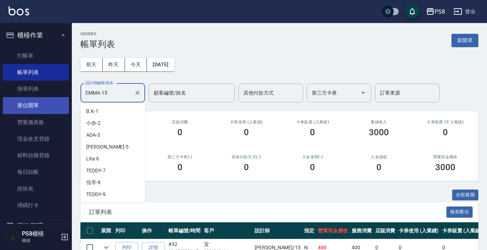
drag, startPoint x: 116, startPoint y: 92, endPoint x: 31, endPoint y: 104, distance: 85.7
click at [31, 104] on div "PS8 登出 櫃檯作業 打帳單 帳單列表 掛單列表 座位開單 營業儀表板 現金收支登錄 材料自購登錄 每日結帳 排班表 掃碼打卡 預約管理 預約管理 單日預約…" at bounding box center [243, 168] width 487 height 336
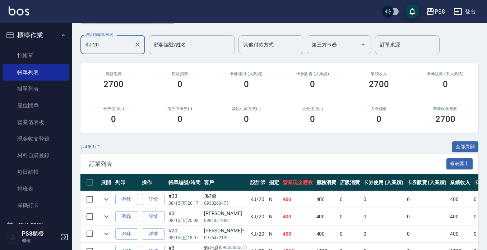
scroll to position [92, 0]
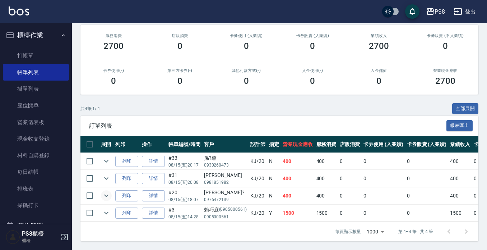
type input "KJ-20"
click at [108, 191] on icon "expand row" at bounding box center [106, 195] width 9 height 9
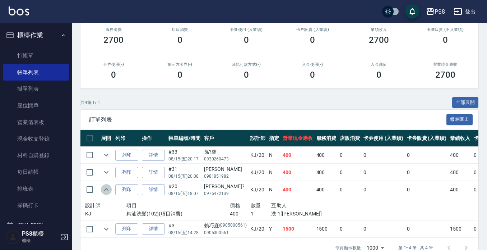
click at [108, 190] on icon "expand row" at bounding box center [106, 189] width 4 height 3
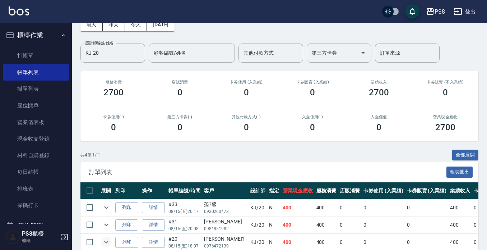
scroll to position [0, 0]
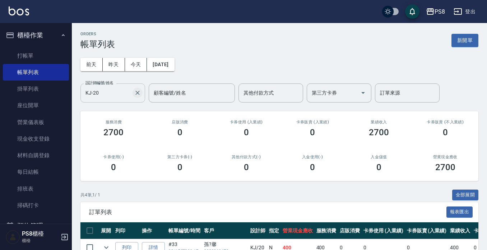
click at [137, 93] on icon "Clear" at bounding box center [137, 93] width 4 height 4
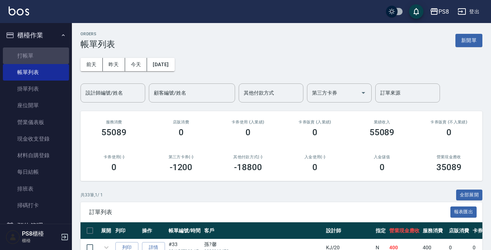
click at [46, 54] on link "打帳單" at bounding box center [36, 55] width 66 height 17
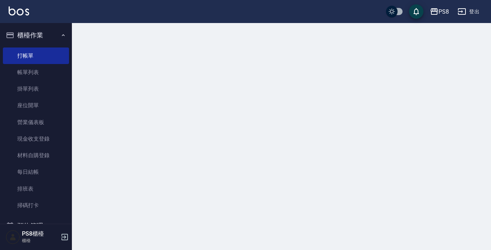
click at [47, 33] on button "櫃檯作業" at bounding box center [36, 35] width 66 height 19
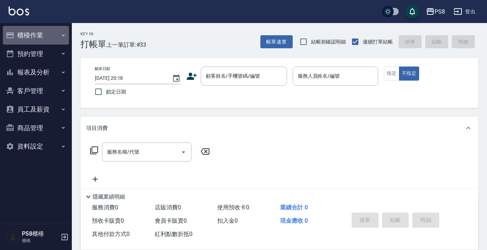
click at [23, 40] on button "櫃檯作業" at bounding box center [36, 35] width 66 height 19
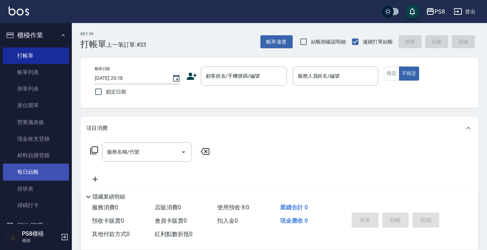
click at [42, 177] on link "每日結帳" at bounding box center [36, 171] width 66 height 17
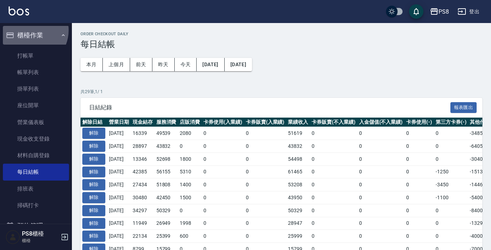
click at [29, 30] on button "櫃檯作業" at bounding box center [36, 35] width 66 height 19
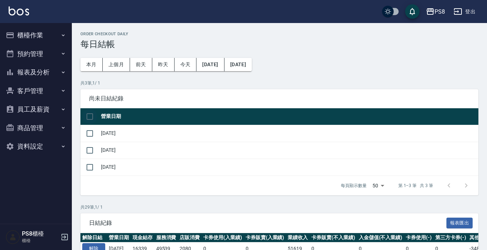
click at [93, 114] on input "checkbox" at bounding box center [89, 116] width 15 height 15
checkbox input "true"
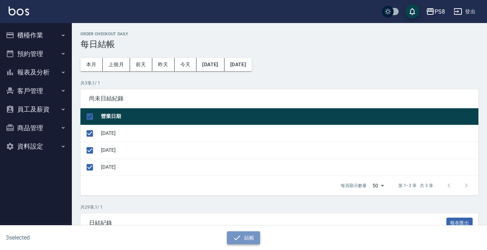
click at [255, 241] on button "結帳" at bounding box center [243, 237] width 33 height 13
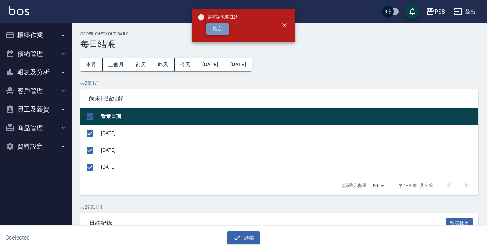
click at [212, 30] on button "確定" at bounding box center [217, 28] width 23 height 11
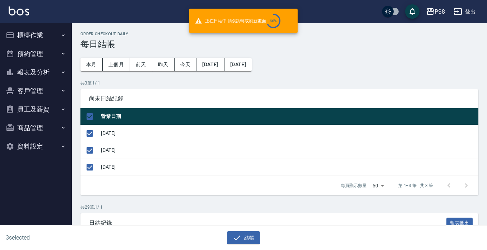
checkbox input "false"
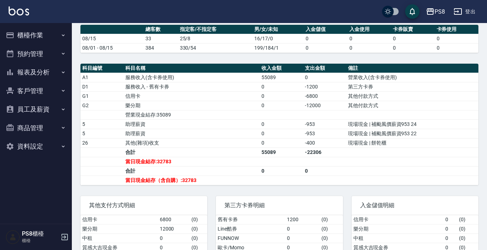
scroll to position [241, 0]
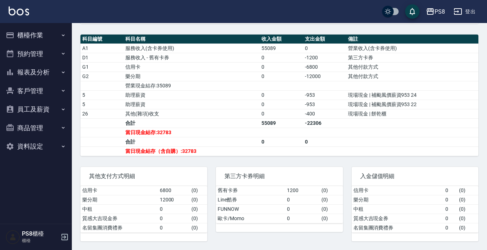
click at [40, 28] on button "櫃檯作業" at bounding box center [36, 35] width 66 height 19
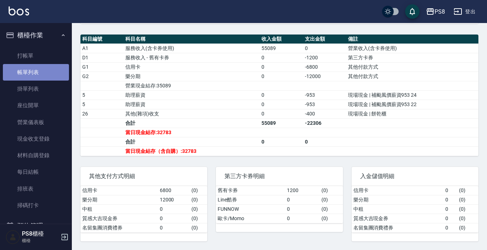
click at [38, 66] on link "帳單列表" at bounding box center [36, 72] width 66 height 17
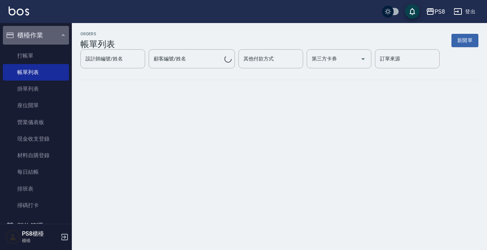
click at [45, 37] on button "櫃檯作業" at bounding box center [36, 35] width 66 height 19
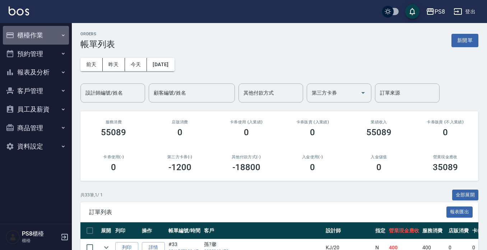
click at [33, 35] on button "櫃檯作業" at bounding box center [36, 35] width 66 height 19
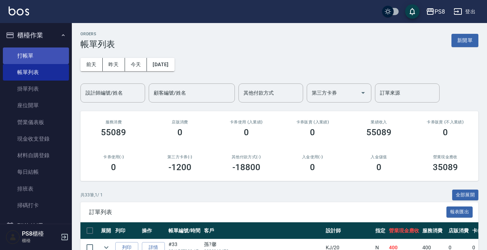
click at [33, 50] on link "打帳單" at bounding box center [36, 55] width 66 height 17
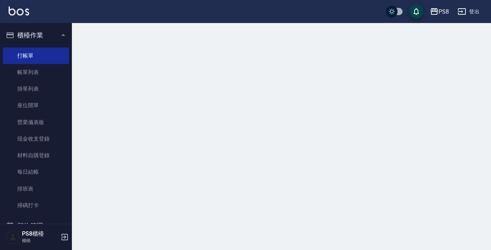
click at [37, 34] on button "櫃檯作業" at bounding box center [36, 35] width 66 height 19
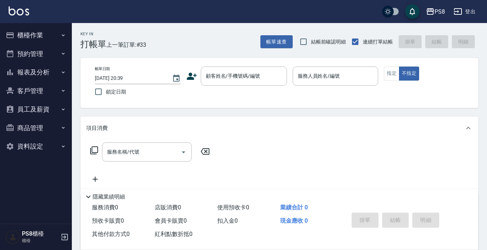
click at [19, 36] on button "櫃檯作業" at bounding box center [36, 35] width 66 height 19
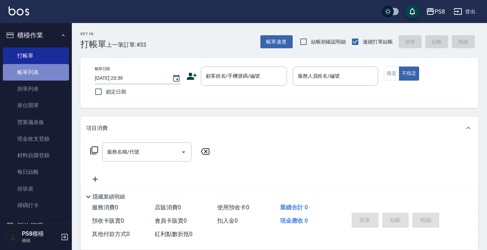
click at [36, 68] on link "帳單列表" at bounding box center [36, 72] width 66 height 17
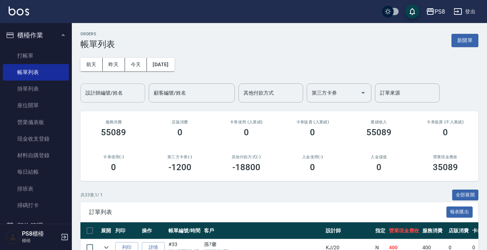
click at [116, 90] on div "設計師編號/姓名 設計師編號/姓名" at bounding box center [112, 92] width 65 height 19
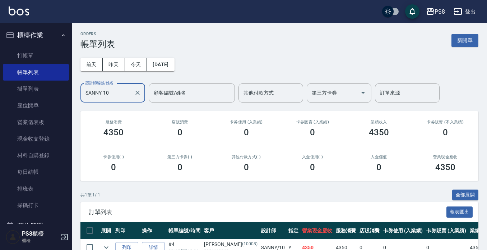
scroll to position [41, 0]
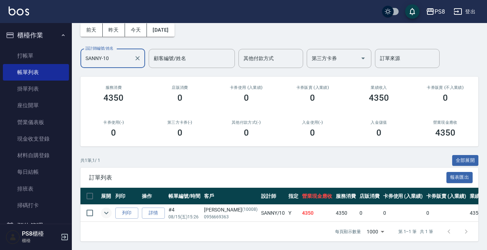
type input "SANNY-10"
click at [103, 206] on td at bounding box center [106, 212] width 14 height 17
click at [105, 207] on button "expand row" at bounding box center [106, 212] width 11 height 11
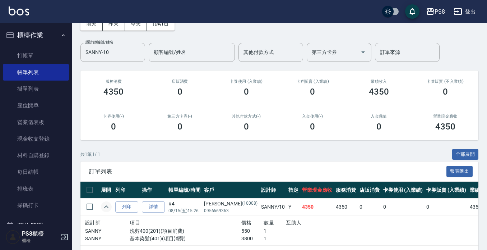
scroll to position [70, 0]
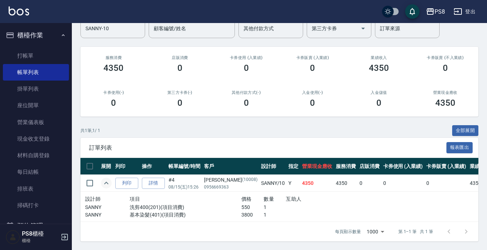
click at [103, 179] on icon "expand row" at bounding box center [106, 183] width 9 height 9
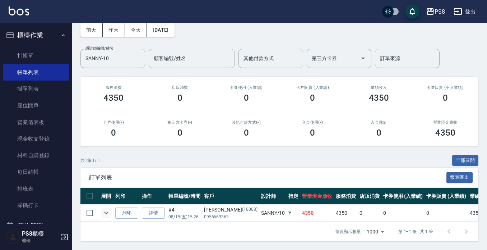
scroll to position [41, 0]
click at [42, 58] on link "打帳單" at bounding box center [36, 55] width 66 height 17
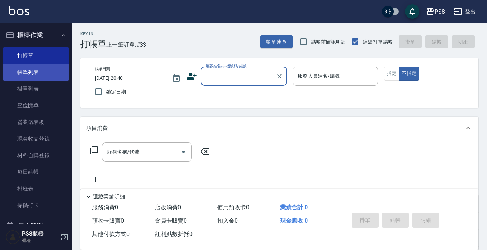
click at [38, 70] on link "帳單列表" at bounding box center [36, 72] width 66 height 17
click at [43, 35] on button "櫃檯作業" at bounding box center [36, 35] width 66 height 19
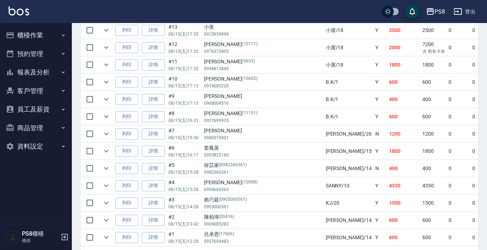
scroll to position [575, 0]
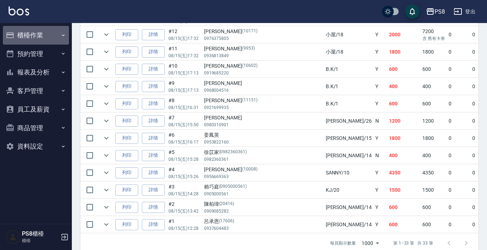
click at [26, 41] on button "櫃檯作業" at bounding box center [36, 35] width 66 height 19
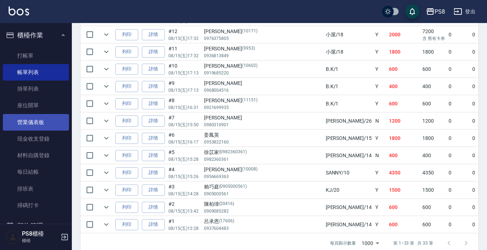
drag, startPoint x: 38, startPoint y: 144, endPoint x: 45, endPoint y: 120, distance: 25.4
click at [38, 144] on link "現金收支登錄" at bounding box center [36, 138] width 66 height 17
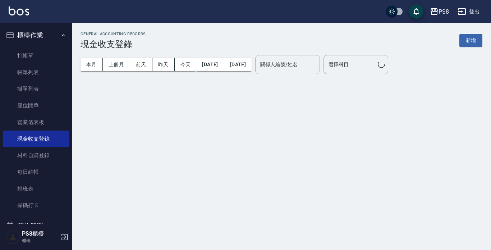
click at [48, 32] on button "櫃檯作業" at bounding box center [36, 35] width 66 height 19
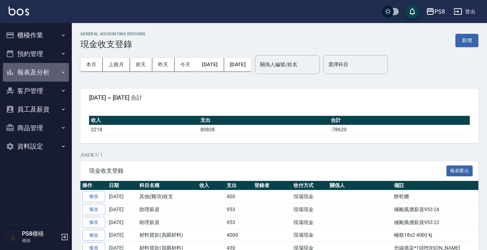
click at [37, 66] on button "報表及分析" at bounding box center [36, 72] width 66 height 19
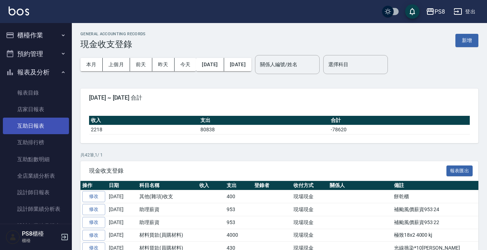
click at [48, 126] on link "互助日報表" at bounding box center [36, 125] width 66 height 17
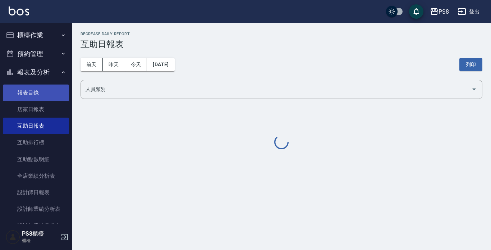
click at [49, 105] on link "店家日報表" at bounding box center [36, 109] width 66 height 17
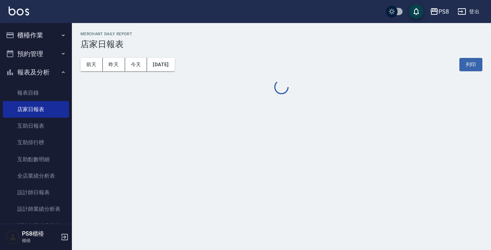
click at [46, 73] on button "報表及分析" at bounding box center [36, 72] width 66 height 19
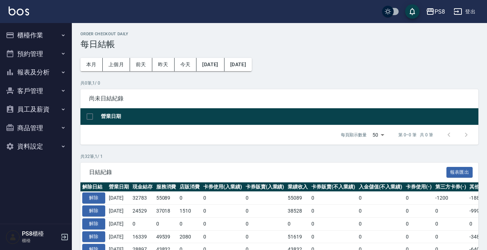
click at [35, 74] on button "報表及分析" at bounding box center [36, 72] width 66 height 19
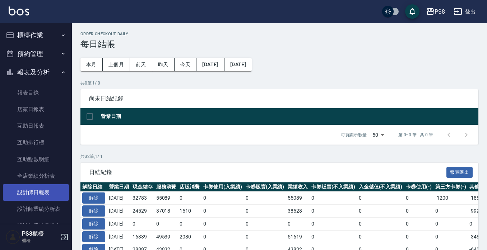
click at [36, 191] on link "設計師日報表" at bounding box center [36, 192] width 66 height 17
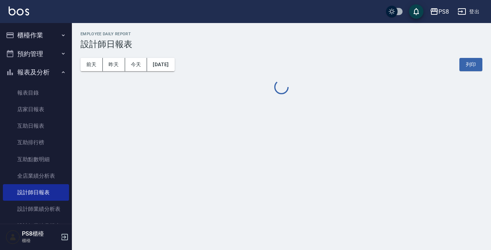
click at [41, 73] on button "報表及分析" at bounding box center [36, 72] width 66 height 19
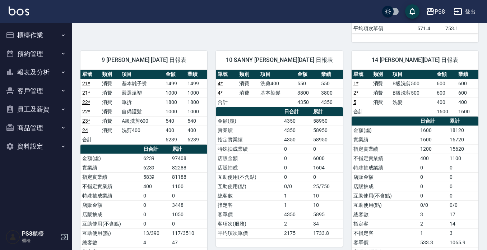
scroll to position [287, 0]
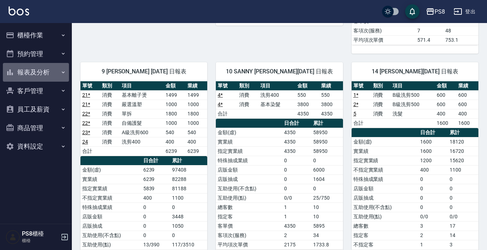
click at [32, 73] on button "報表及分析" at bounding box center [36, 72] width 66 height 19
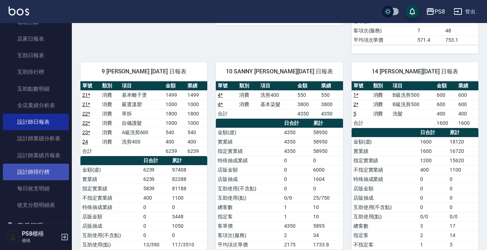
scroll to position [72, 0]
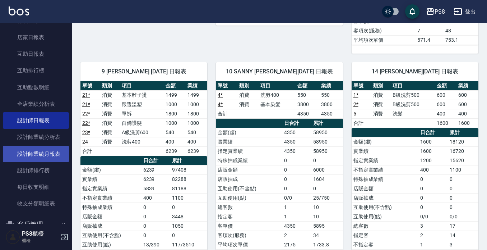
click at [44, 152] on link "設計師業績月報表" at bounding box center [36, 154] width 66 height 17
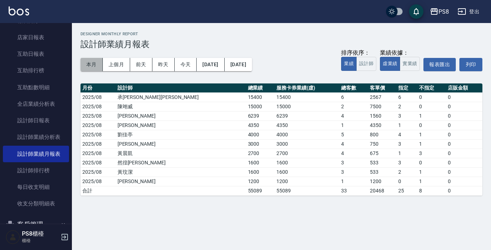
click at [97, 60] on button "本月" at bounding box center [91, 64] width 22 height 13
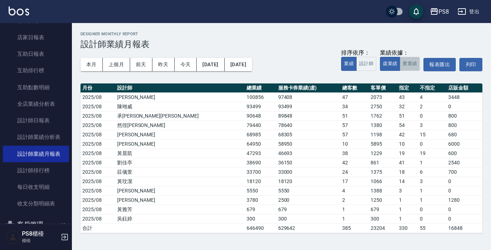
click at [407, 66] on button "實業績" at bounding box center [410, 64] width 20 height 14
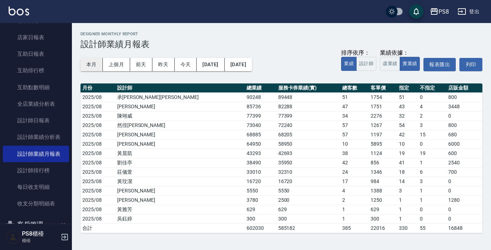
click at [91, 61] on button "本月" at bounding box center [91, 64] width 22 height 13
click at [391, 63] on button "虛業績" at bounding box center [390, 64] width 20 height 14
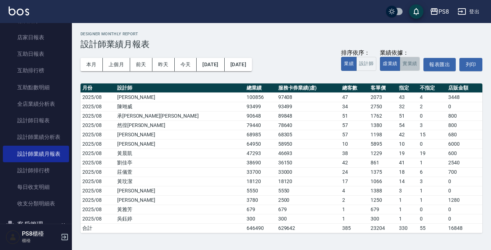
click at [418, 66] on button "實業績" at bounding box center [410, 64] width 20 height 14
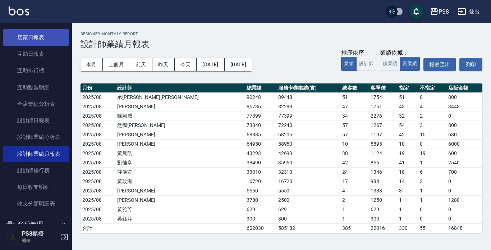
click at [49, 45] on link "店家日報表" at bounding box center [36, 37] width 66 height 17
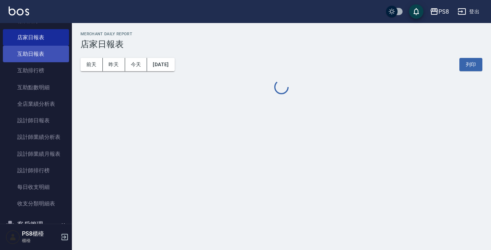
click at [49, 55] on link "互助日報表" at bounding box center [36, 54] width 66 height 17
